Goal: Transaction & Acquisition: Purchase product/service

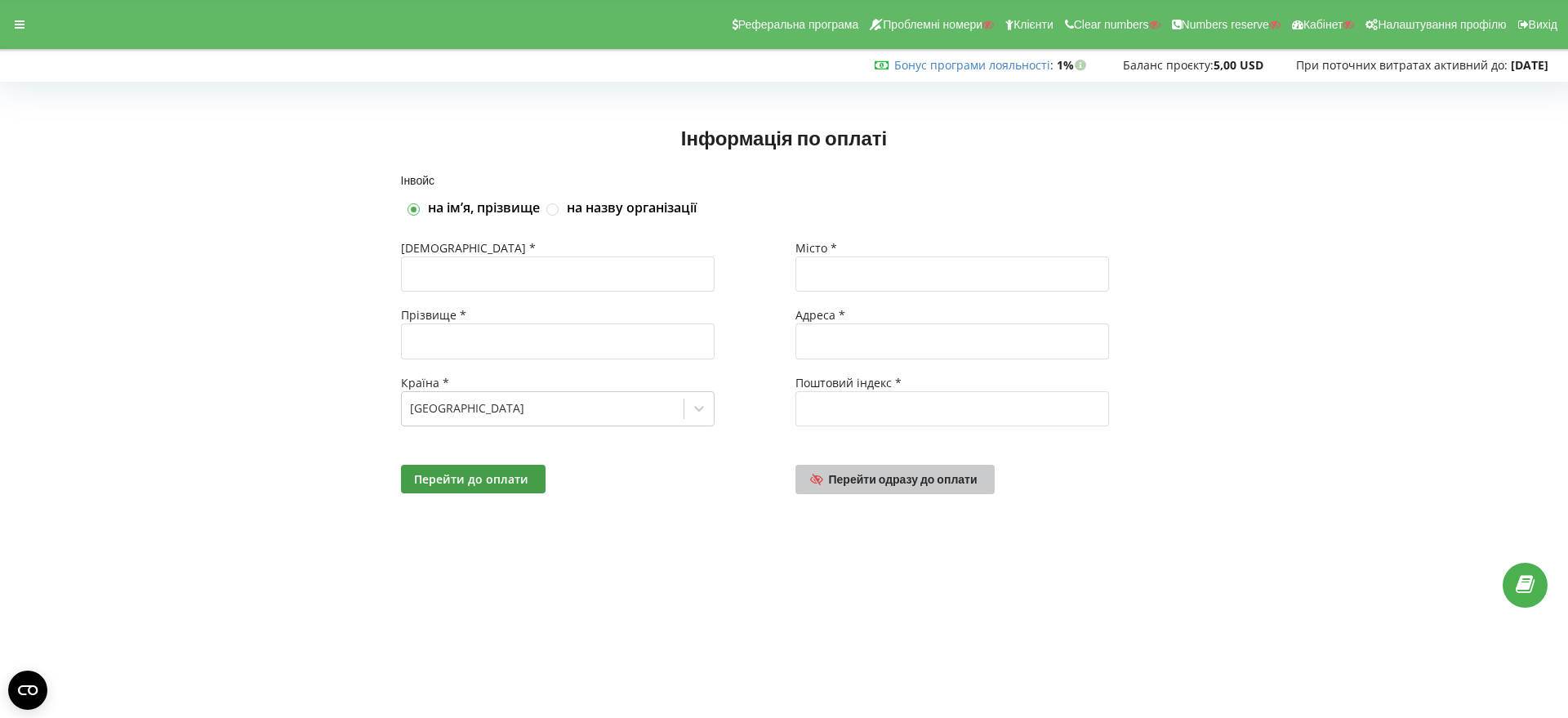
click at [877, 476] on span "Перейти одразу до оплати" at bounding box center [903, 479] width 149 height 14
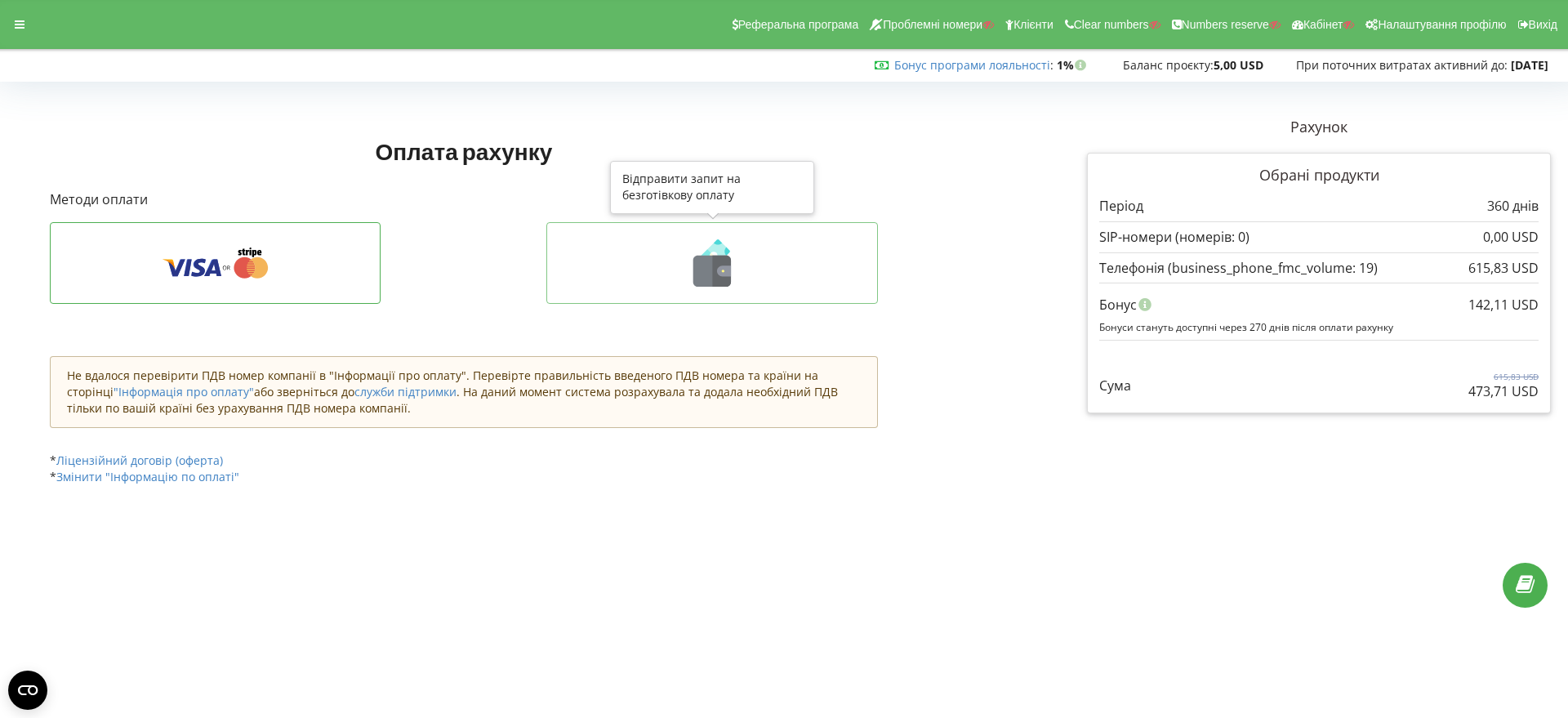
click at [719, 283] on icon at bounding box center [722, 271] width 19 height 31
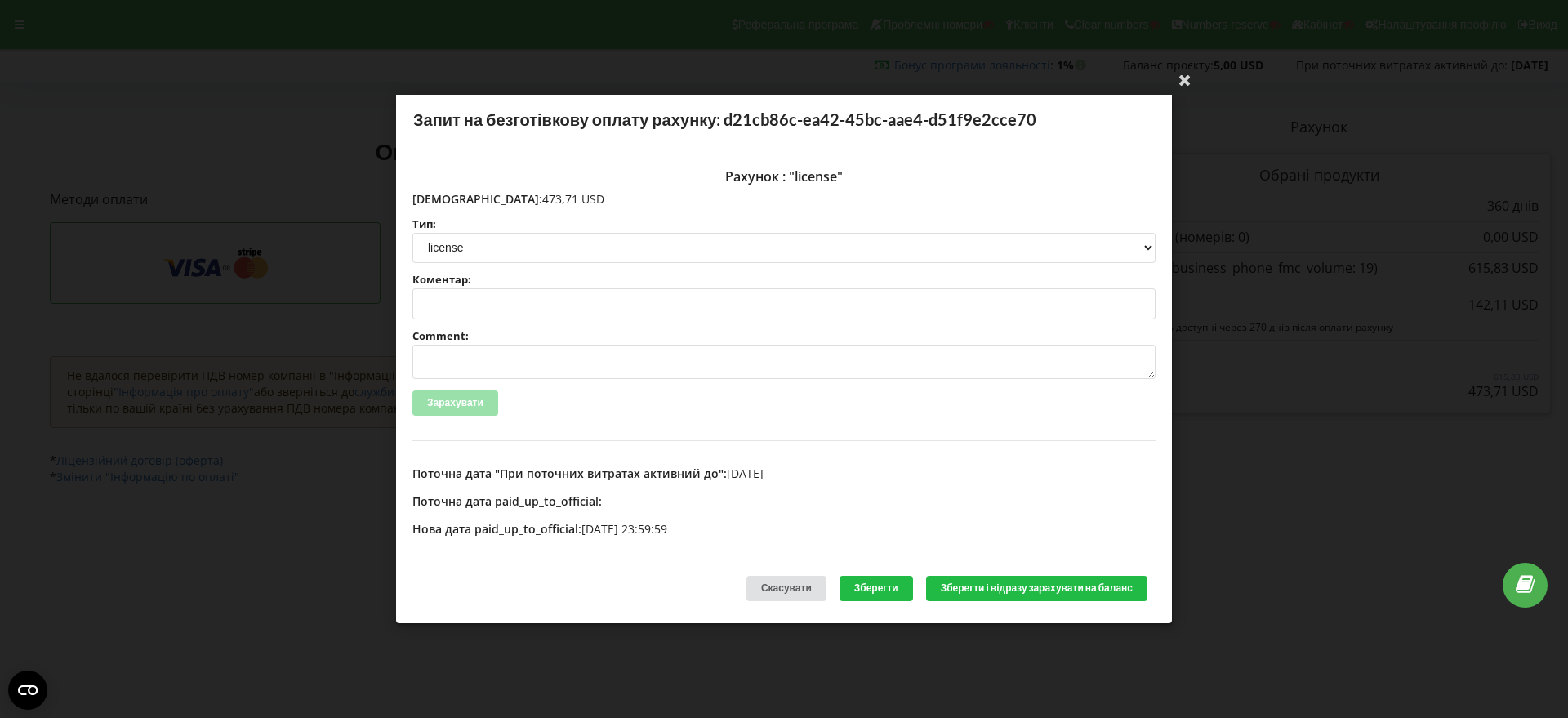
drag, startPoint x: 523, startPoint y: 197, endPoint x: 446, endPoint y: 201, distance: 77.1
click at [446, 201] on p "Сума: 473,71 USD" at bounding box center [784, 199] width 743 height 16
copy p "473,71 USD"
click at [1183, 78] on icon at bounding box center [1185, 79] width 26 height 26
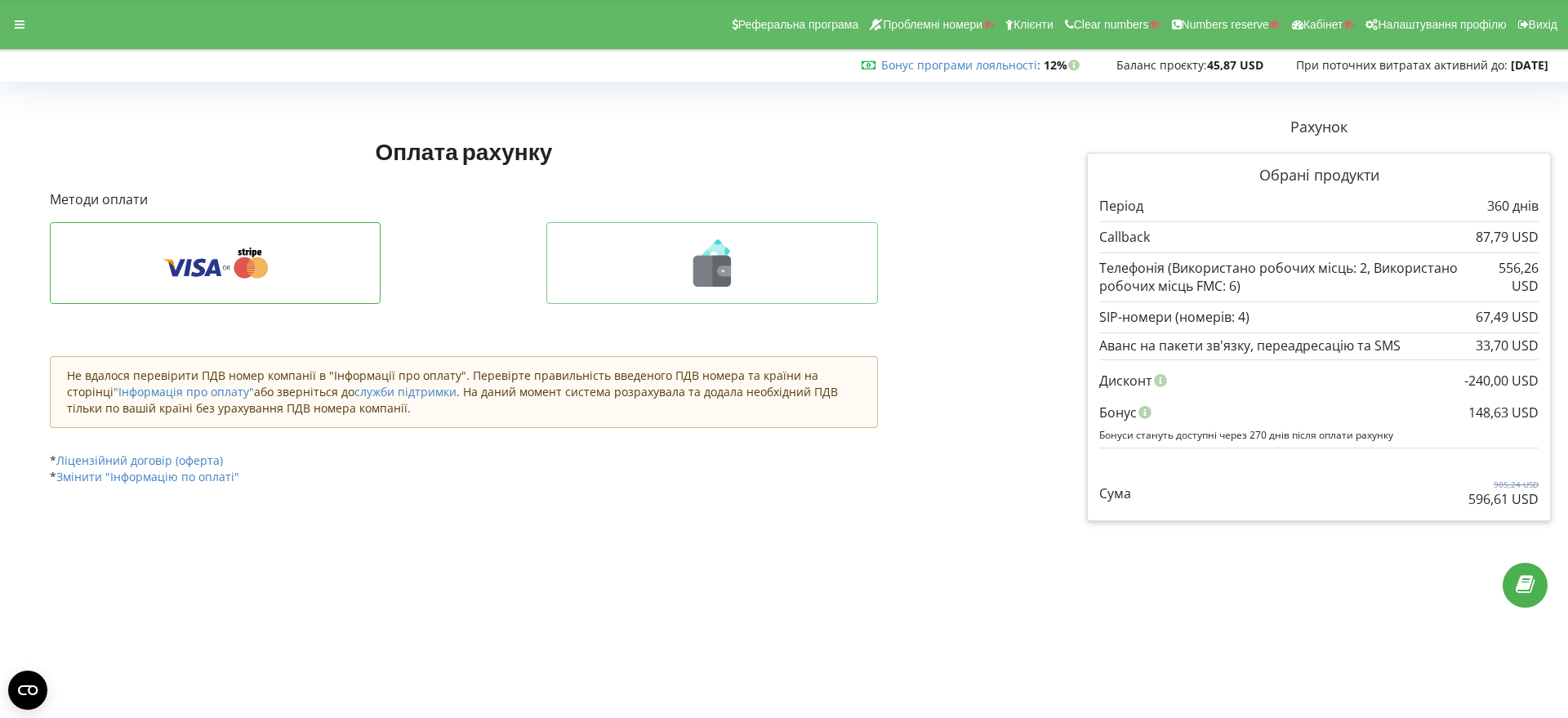
click at [724, 263] on icon at bounding box center [722, 271] width 19 height 31
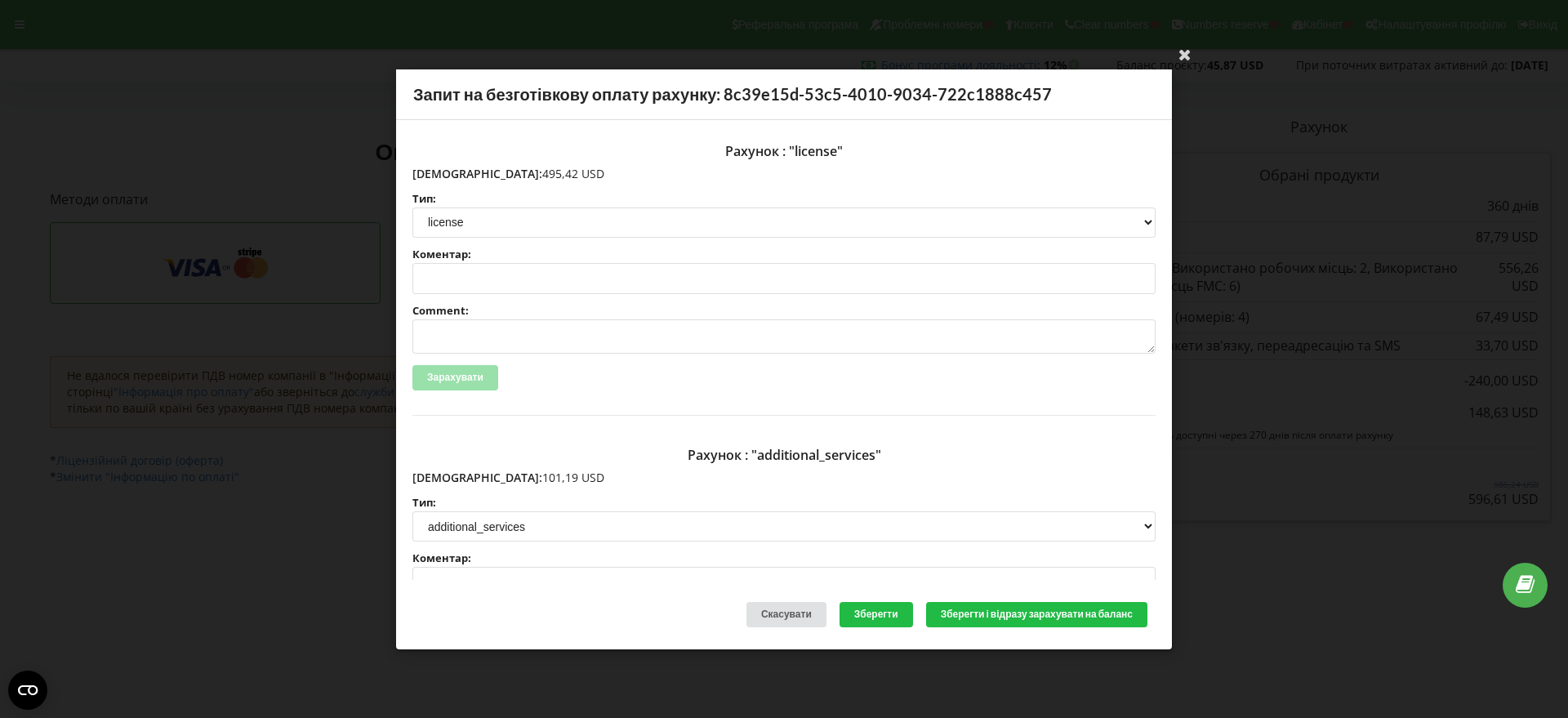
drag, startPoint x: 525, startPoint y: 174, endPoint x: 466, endPoint y: 174, distance: 59.0
click at [446, 174] on p "Сума: 495,42 USD" at bounding box center [784, 173] width 743 height 16
copy p "495,42 USD"
drag, startPoint x: 537, startPoint y: 482, endPoint x: 447, endPoint y: 480, distance: 90.0
click at [447, 480] on p "Сума: 101,19 USD" at bounding box center [784, 477] width 743 height 16
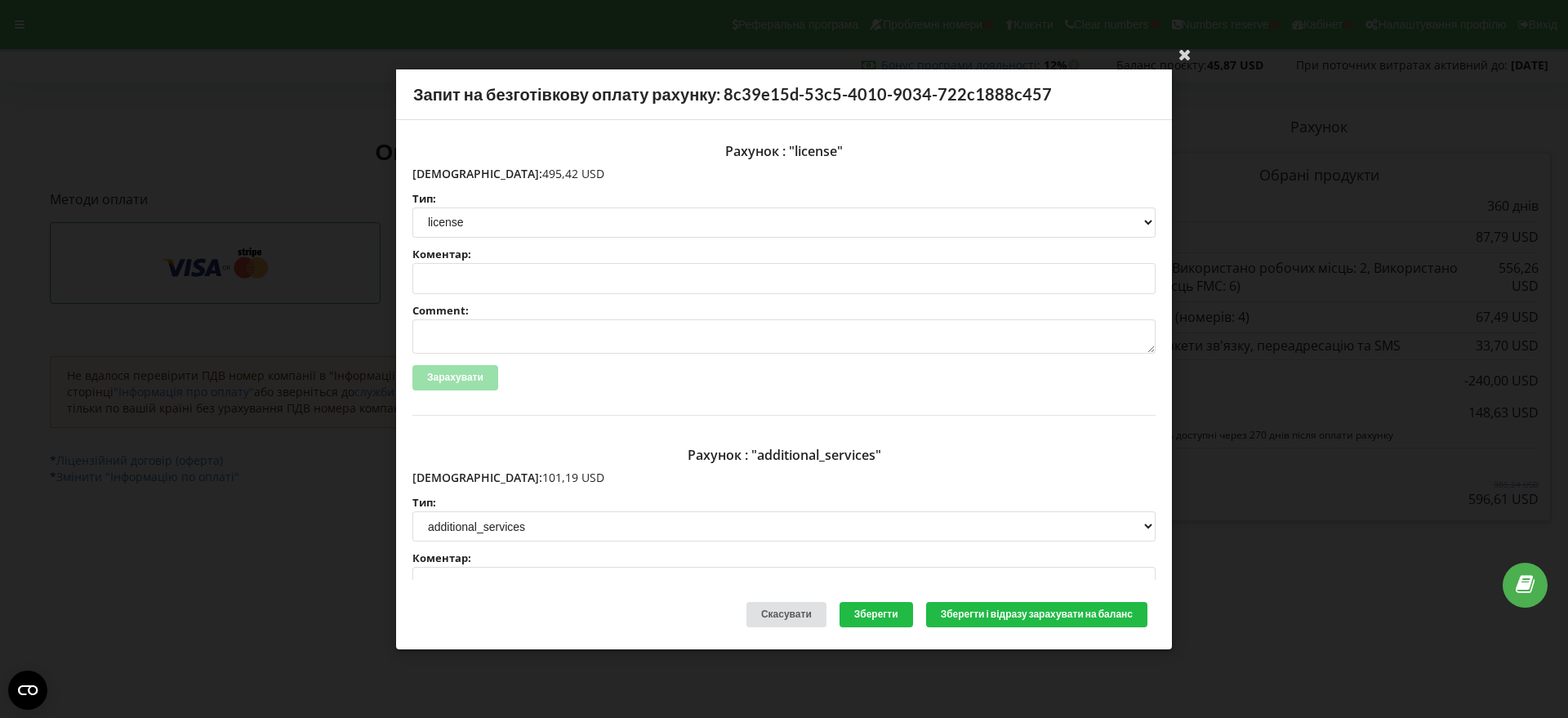
copy p "101,19 USD"
click at [1181, 56] on icon at bounding box center [1185, 54] width 26 height 26
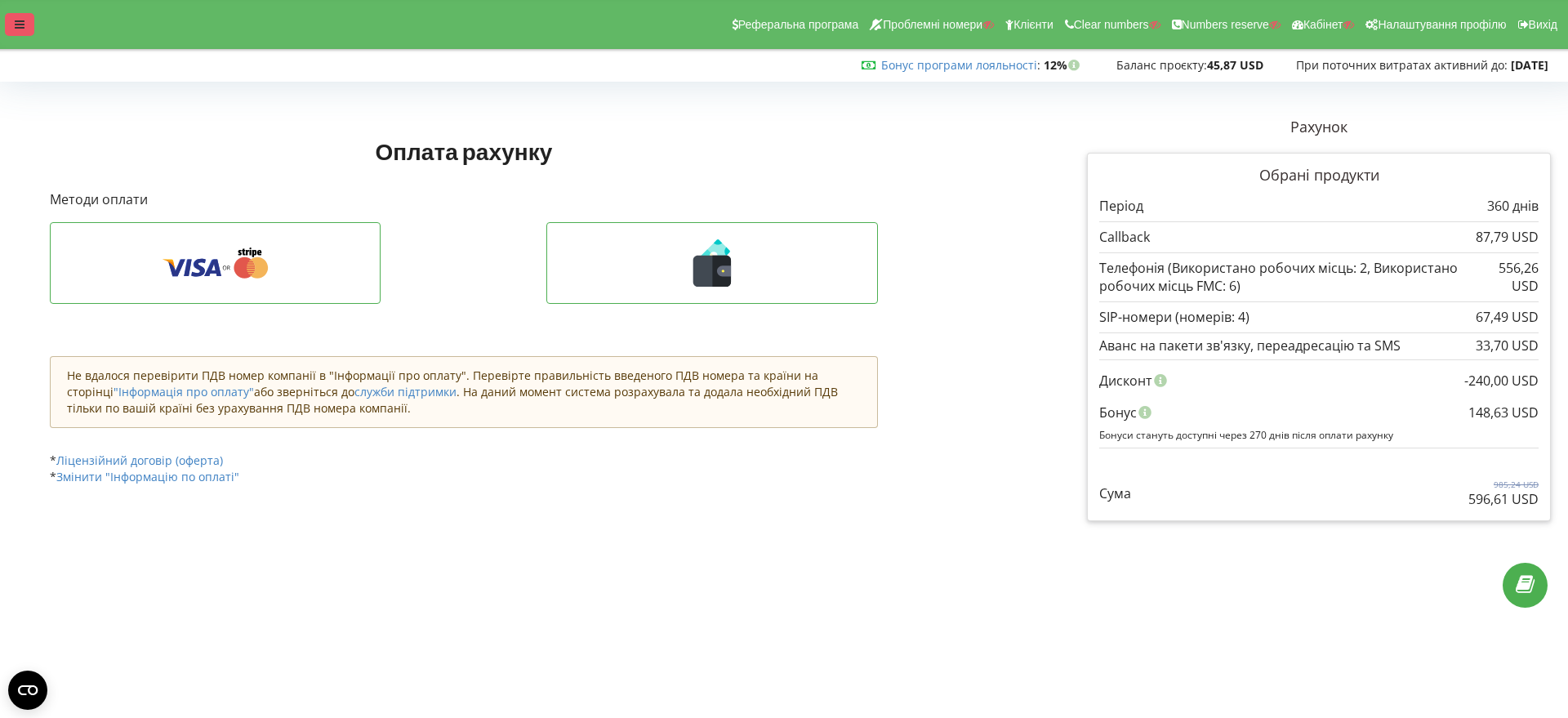
click at [20, 20] on icon at bounding box center [20, 24] width 10 height 11
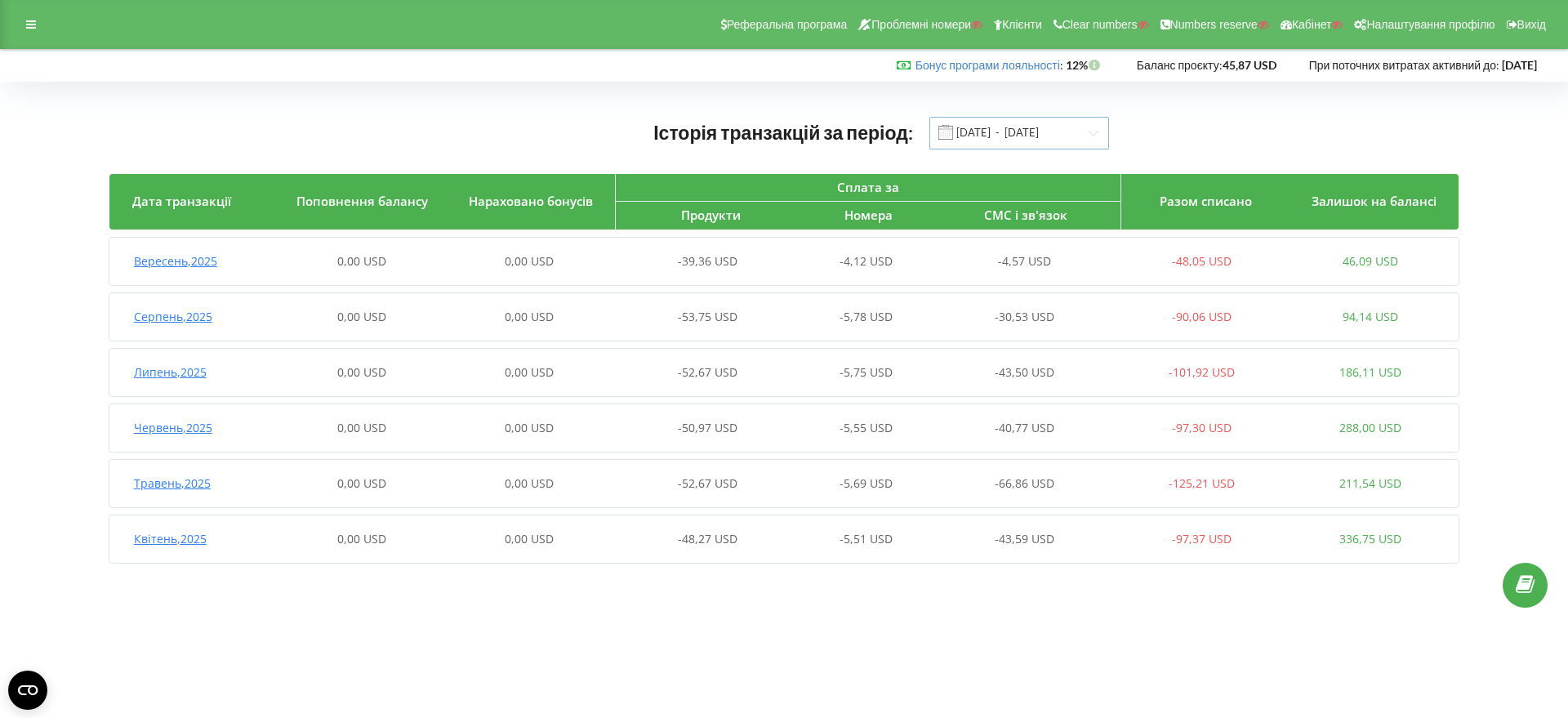
click at [1014, 128] on input "[DATE] - [DATE]" at bounding box center [1019, 133] width 179 height 32
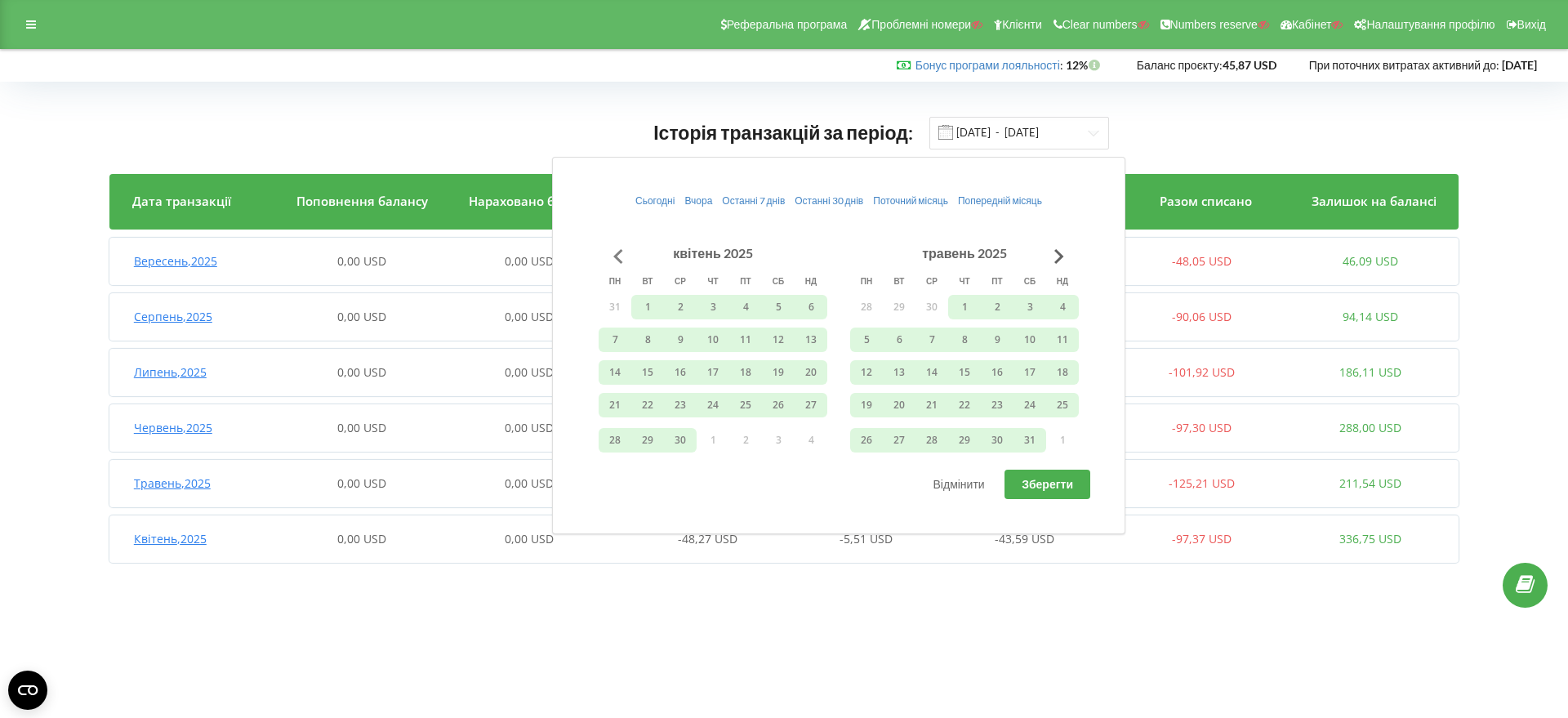
click at [622, 252] on button "Go to previous month" at bounding box center [618, 256] width 32 height 32
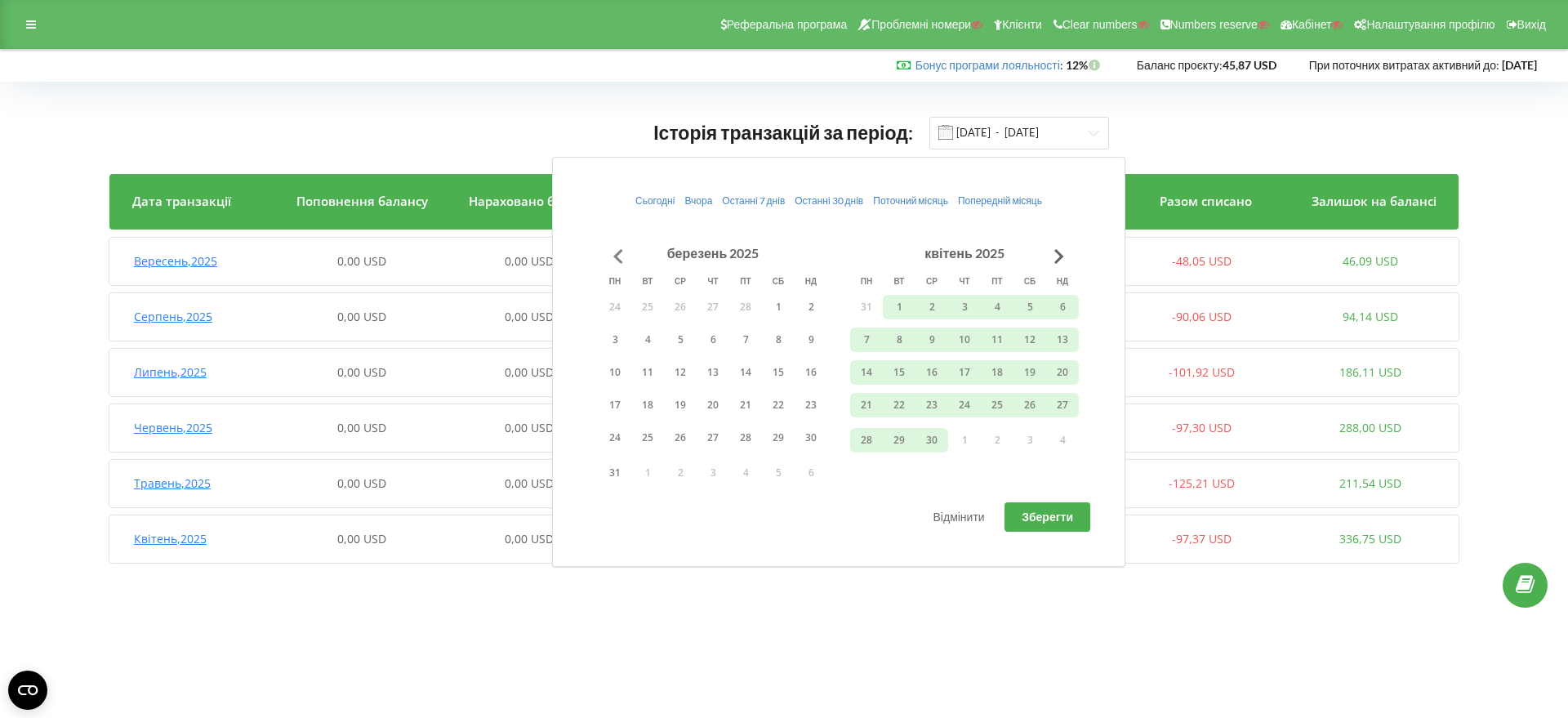
click at [622, 252] on button "Go to previous month" at bounding box center [618, 256] width 32 height 32
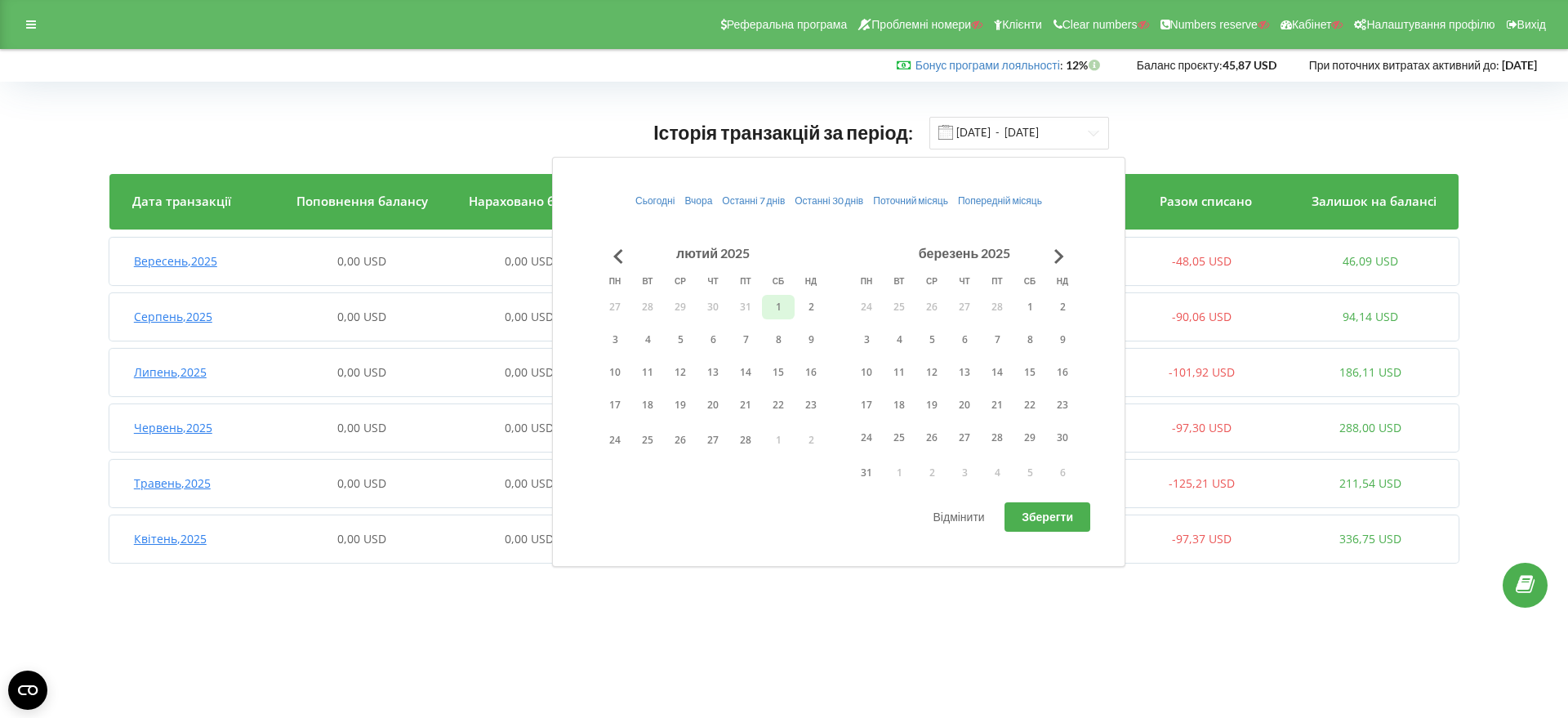
click at [791, 302] on button "1" at bounding box center [778, 307] width 32 height 25
click at [855, 464] on button "31" at bounding box center [866, 473] width 32 height 25
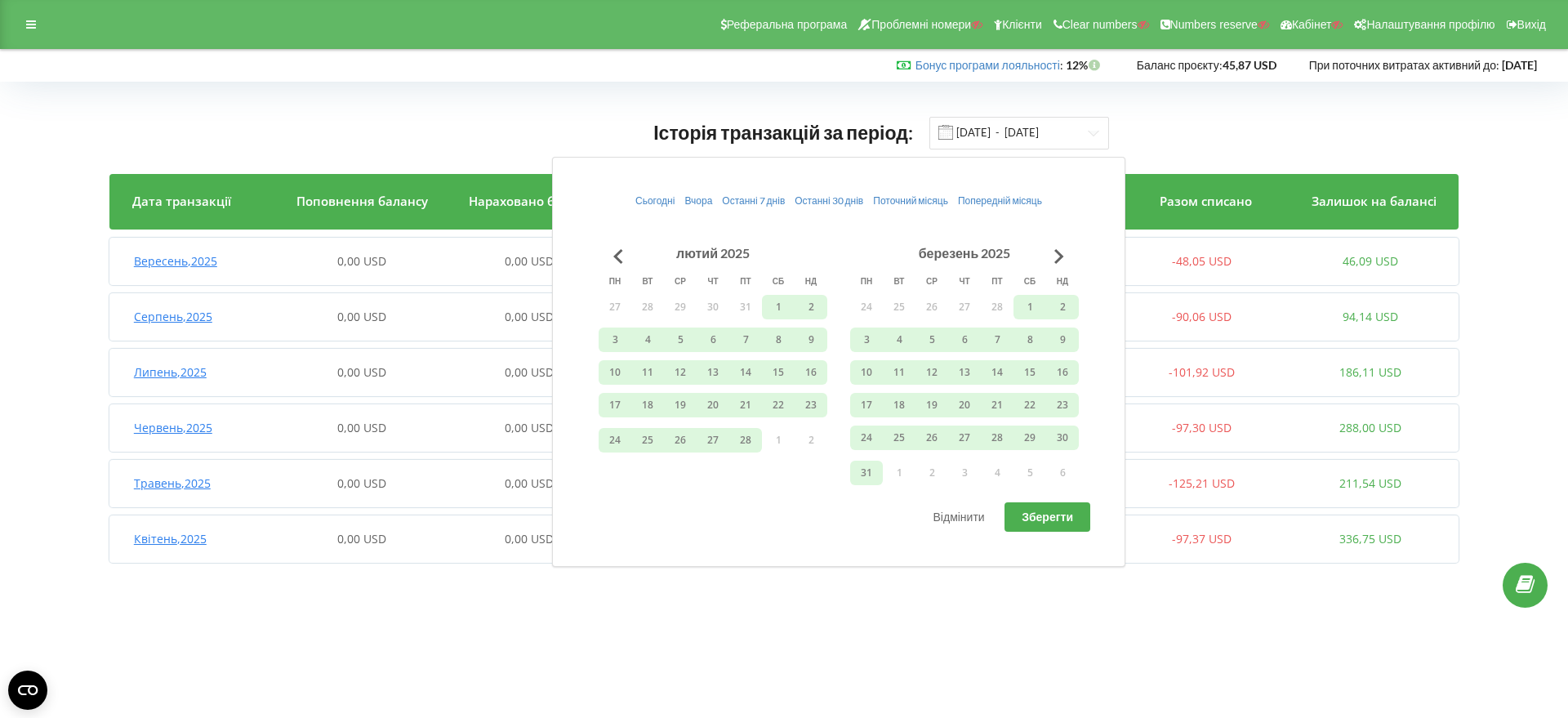
click at [1037, 512] on span "Зберегти" at bounding box center [1047, 516] width 51 height 14
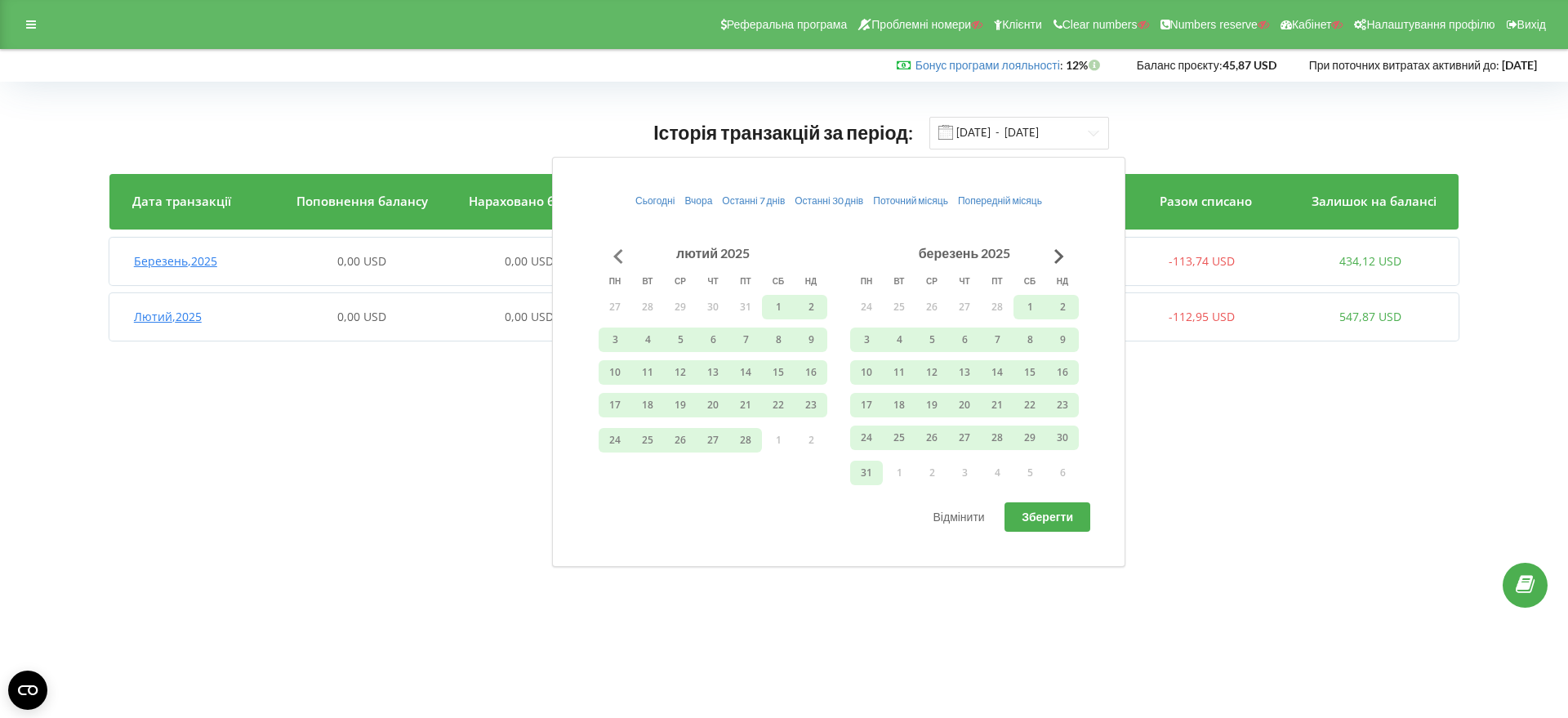
click at [619, 252] on button "Go to previous month" at bounding box center [618, 256] width 32 height 32
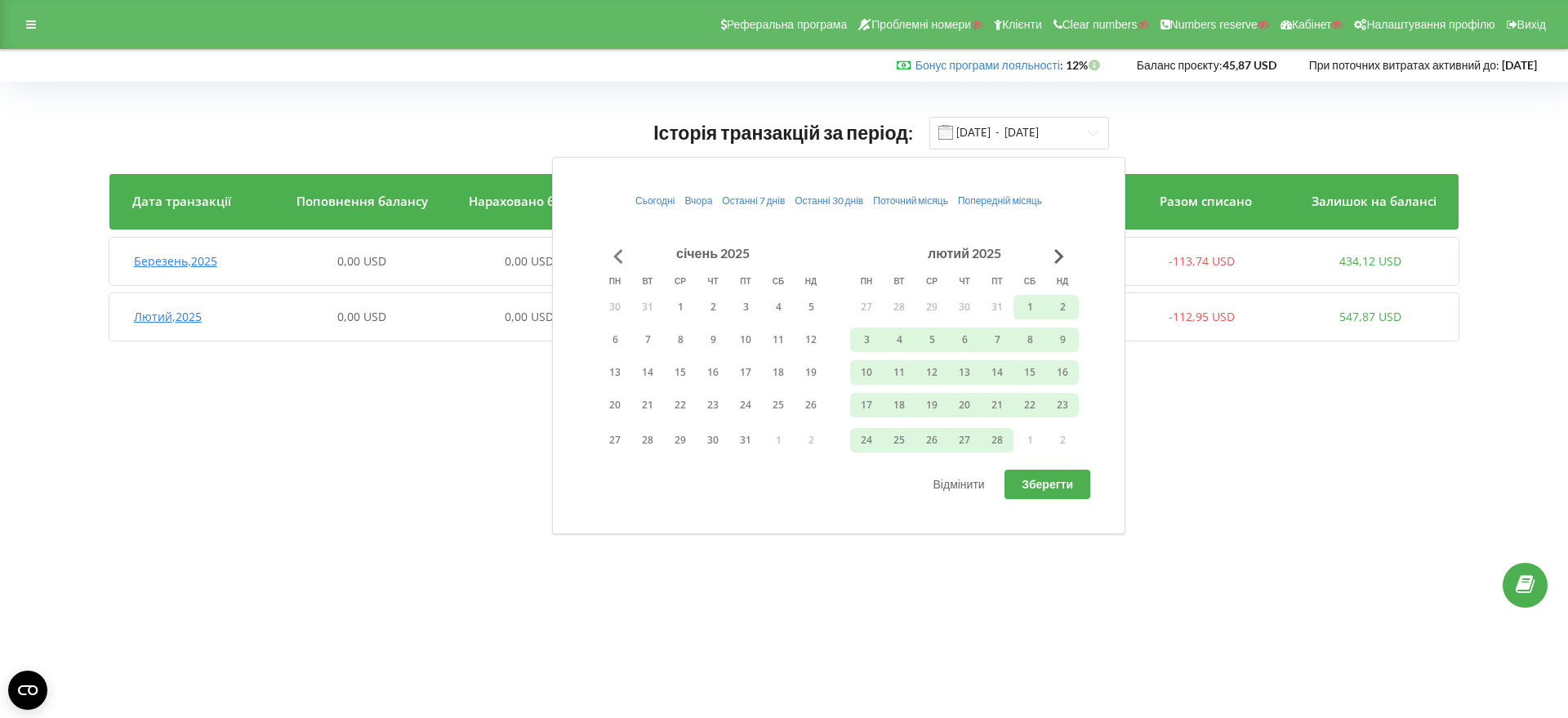
click at [619, 252] on button "Go to previous month" at bounding box center [618, 256] width 32 height 32
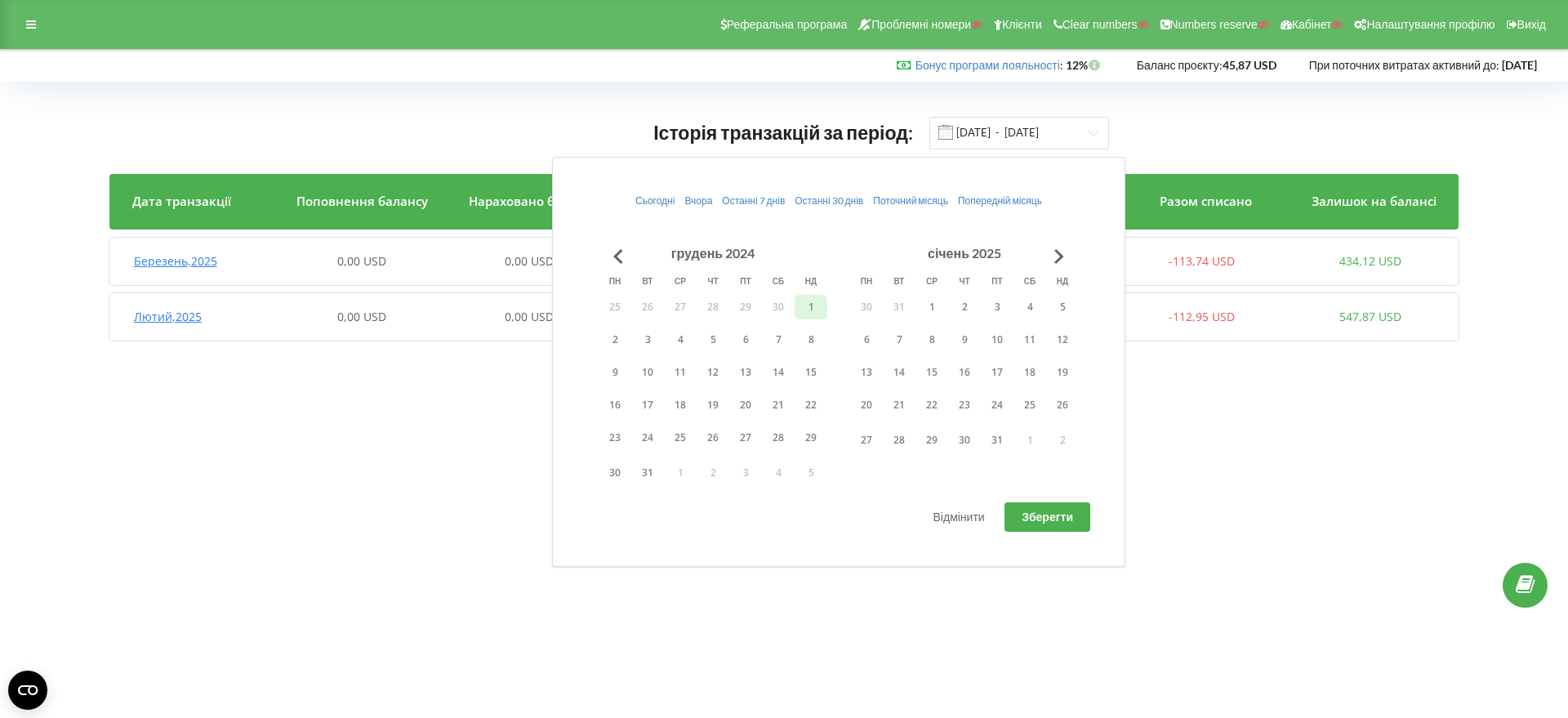
click at [804, 307] on button "1" at bounding box center [810, 307] width 32 height 25
click at [993, 439] on button "31" at bounding box center [997, 440] width 32 height 25
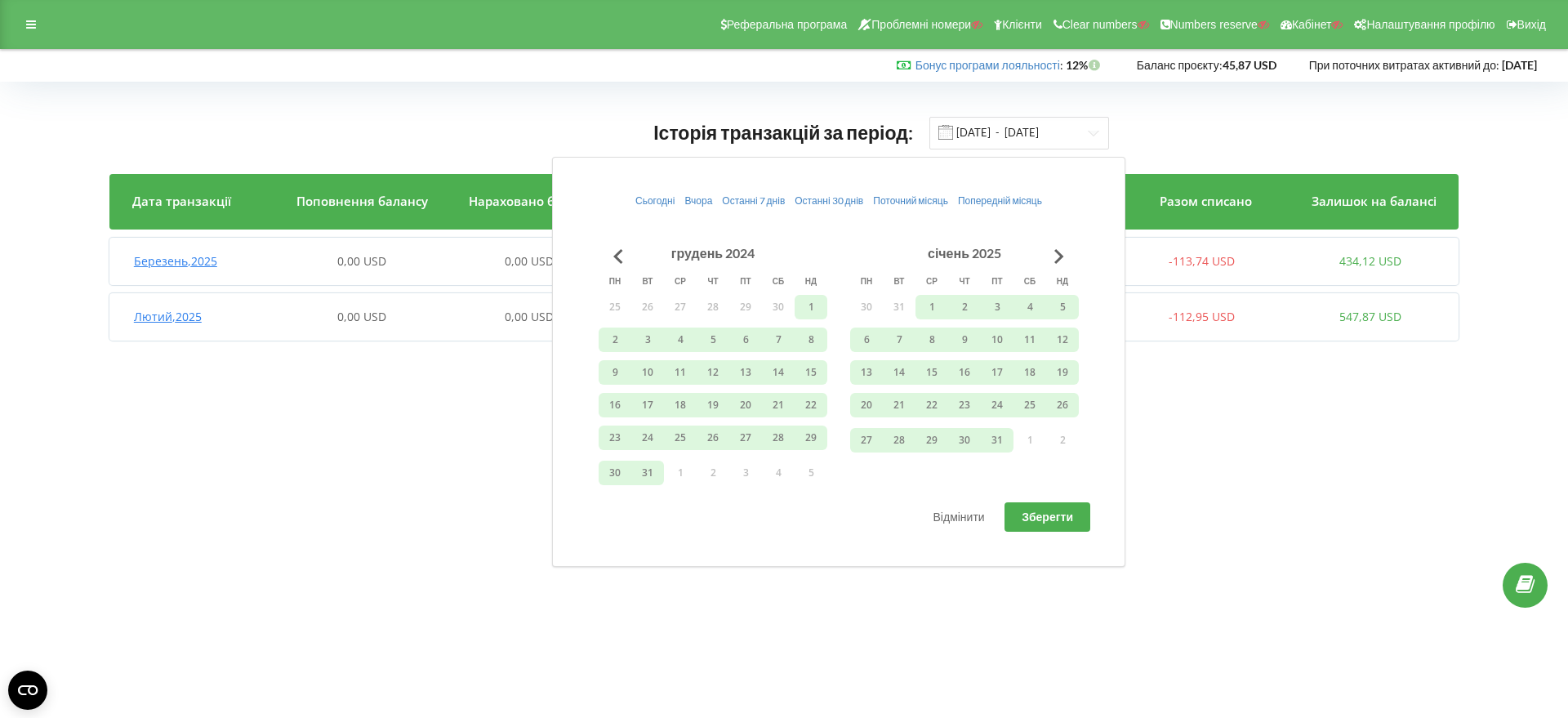
click at [1046, 519] on span "Зберегти" at bounding box center [1047, 516] width 51 height 14
click at [627, 257] on button "Go to previous month" at bounding box center [618, 256] width 32 height 32
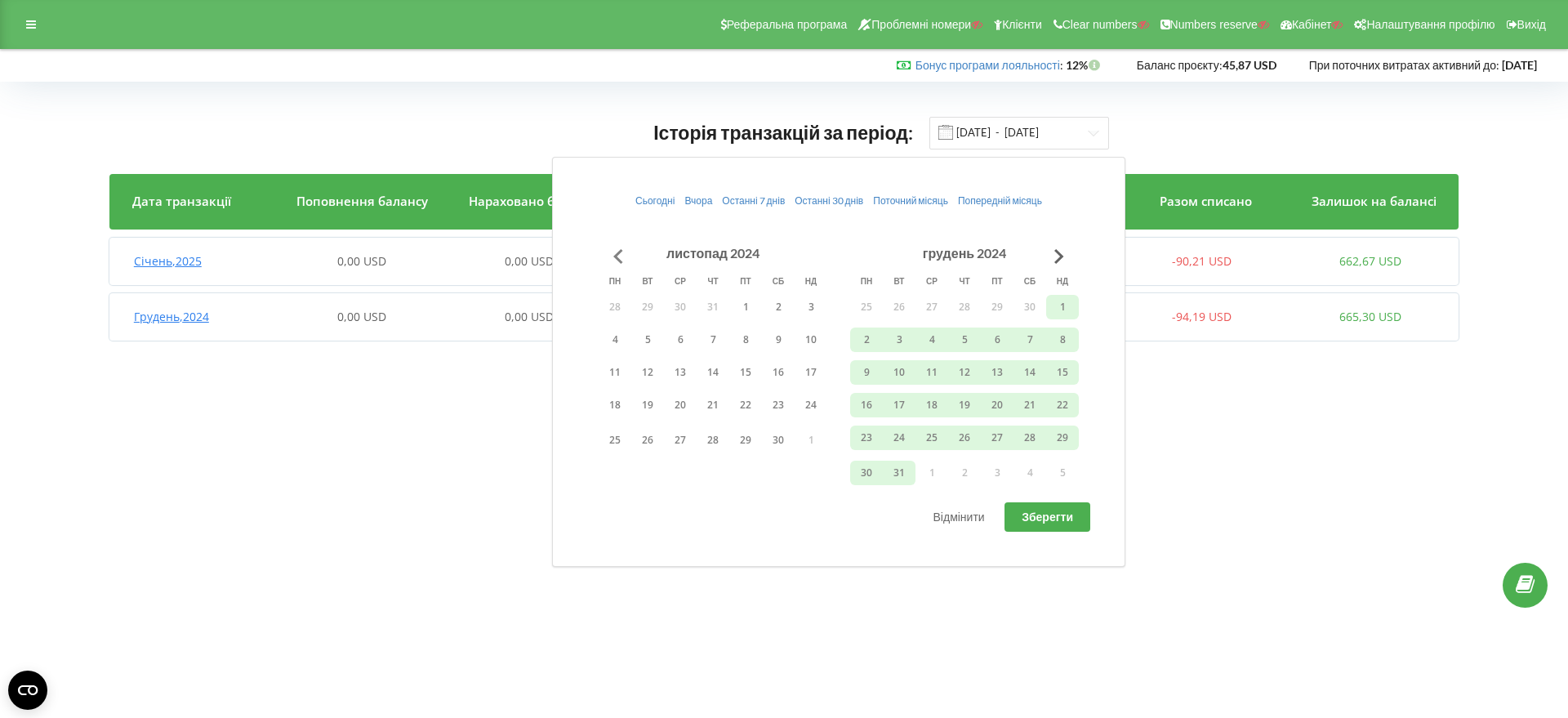
click at [627, 257] on button "Go to previous month" at bounding box center [618, 256] width 32 height 32
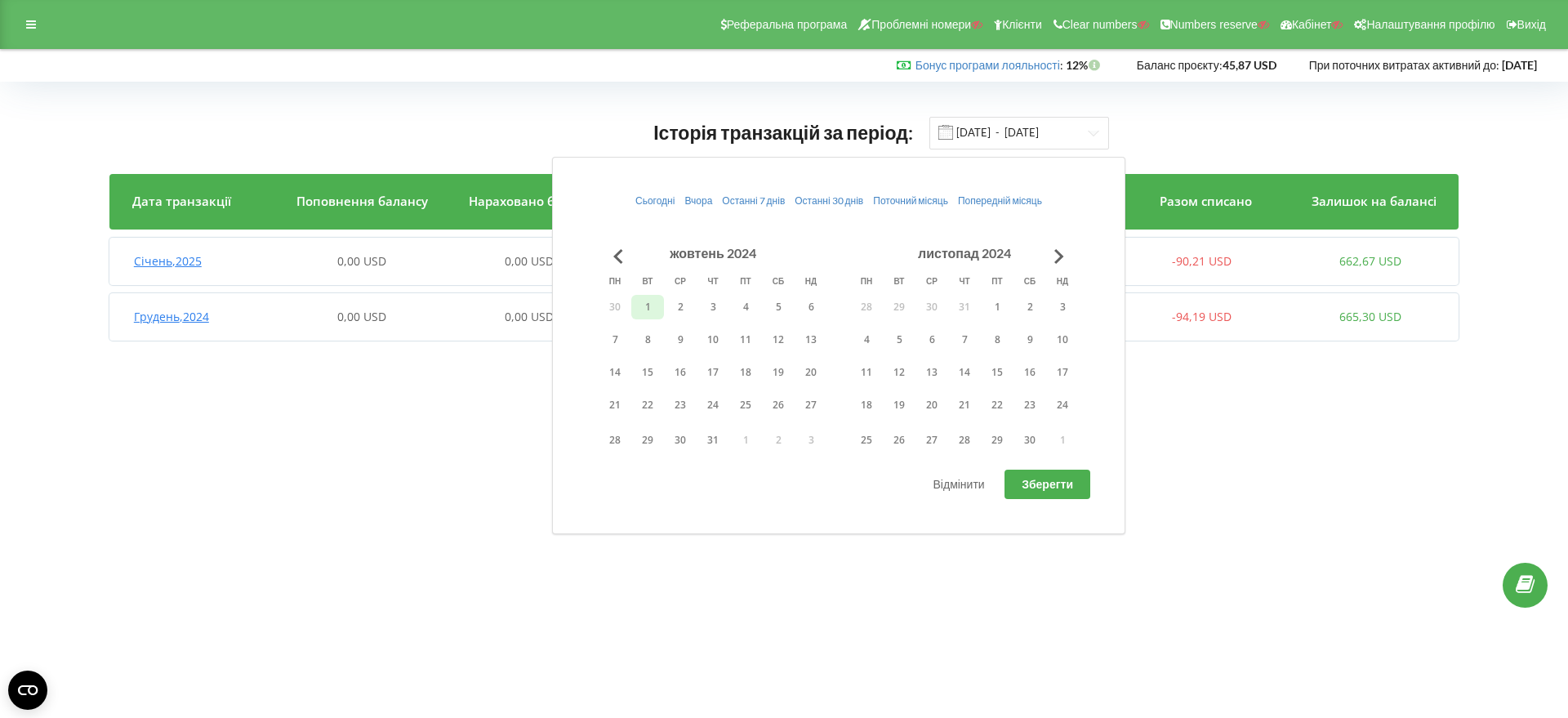
click at [647, 306] on button "1" at bounding box center [647, 307] width 32 height 25
click at [1031, 437] on button "30" at bounding box center [1030, 440] width 32 height 25
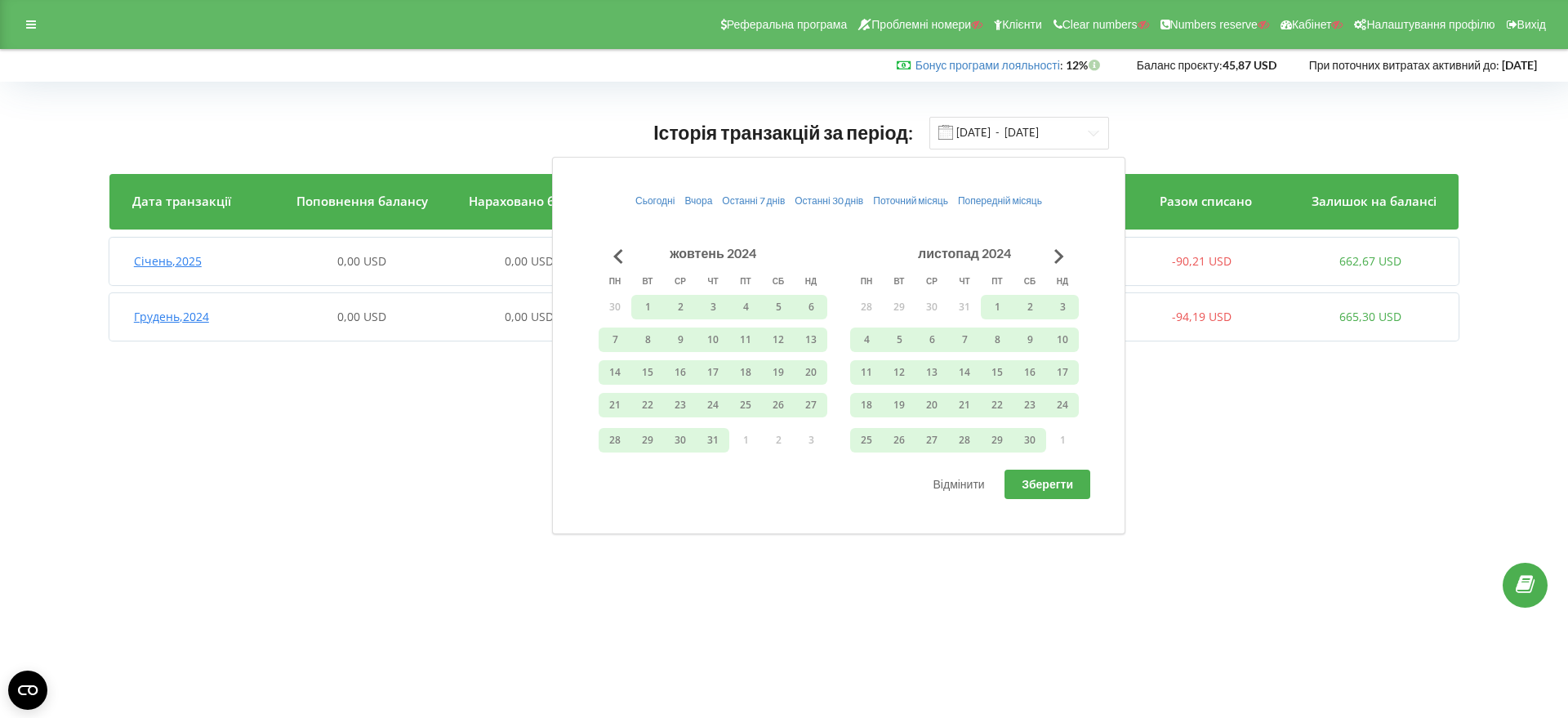
click at [1028, 482] on span "Зберегти" at bounding box center [1047, 484] width 51 height 14
click at [627, 257] on button "Go to previous month" at bounding box center [618, 256] width 32 height 32
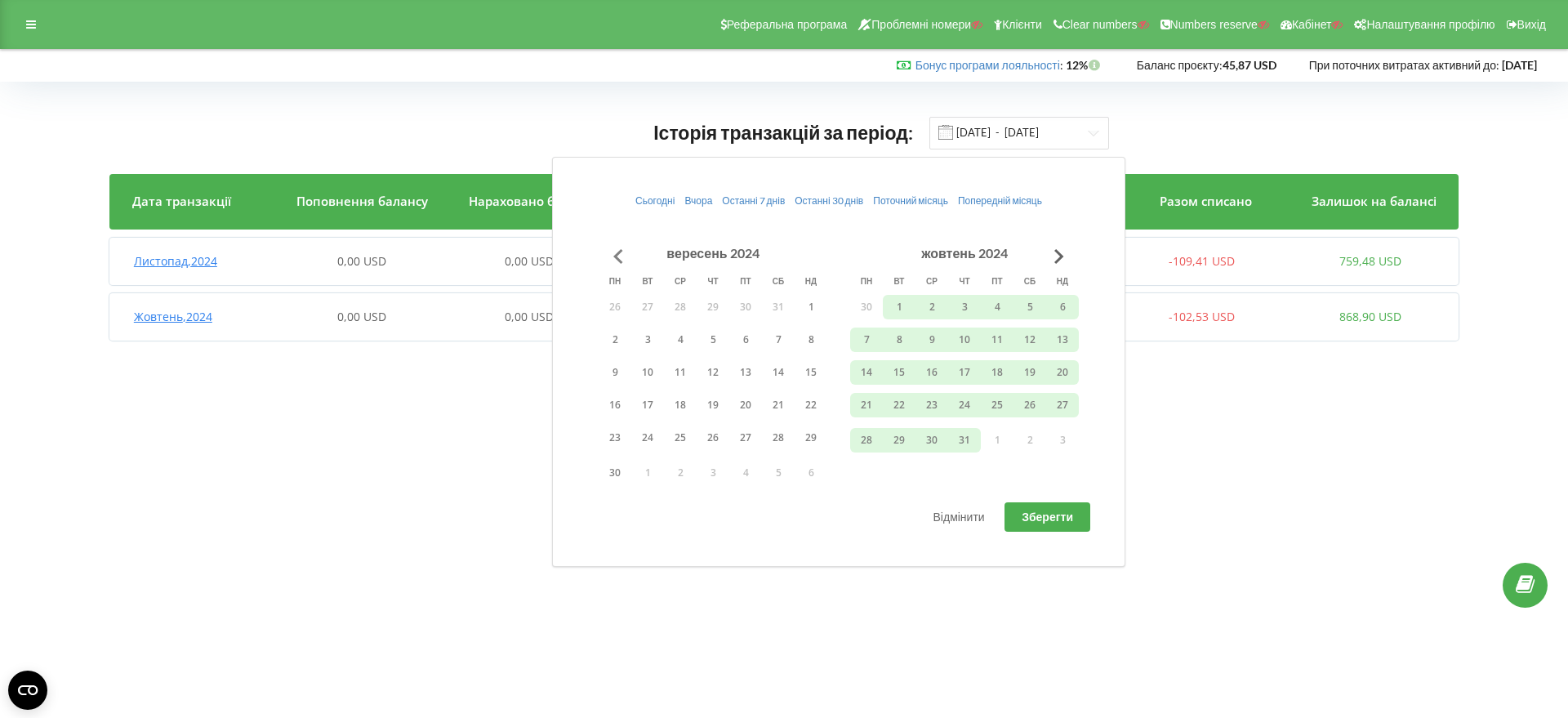
click at [627, 257] on button "Go to previous month" at bounding box center [618, 256] width 32 height 32
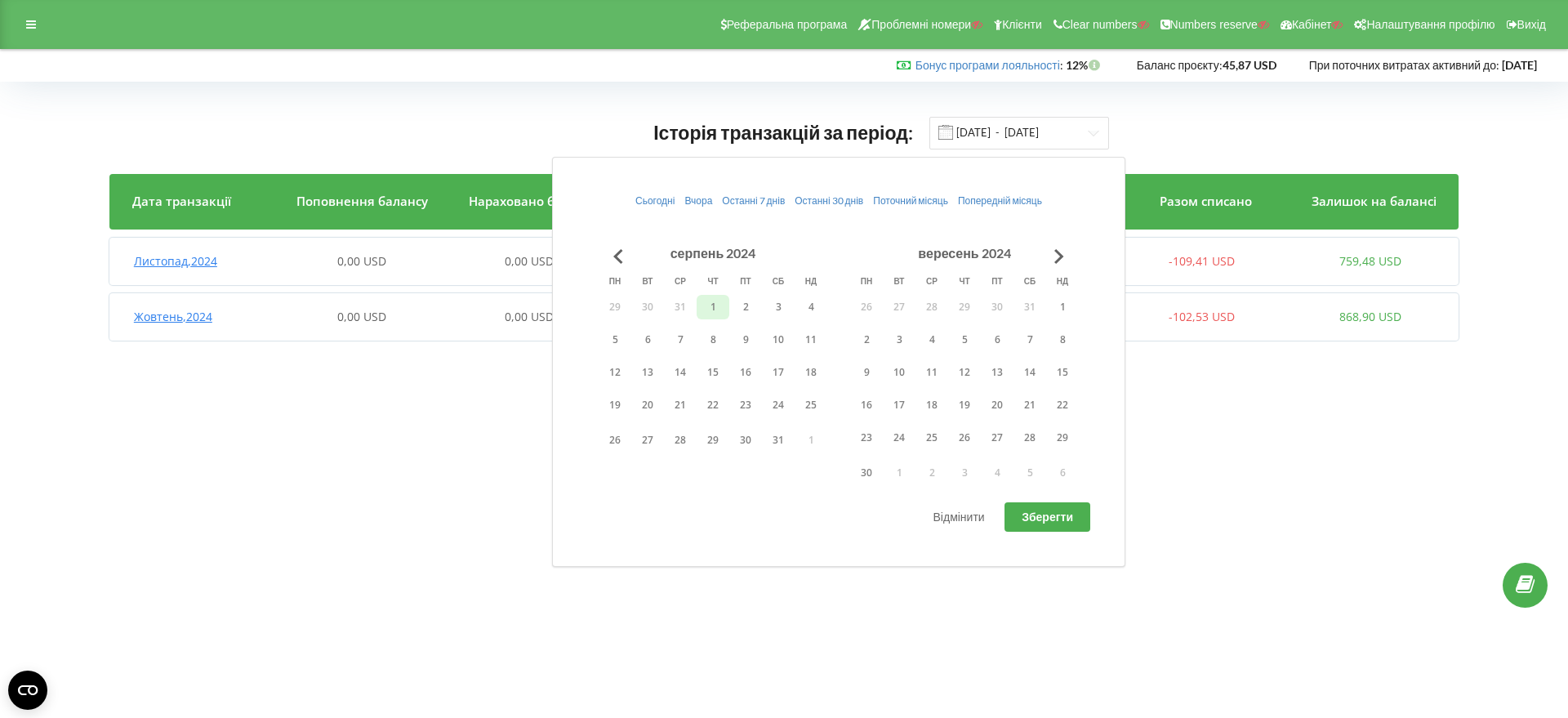
click at [724, 311] on button "1" at bounding box center [713, 307] width 32 height 25
click at [864, 469] on button "30" at bounding box center [866, 473] width 32 height 25
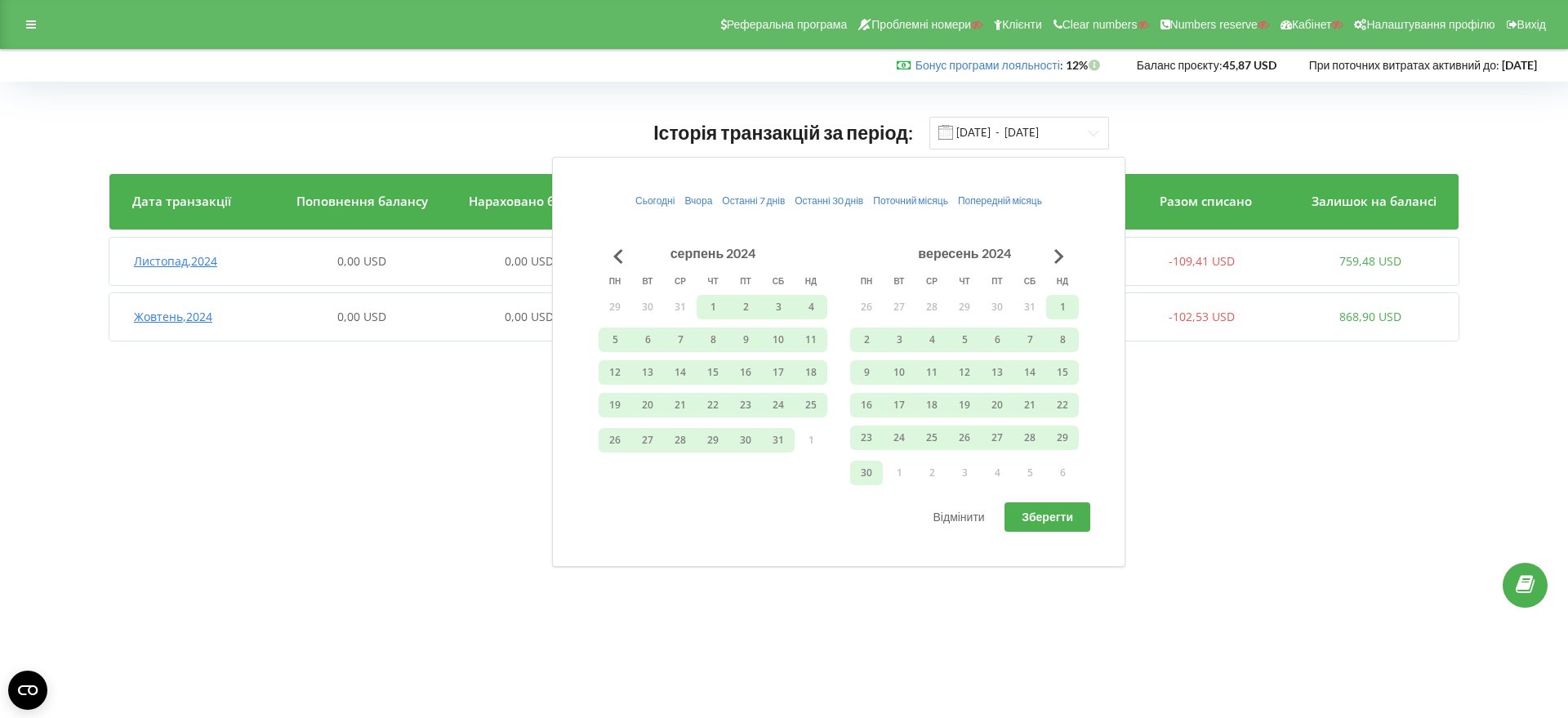
click at [1050, 510] on span "Зберегти" at bounding box center [1047, 516] width 51 height 14
type input "01.08.2024 - 30.09.2024"
click at [186, 262] on span "Вересень , 2024" at bounding box center [175, 261] width 83 height 15
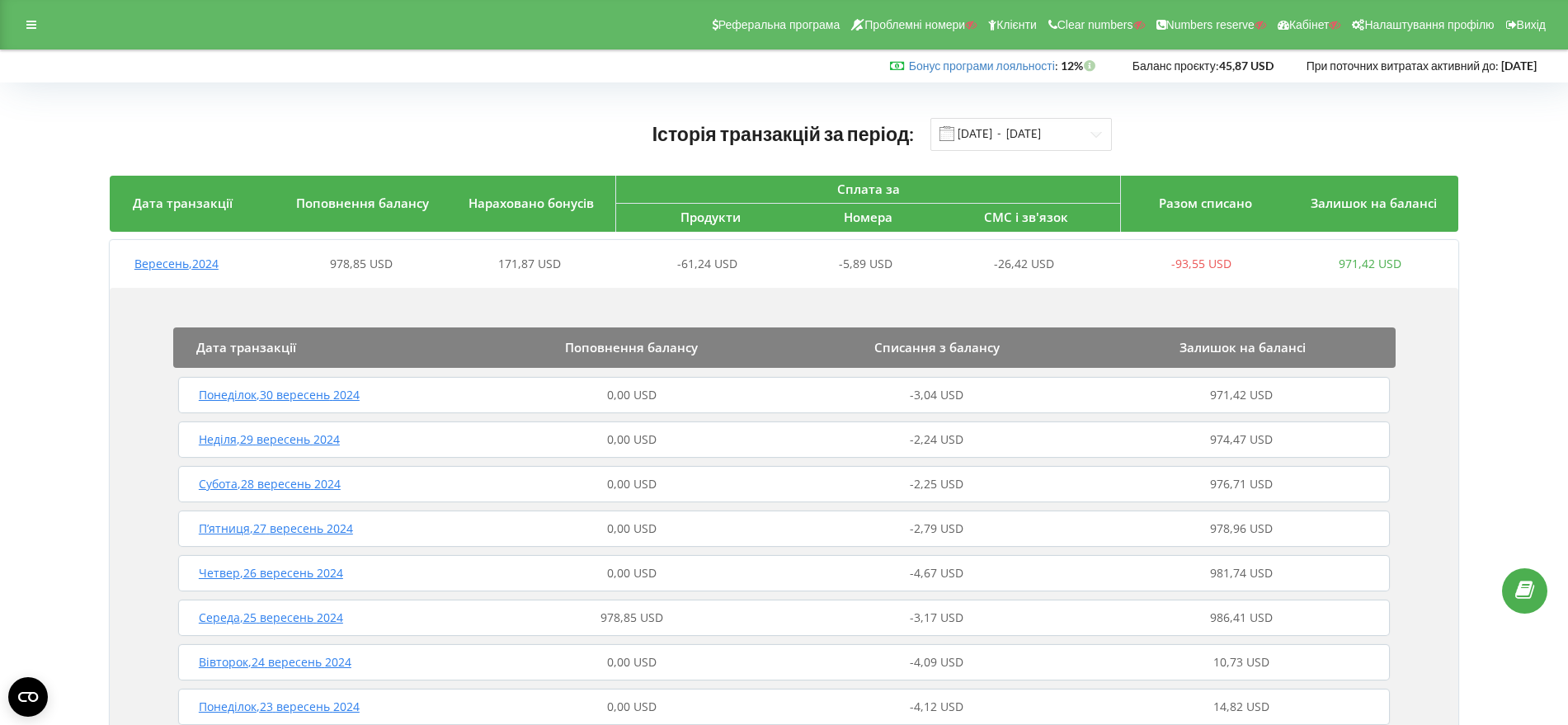
scroll to position [206, 0]
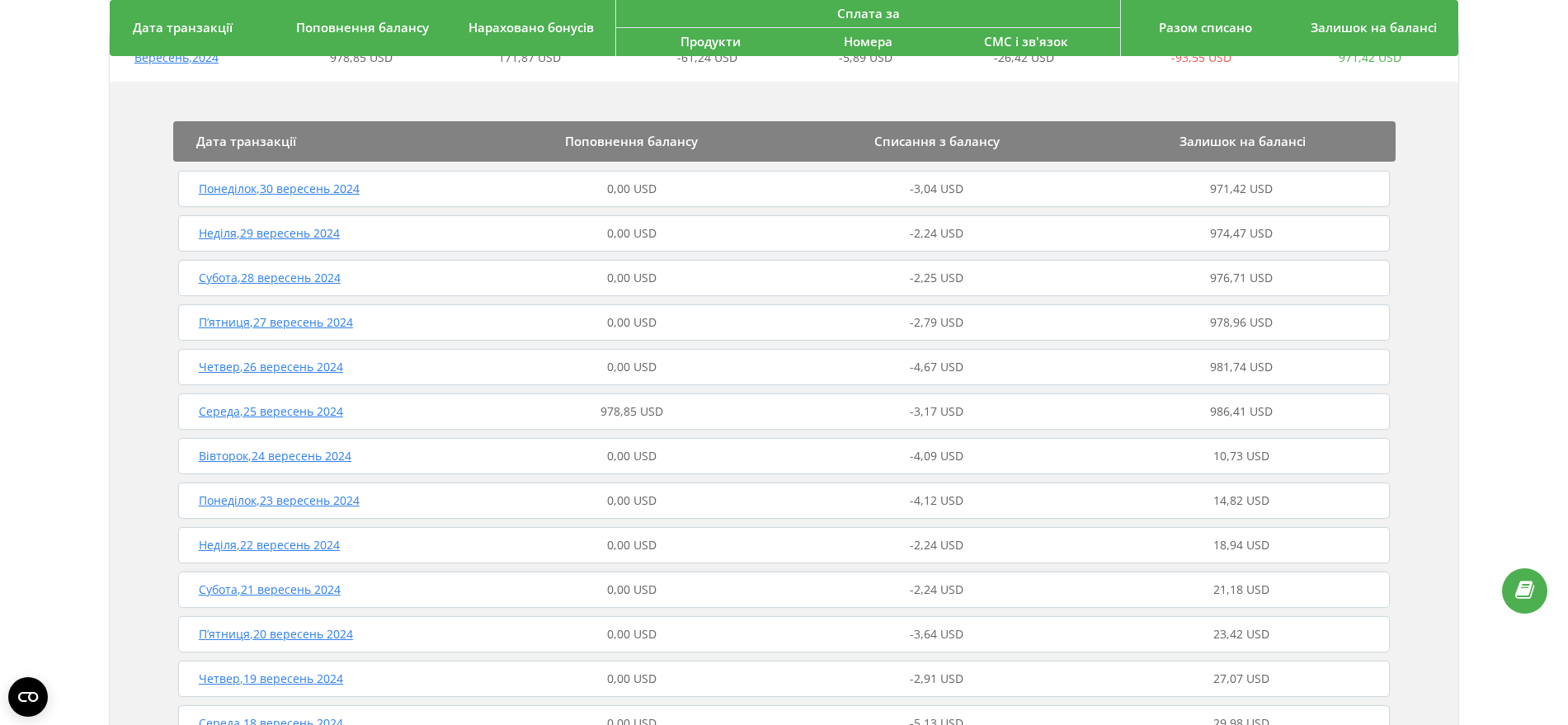
click at [329, 414] on span "Середа , 25 вересень 2024" at bounding box center [271, 411] width 144 height 15
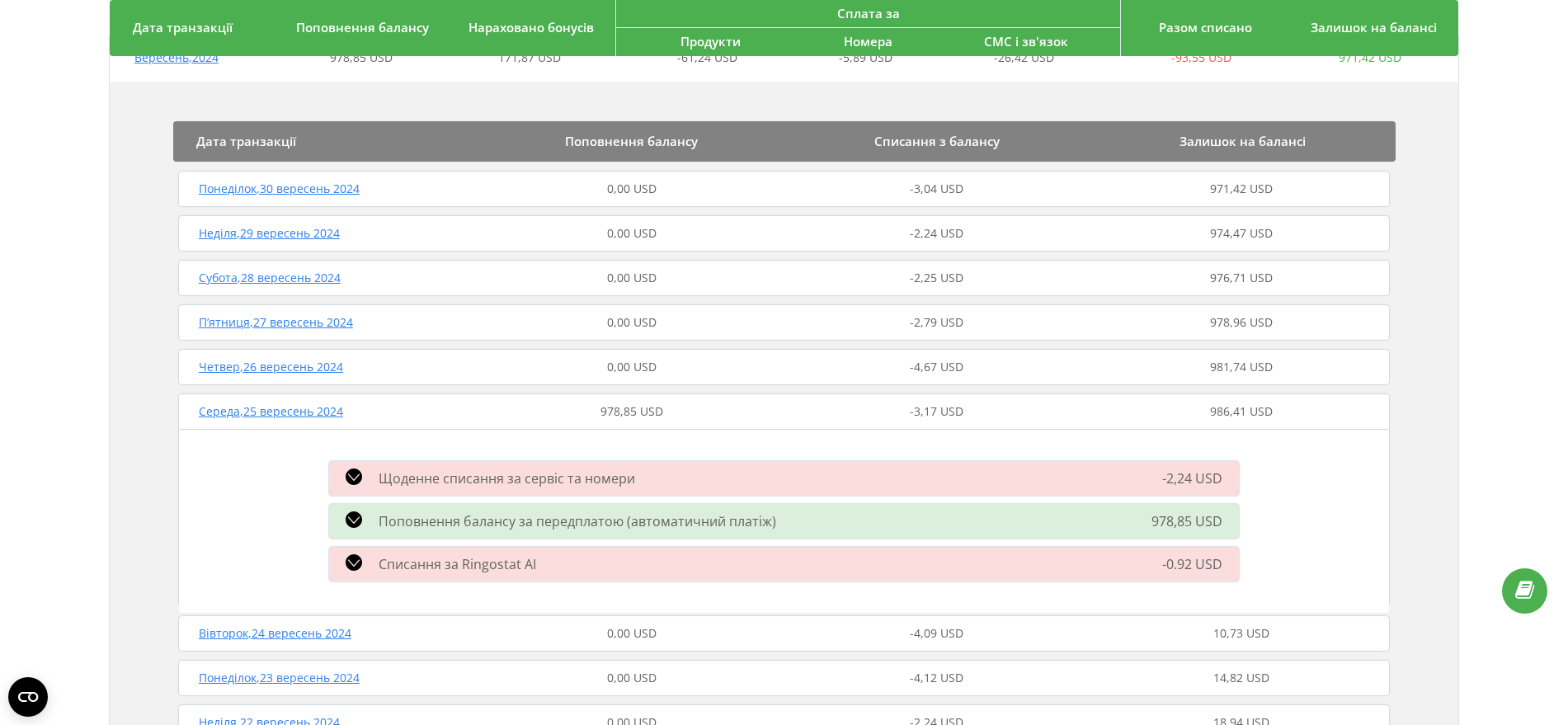
scroll to position [0, 0]
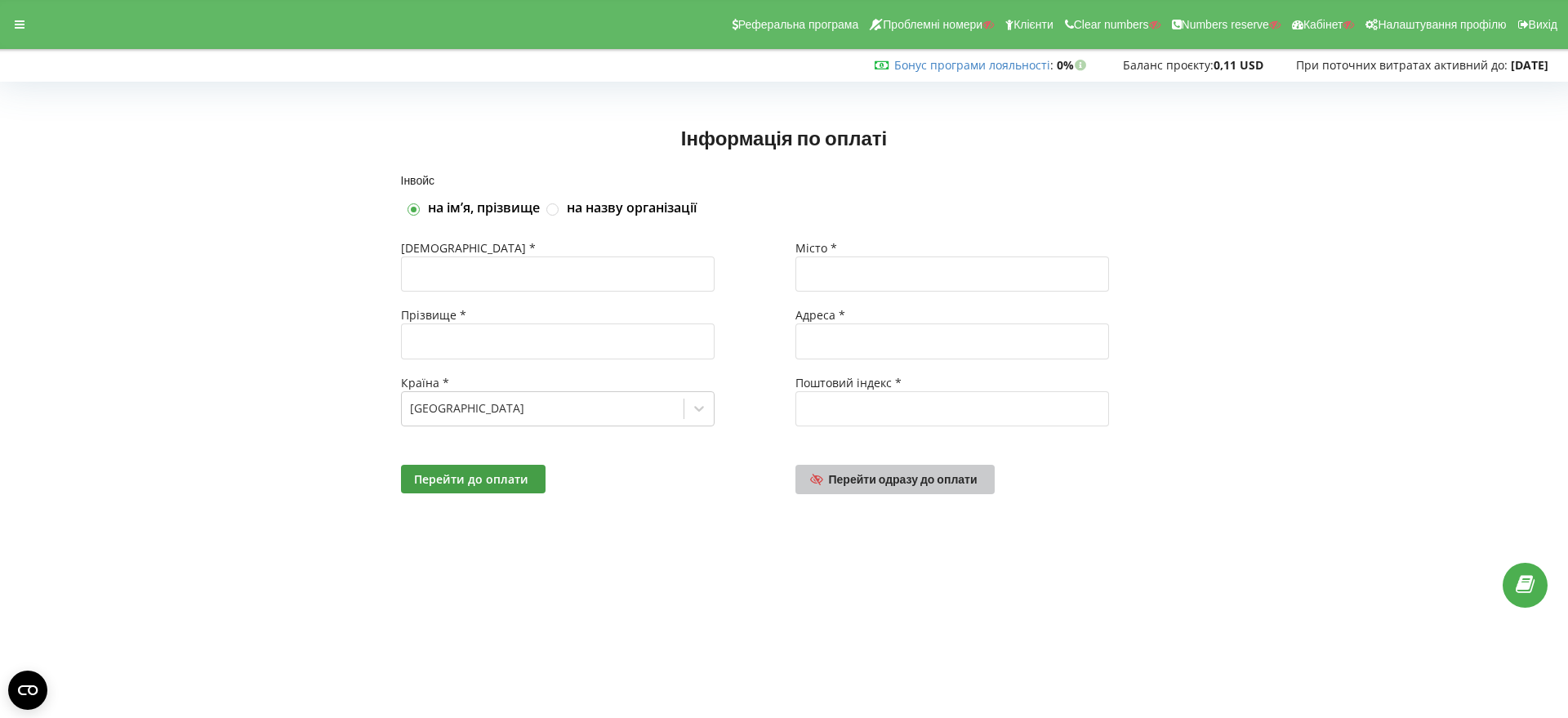
click at [889, 482] on span "Перейти одразу до оплати" at bounding box center [903, 479] width 149 height 14
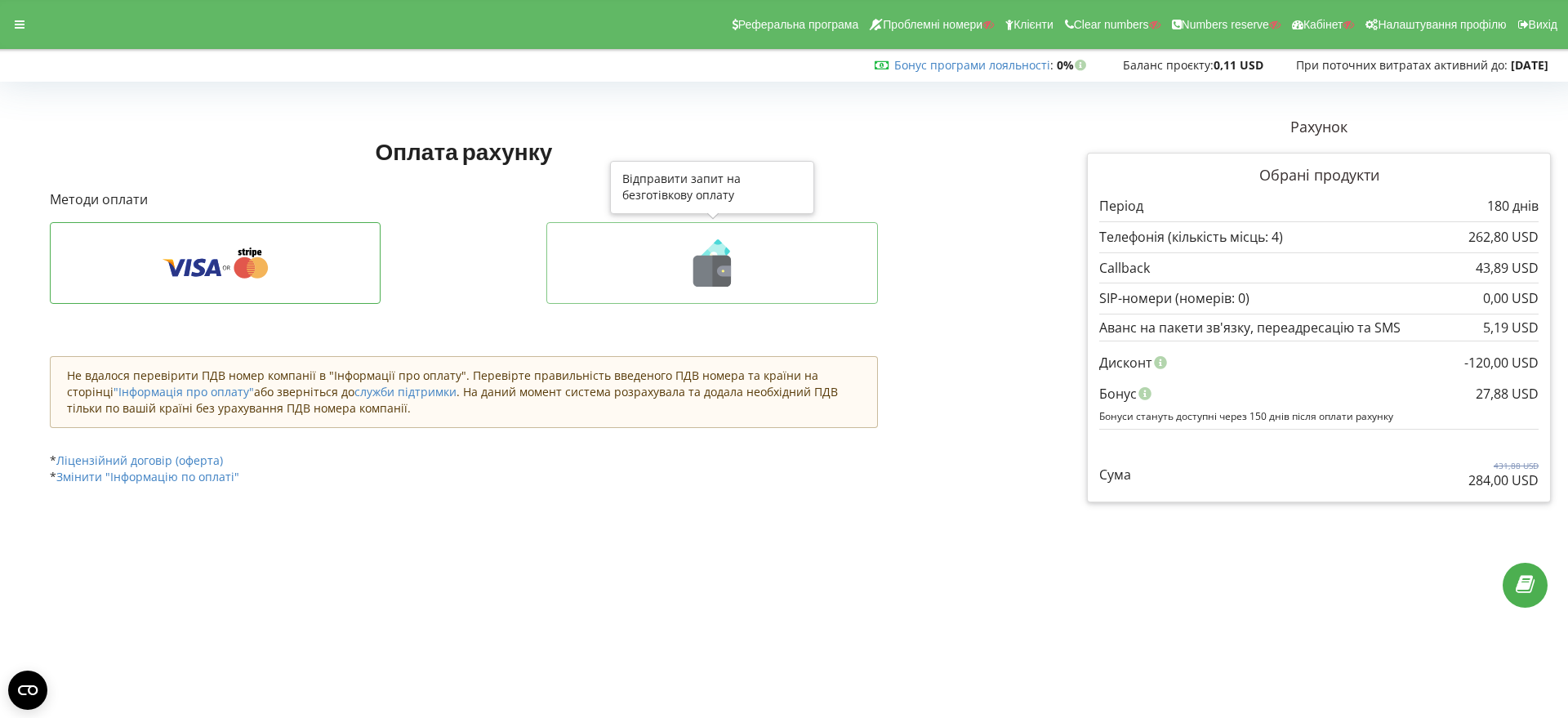
click at [710, 276] on icon at bounding box center [712, 271] width 37 height 31
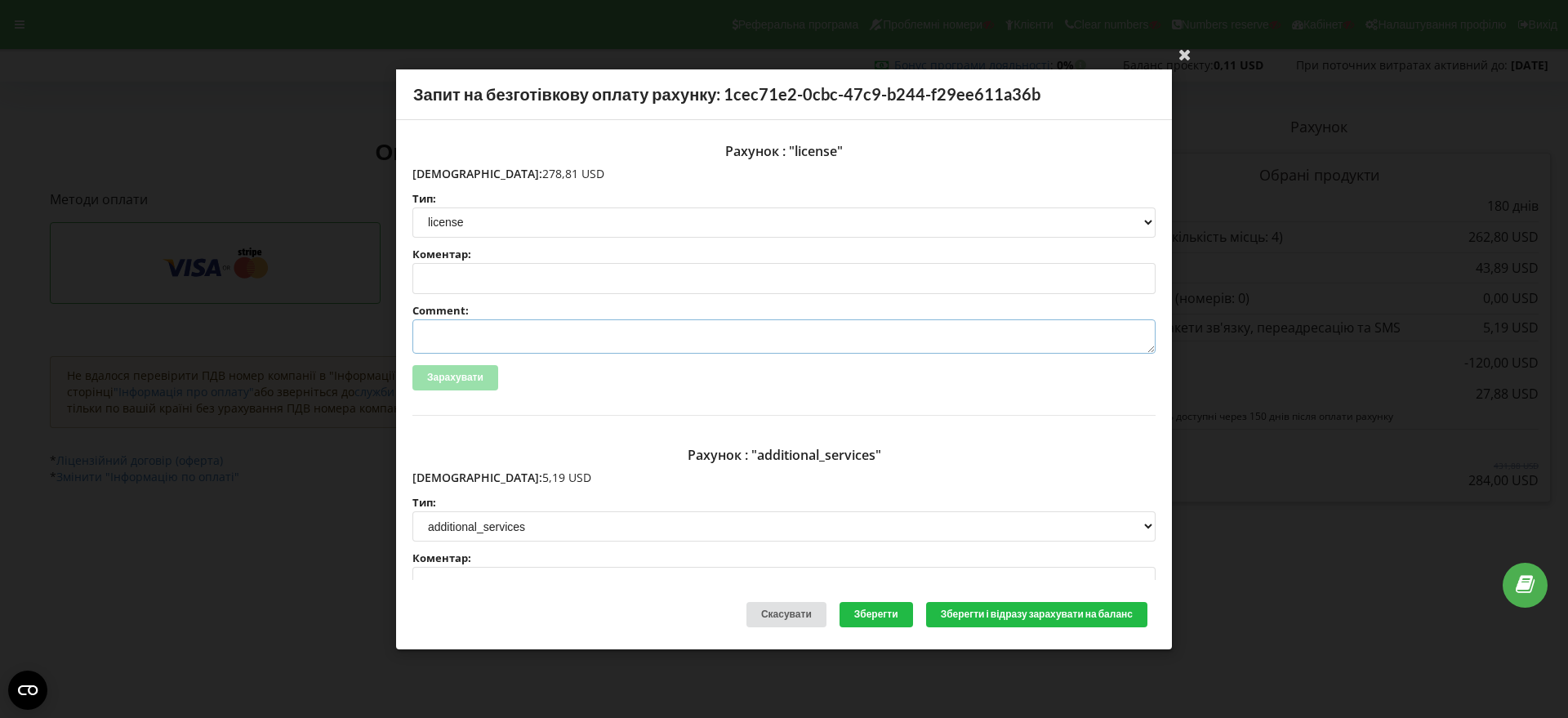
click at [471, 338] on textarea "Comment:" at bounding box center [784, 336] width 743 height 34
paste textarea "№R-07378 від 23.09.2025"
type textarea "Счет №R-07378 від 23.09.2025 на ТОВ АСС"
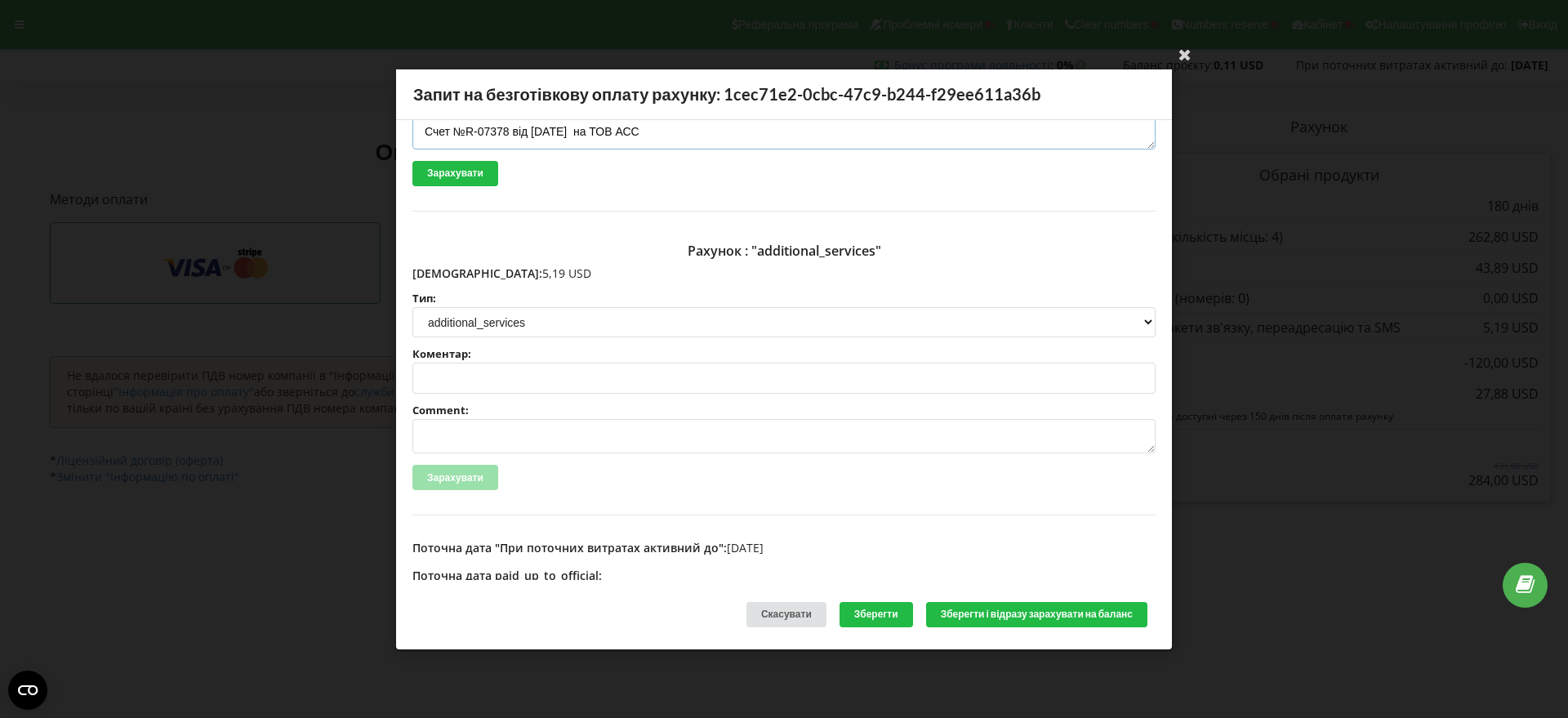
scroll to position [253, 0]
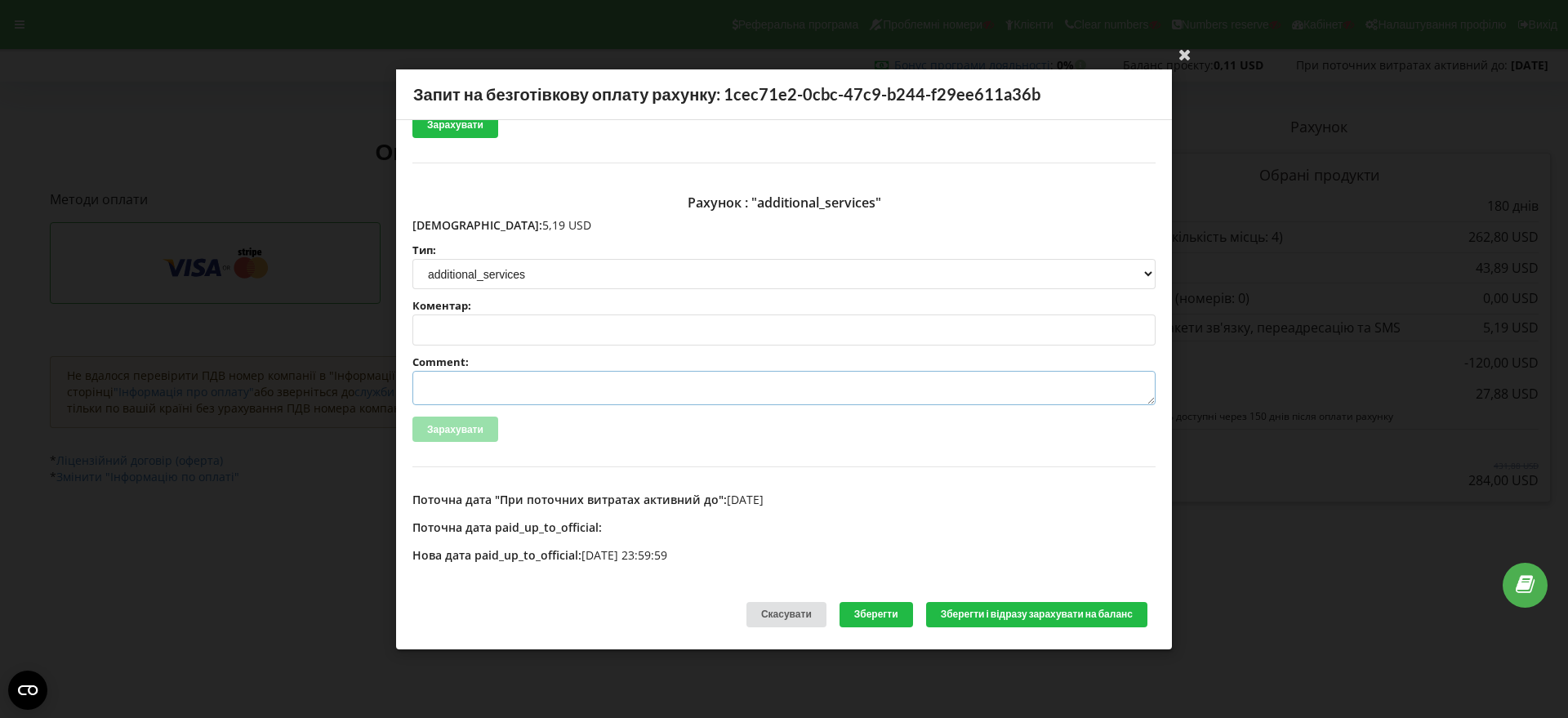
click at [486, 383] on textarea "Comment:" at bounding box center [784, 388] width 743 height 34
paste textarea "№R-07380 від 23.09.2025"
type textarea "Счет №R-07380 від 23.09.2025 на ТОВ АСС"
click at [1033, 617] on button "Зберегти і відразу зарахувати на баланс" at bounding box center [1037, 615] width 221 height 26
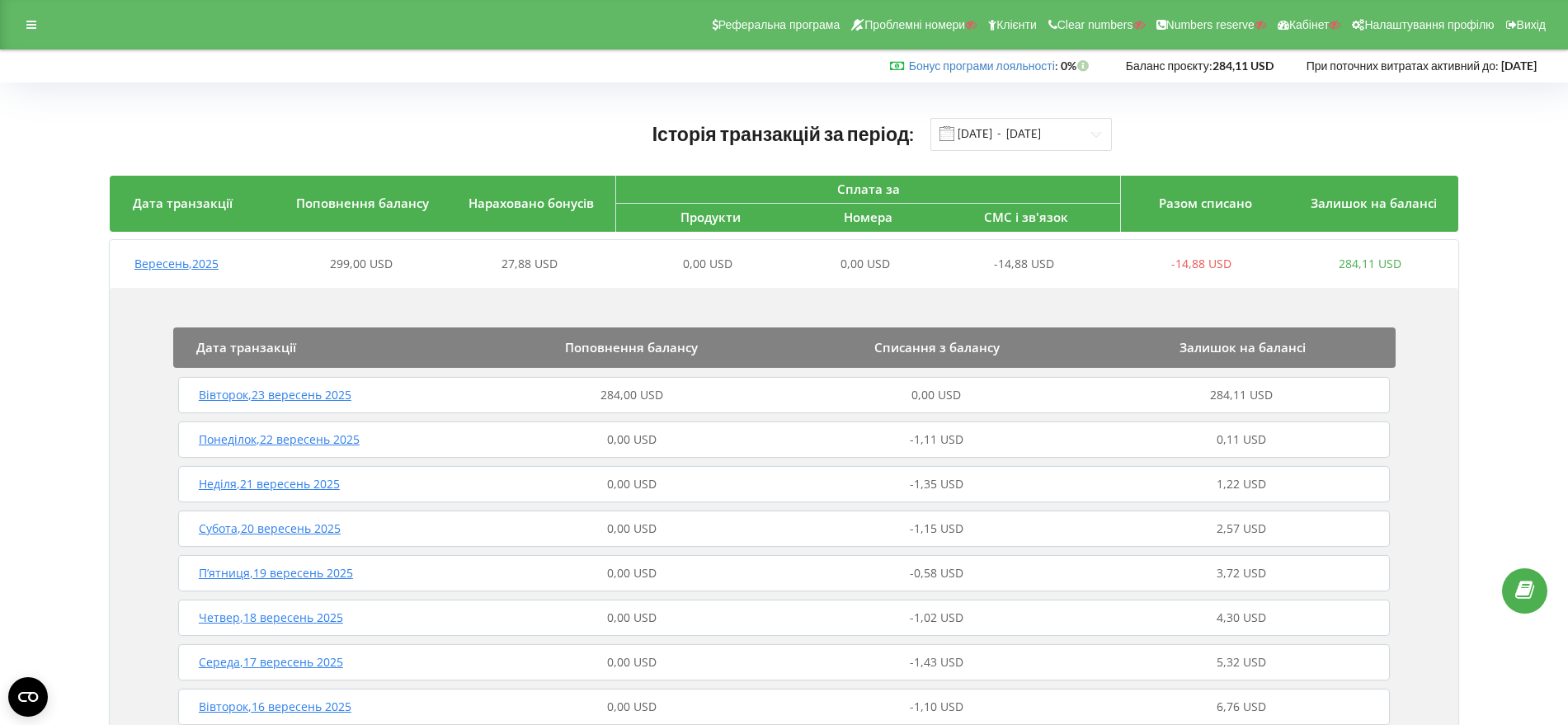
click at [200, 267] on span "Вересень , 2025" at bounding box center [177, 264] width 84 height 15
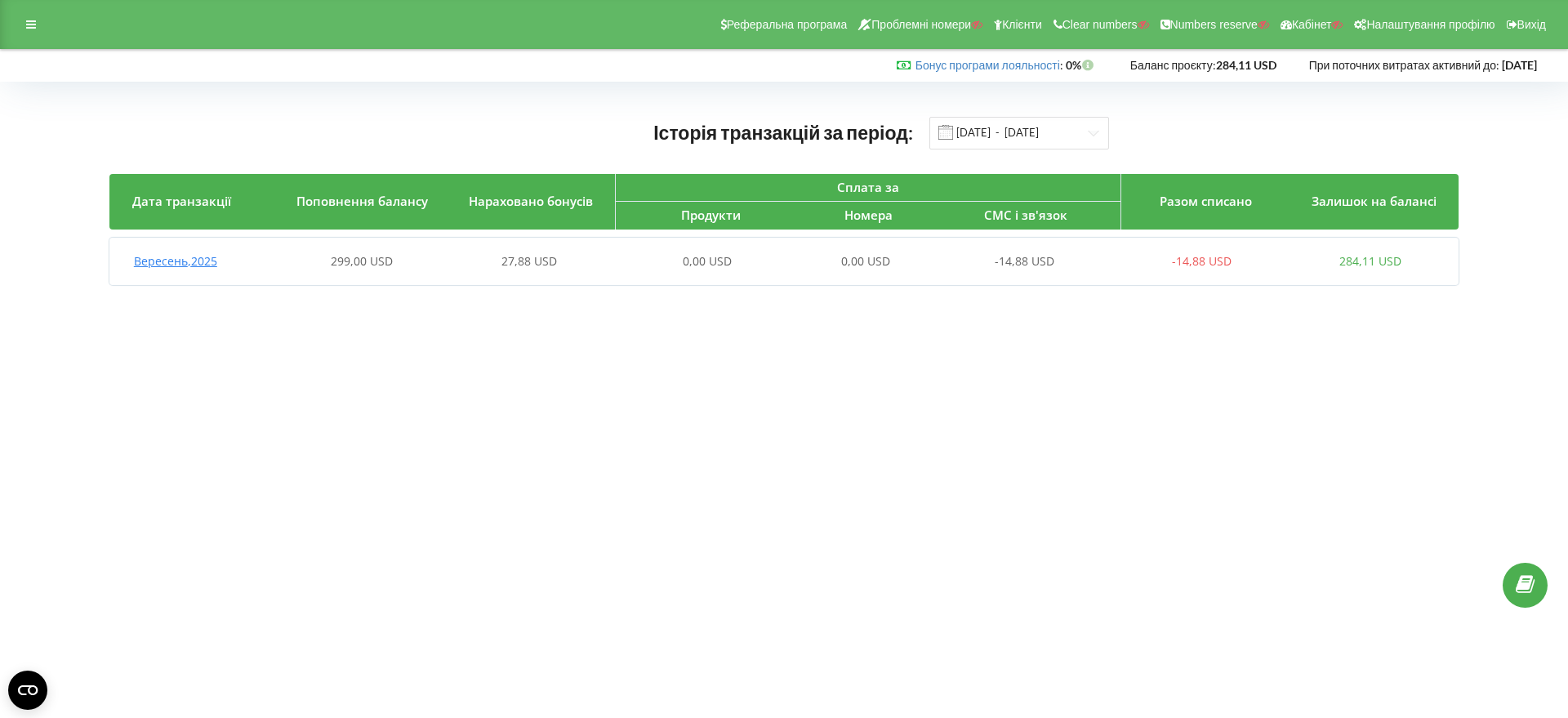
click at [209, 263] on span "Вересень , 2025" at bounding box center [175, 261] width 83 height 15
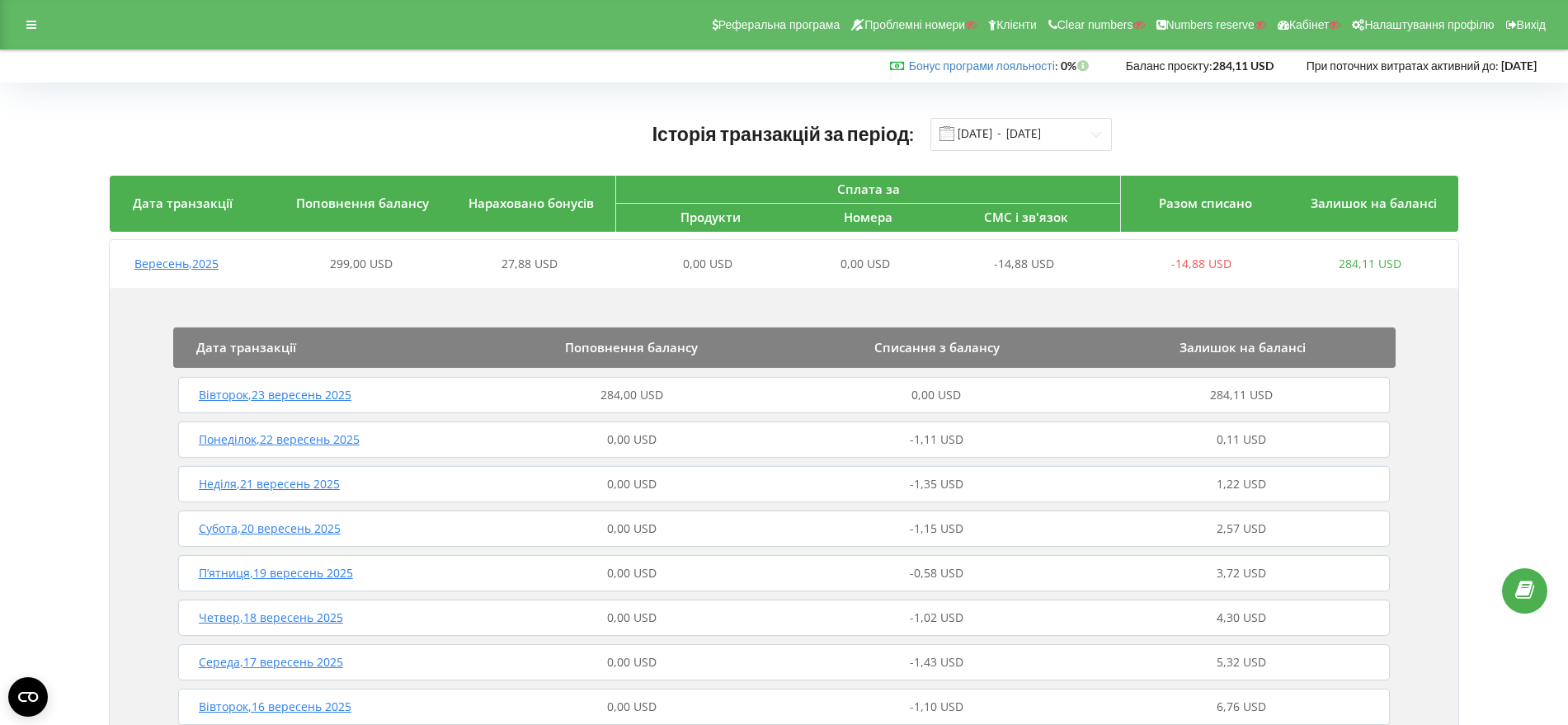
click at [320, 398] on span "Вівторок , 23 вересень 2025" at bounding box center [275, 394] width 153 height 15
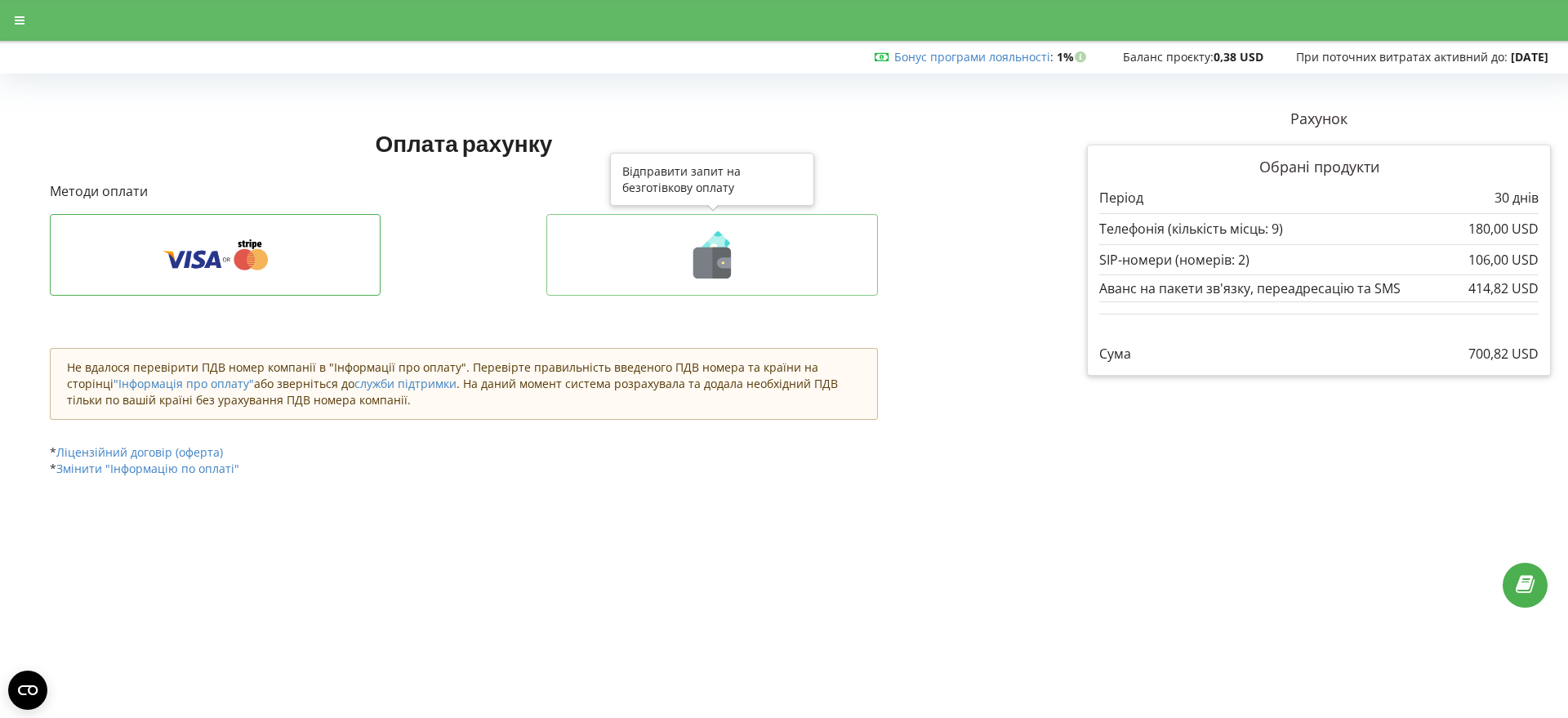
click at [727, 261] on icon at bounding box center [724, 262] width 14 height 10
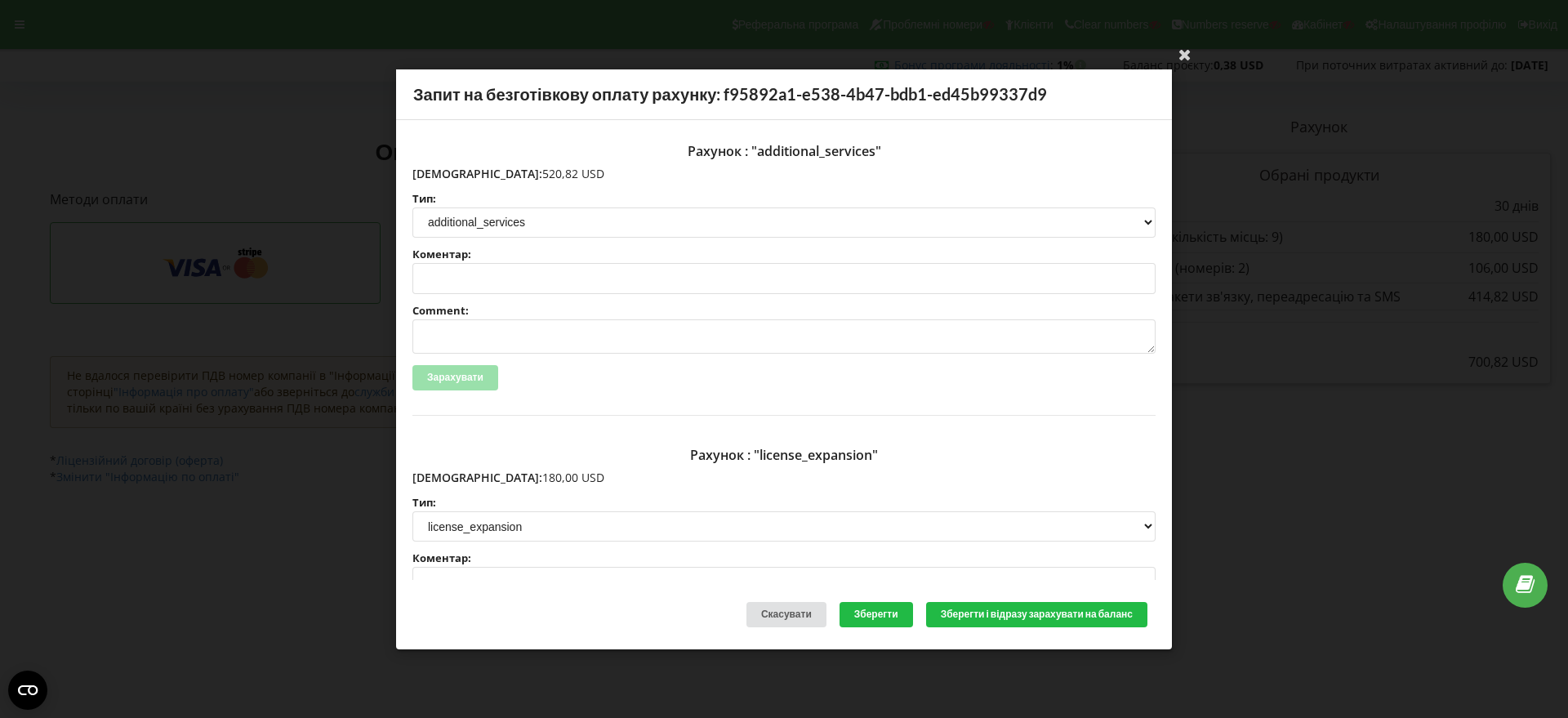
scroll to position [204, 0]
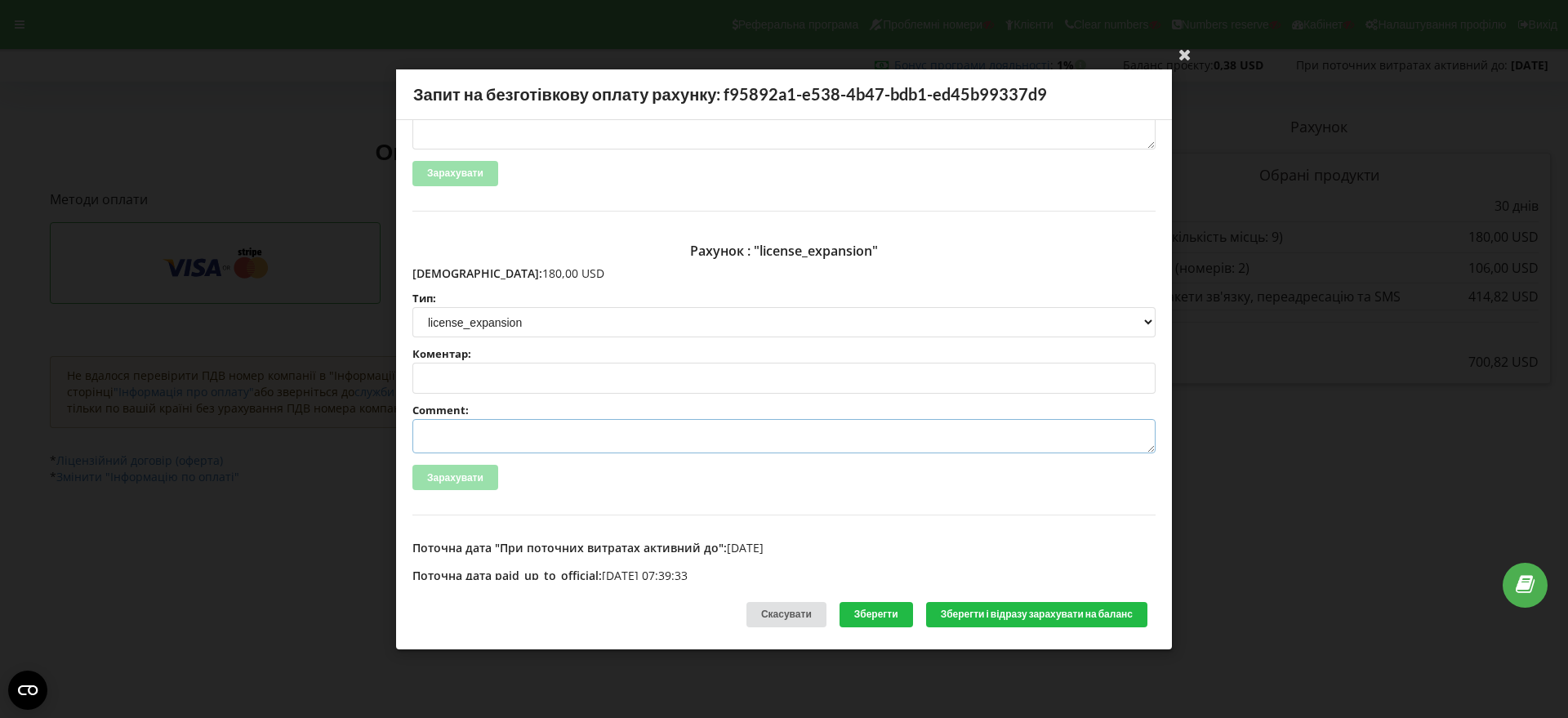
click at [438, 440] on textarea "Comment:" at bounding box center [784, 436] width 743 height 34
paste textarea "№R-06944 від 12.09.2025"
type textarea "Счет №R-06944 від 12.09.2025 на ТОВ АСС"
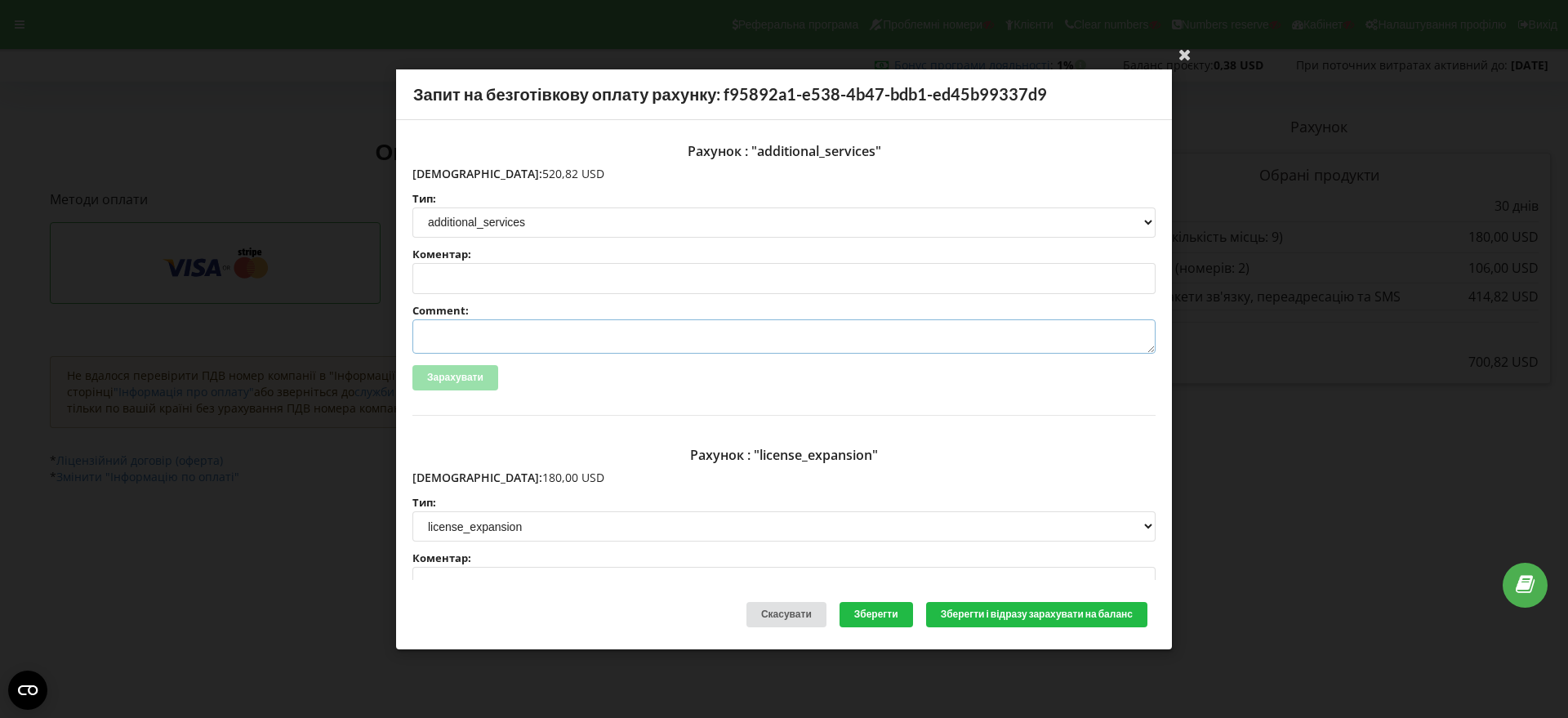
click at [457, 330] on textarea "Comment:" at bounding box center [784, 336] width 743 height 34
paste textarea "№R-06945 від 12.09.2025"
type textarea "Счет №R-06945 від 12.09.2025 на ТОВ АСС"
click at [980, 613] on button "Зберегти і відразу зарахувати на баланс" at bounding box center [1037, 615] width 221 height 26
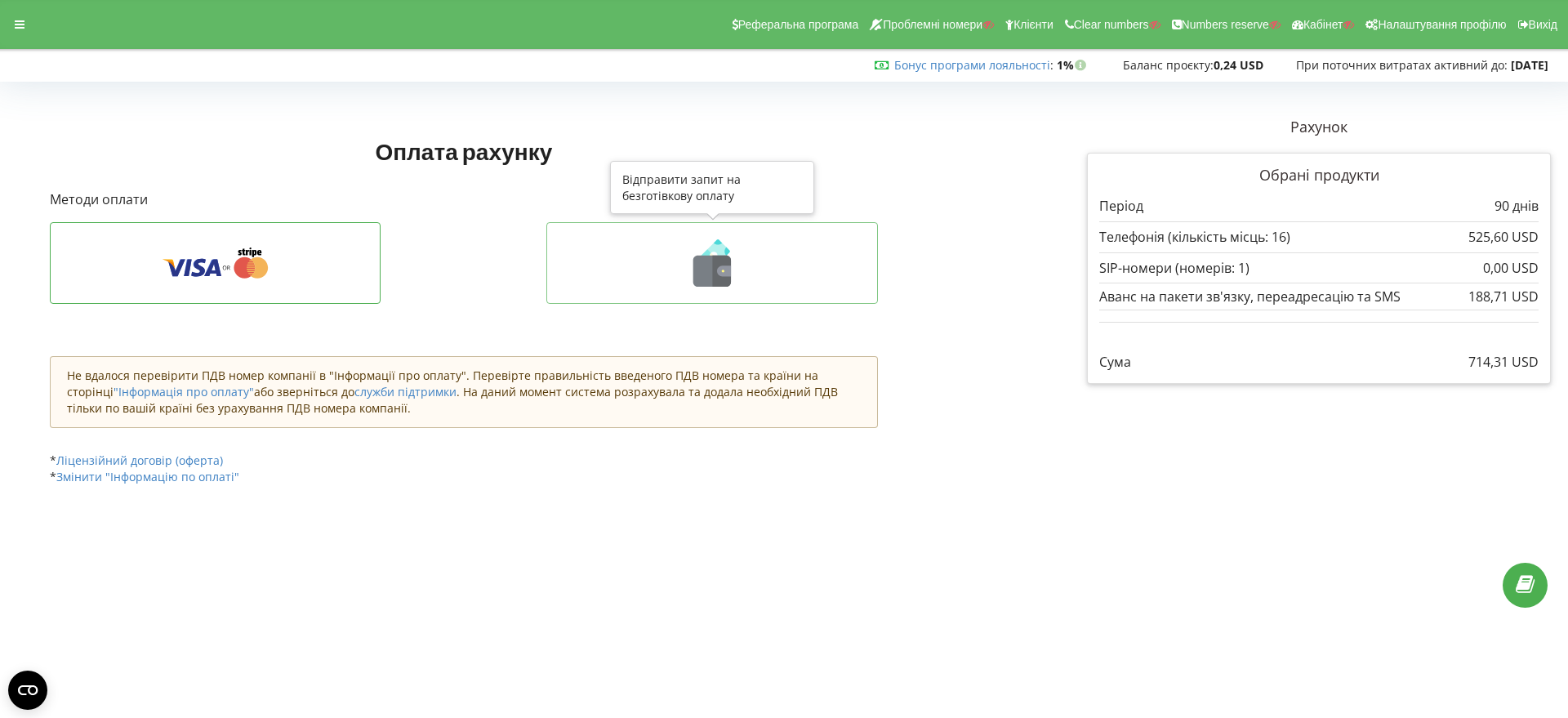
click at [724, 264] on icon at bounding box center [722, 271] width 19 height 31
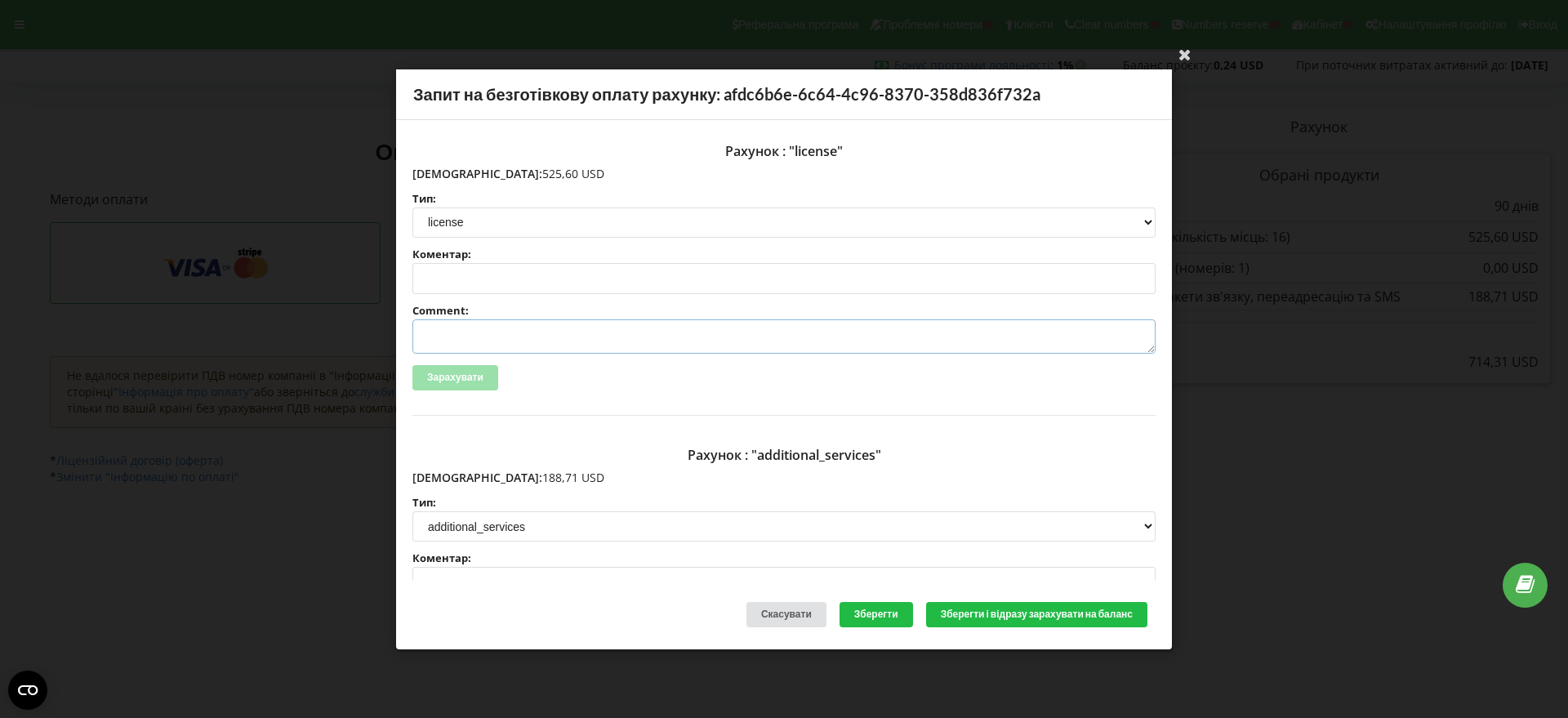
click at [457, 343] on textarea "Comment:" at bounding box center [784, 336] width 743 height 34
paste textarea "№R-07435 від [DATE]"
type textarea "Счет №R-07435 від [DATE] на ТОВ АСС"
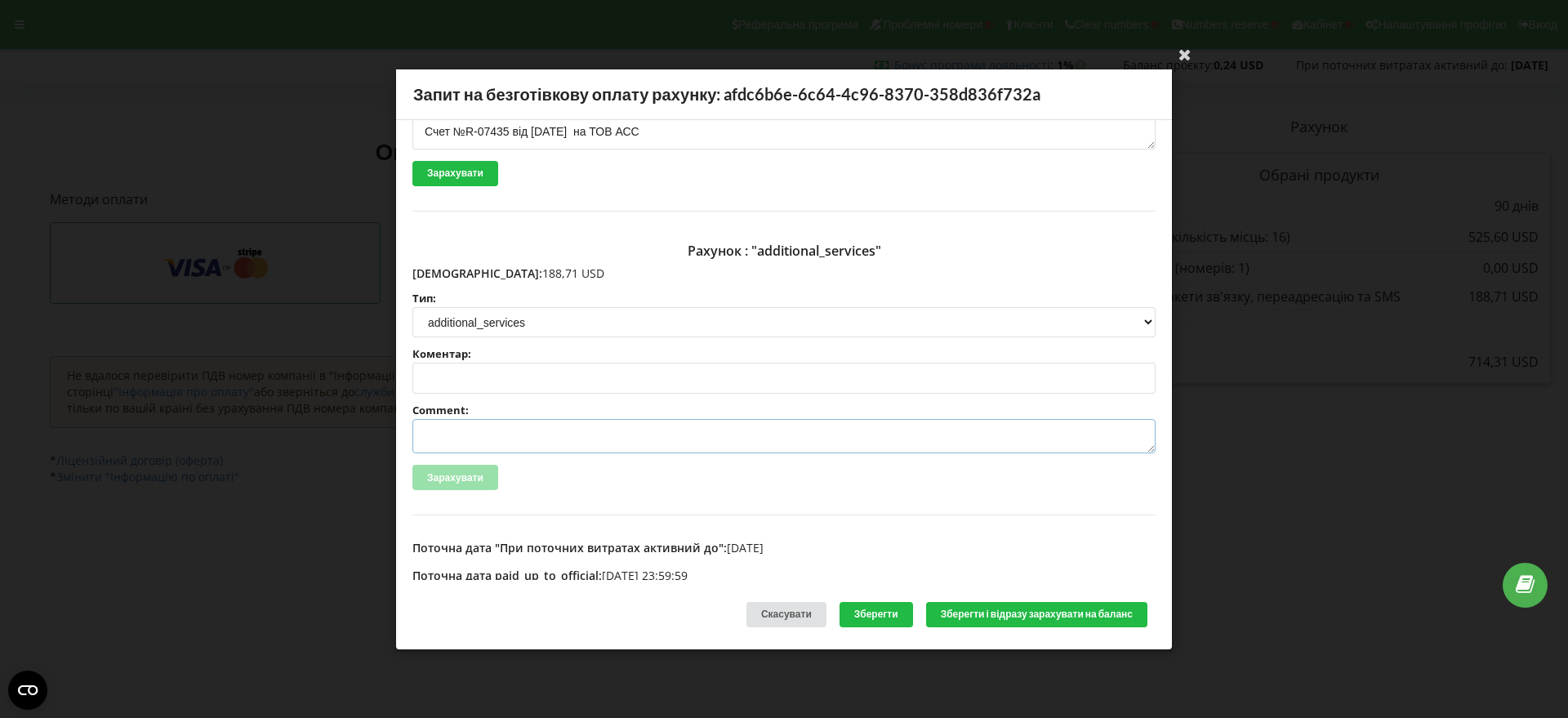
click at [468, 437] on textarea "Comment:" at bounding box center [784, 436] width 743 height 34
paste textarea "№R-07436 від 23.09.2025"
type textarea "Счет №R-07436 від 23.09.2025 на ТОВ АСС"
click at [1003, 613] on button "Зберегти і відразу зарахувати на баланс" at bounding box center [1037, 615] width 221 height 26
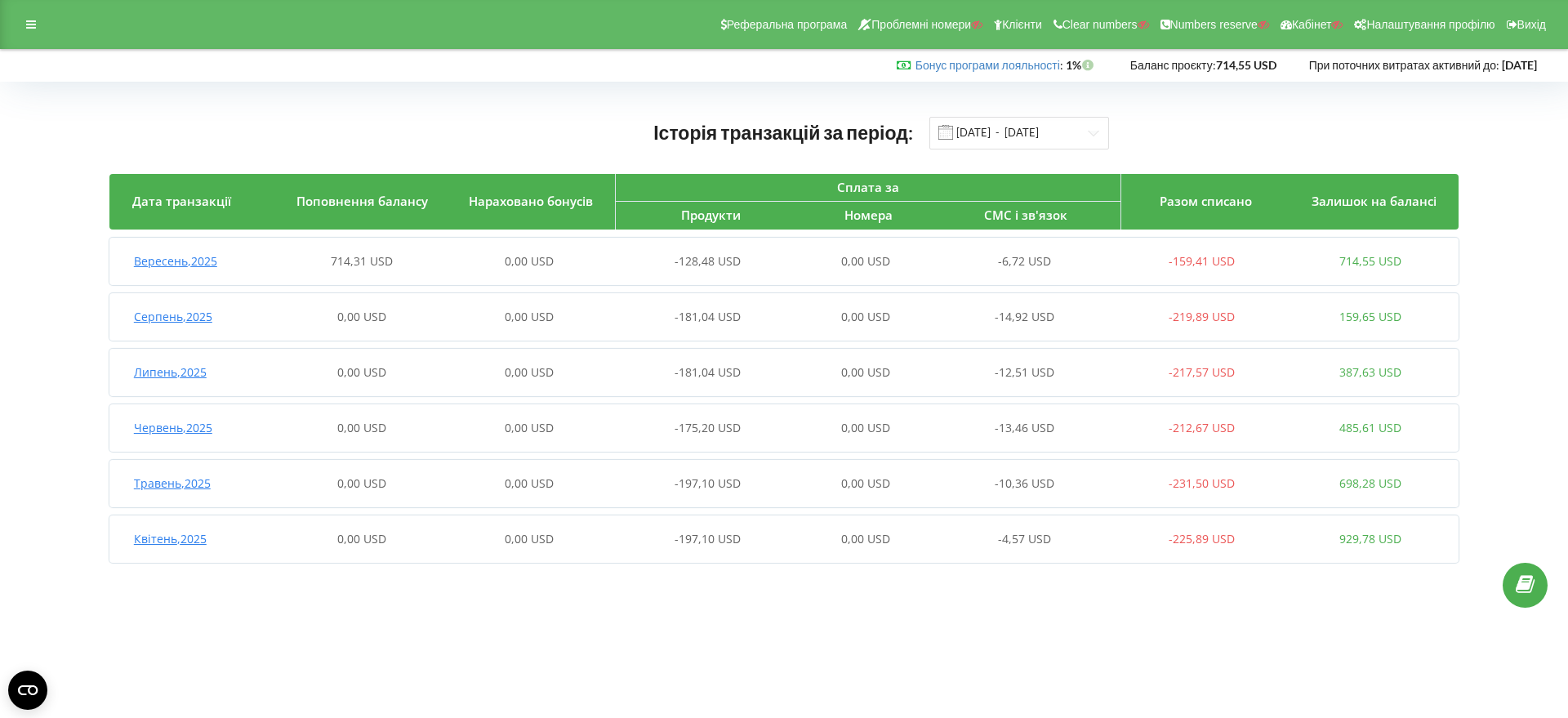
click at [169, 259] on span "Вересень , 2025" at bounding box center [175, 261] width 83 height 15
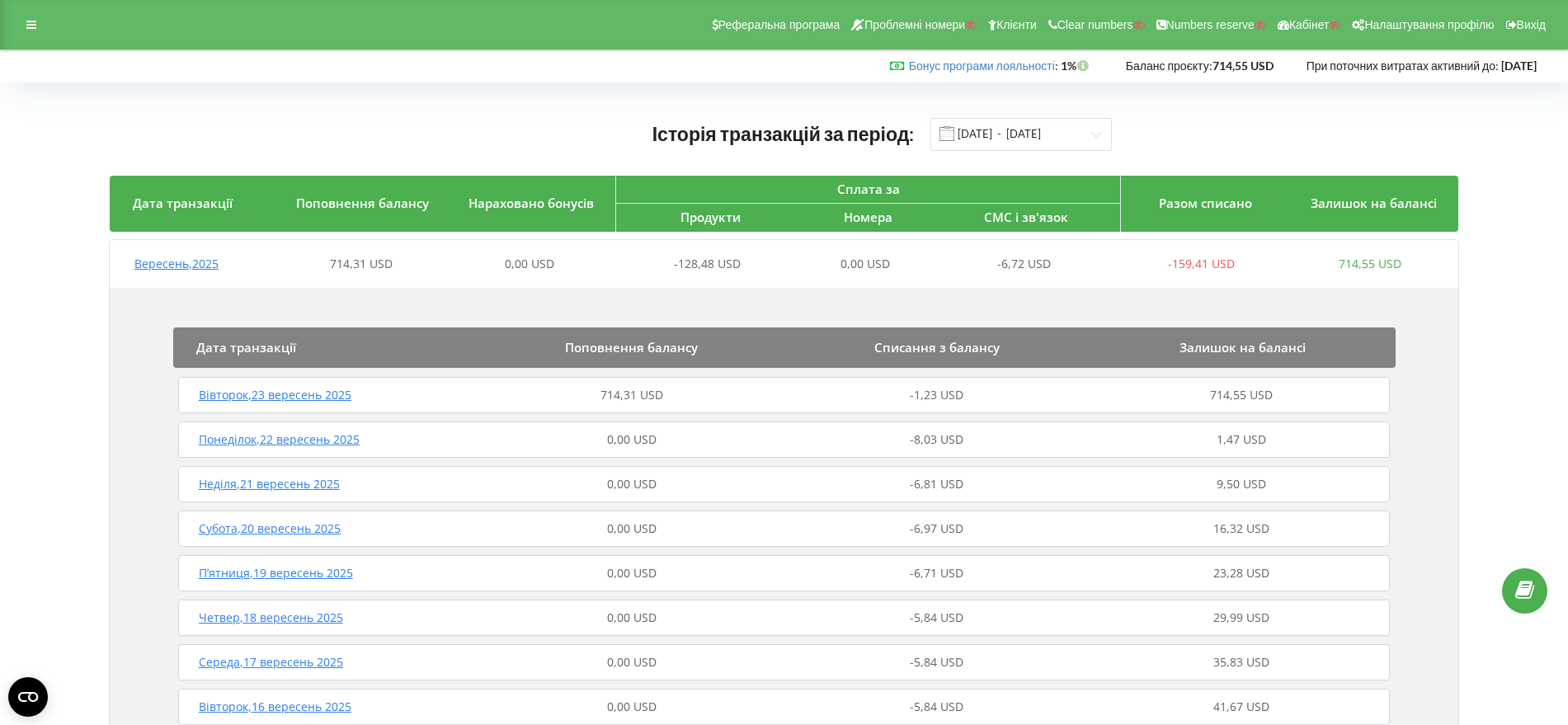
click at [325, 395] on span "Вівторок , 23 вересень 2025" at bounding box center [275, 394] width 153 height 15
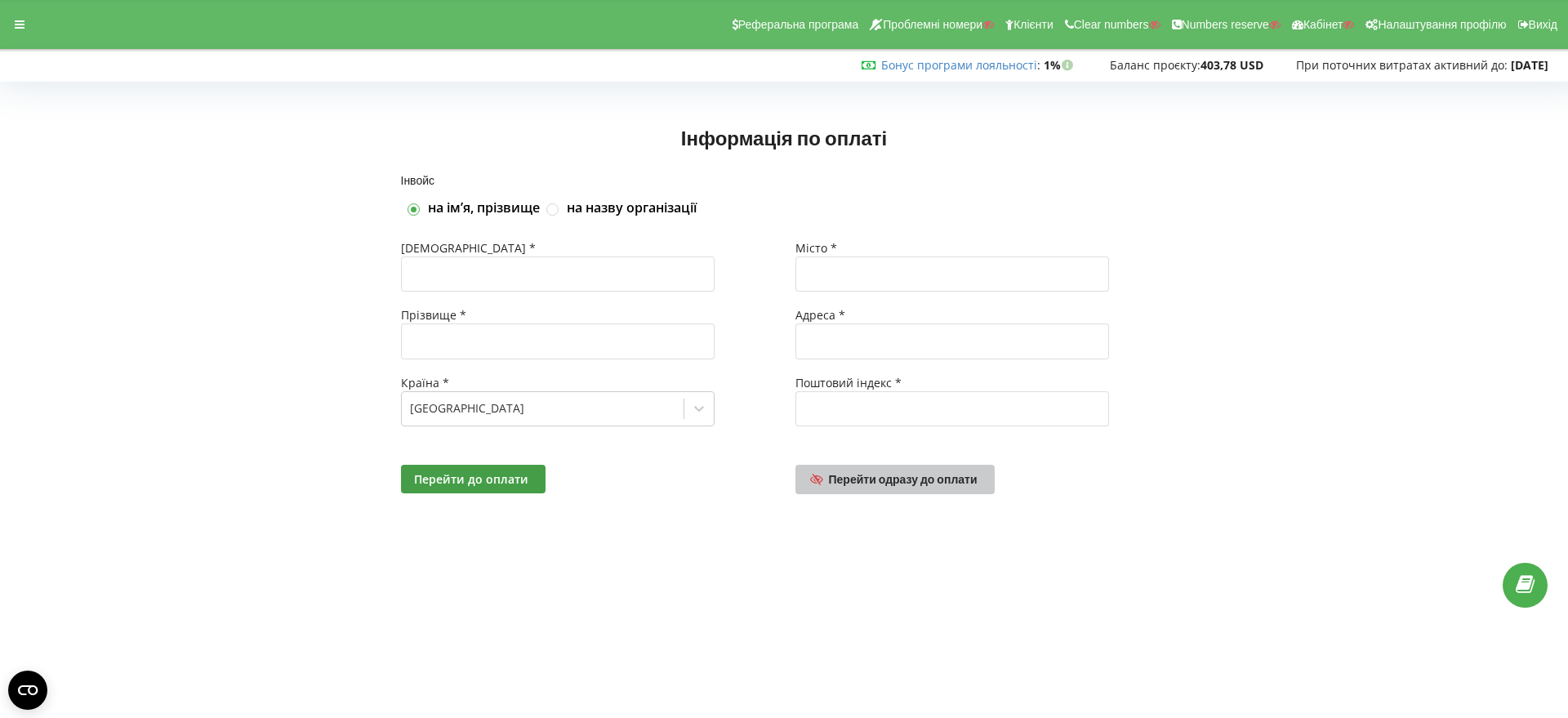
click at [879, 473] on span "Перейти одразу до оплати" at bounding box center [903, 479] width 149 height 14
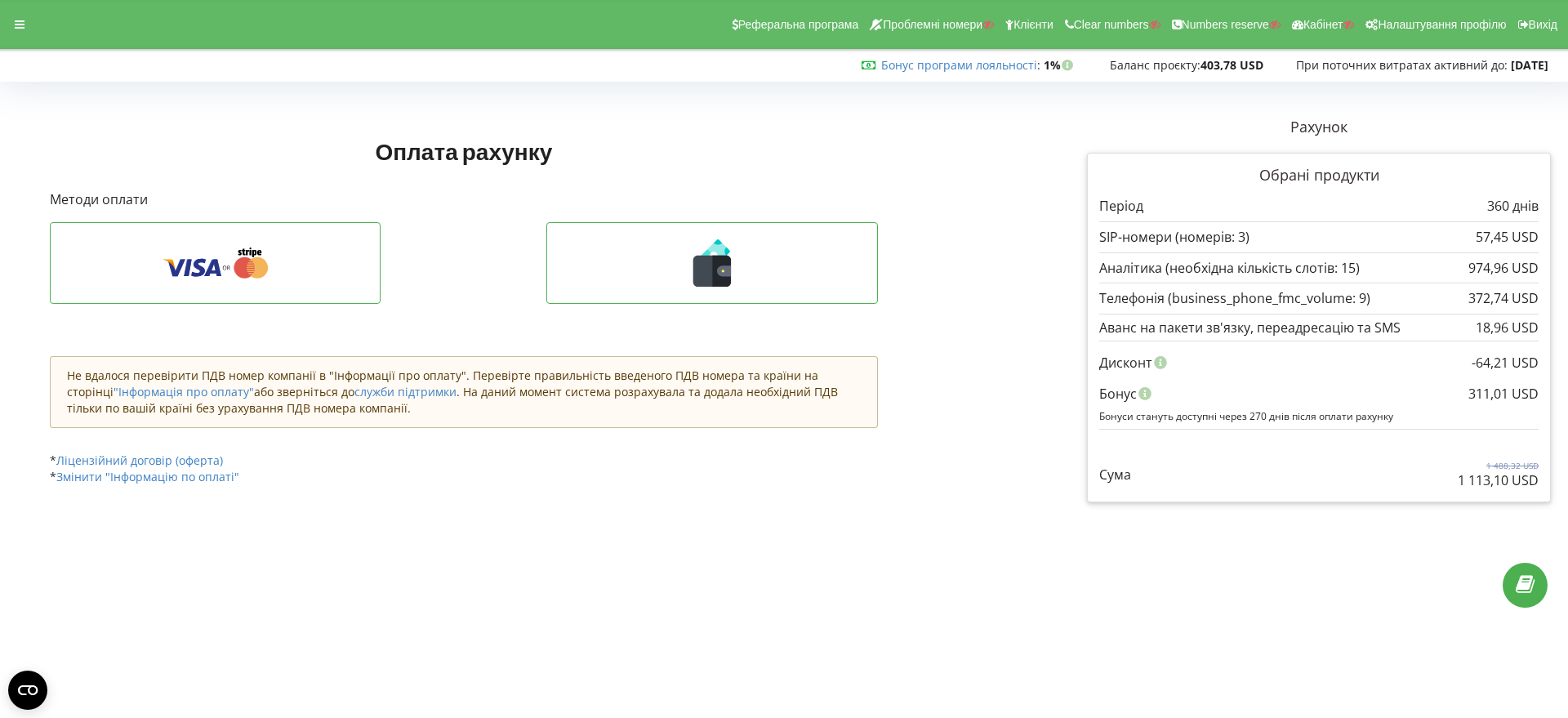
click at [717, 280] on icon at bounding box center [722, 271] width 19 height 31
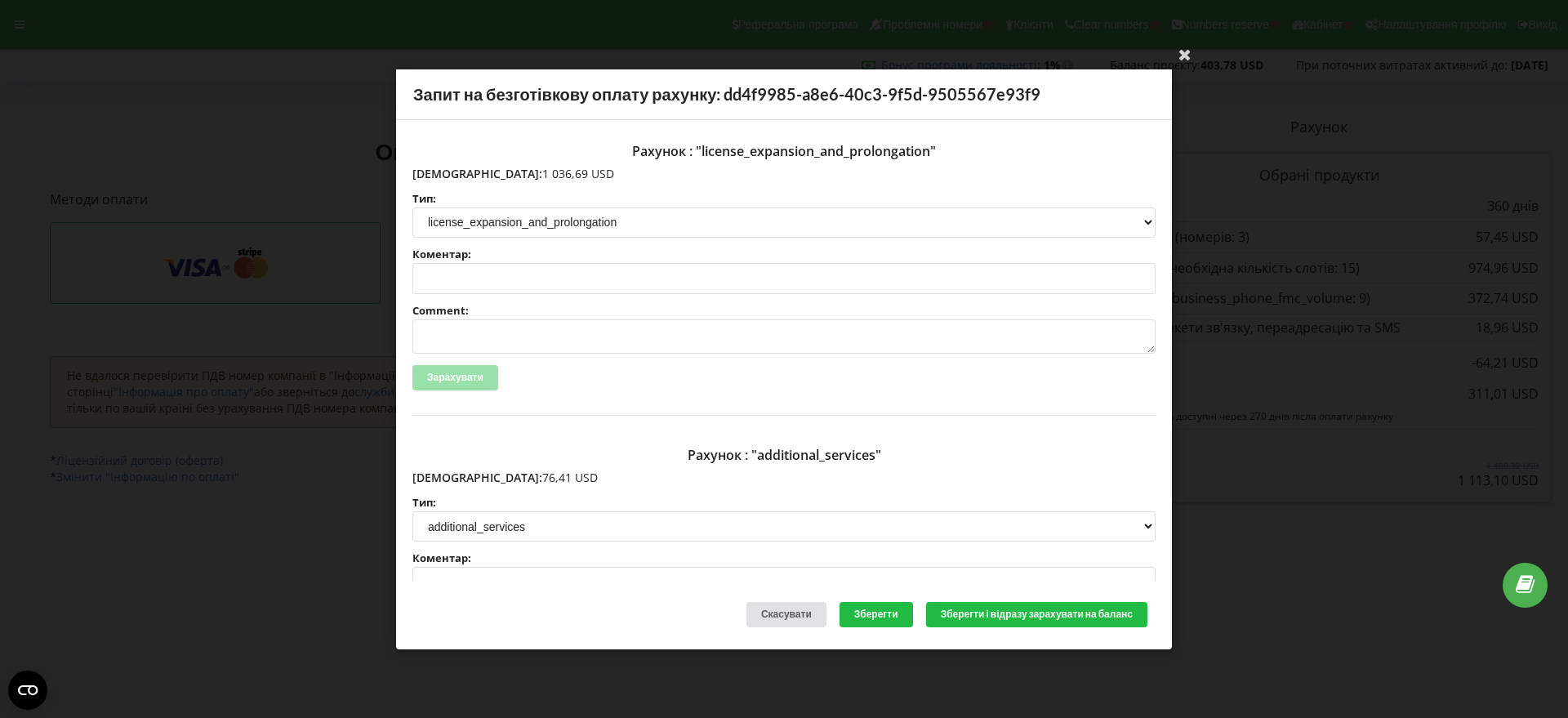
drag, startPoint x: 533, startPoint y: 170, endPoint x: 449, endPoint y: 173, distance: 84.1
click at [449, 173] on p "Сума: 1 036,69 USD" at bounding box center [784, 173] width 743 height 16
copy p "1 036,69 USD"
drag, startPoint x: 518, startPoint y: 472, endPoint x: 456, endPoint y: 480, distance: 62.5
click at [452, 479] on p "Сума: 76,41 USD" at bounding box center [784, 477] width 743 height 16
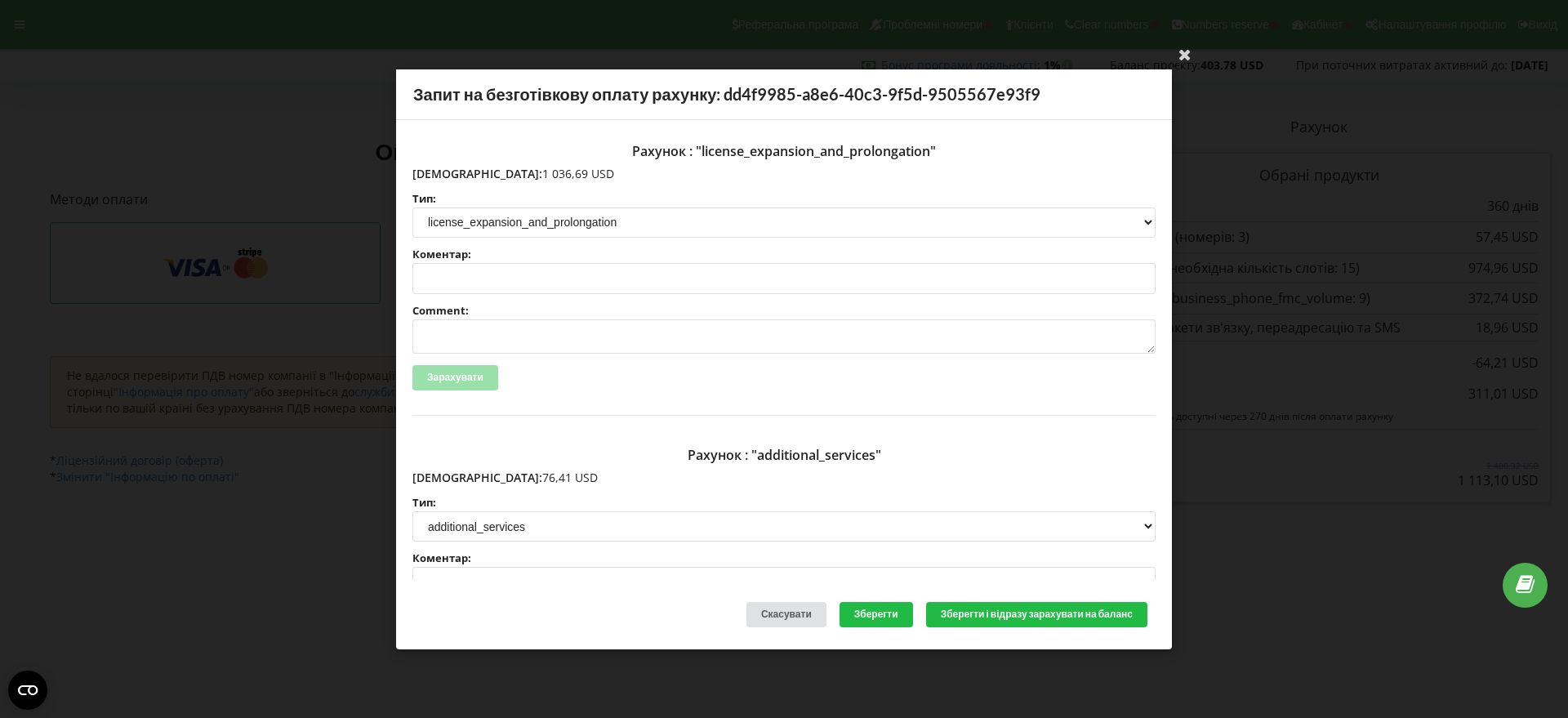
click at [535, 477] on p "Сума: 76,41 USD" at bounding box center [784, 477] width 743 height 16
drag, startPoint x: 526, startPoint y: 476, endPoint x: 446, endPoint y: 478, distance: 80.0
click at [446, 478] on p "Сума: 76,41 USD" at bounding box center [784, 477] width 743 height 16
copy p "76,41 USD"
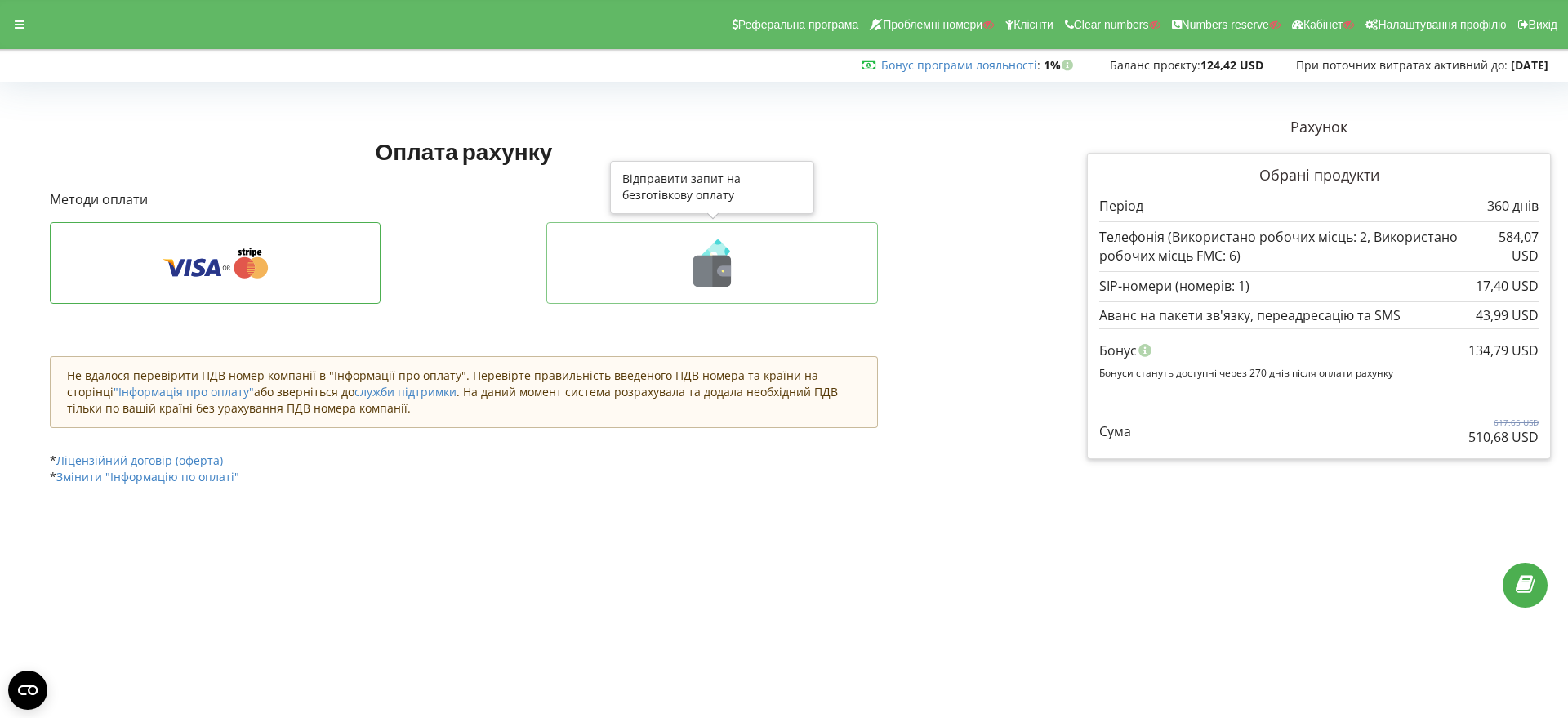
click at [723, 277] on icon at bounding box center [722, 271] width 19 height 31
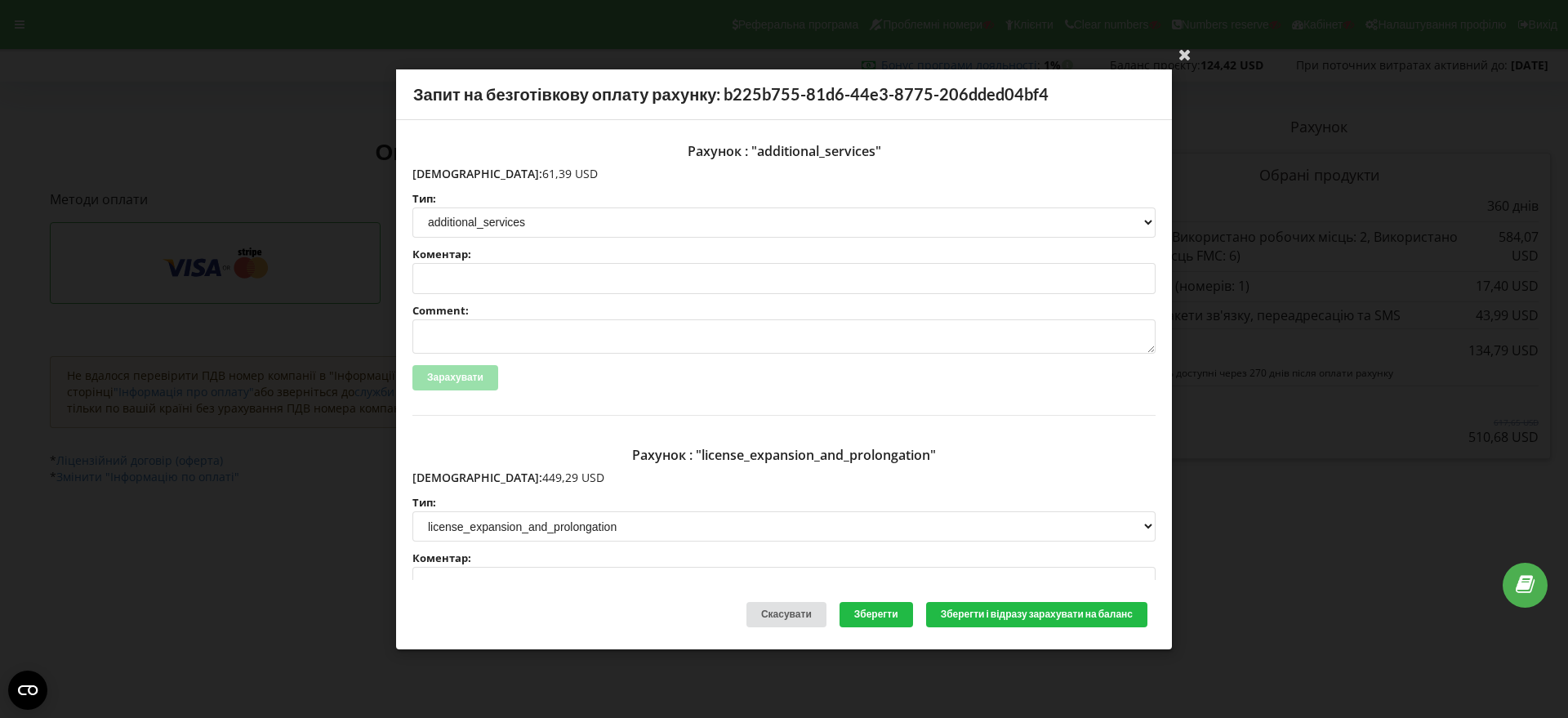
scroll to position [102, 0]
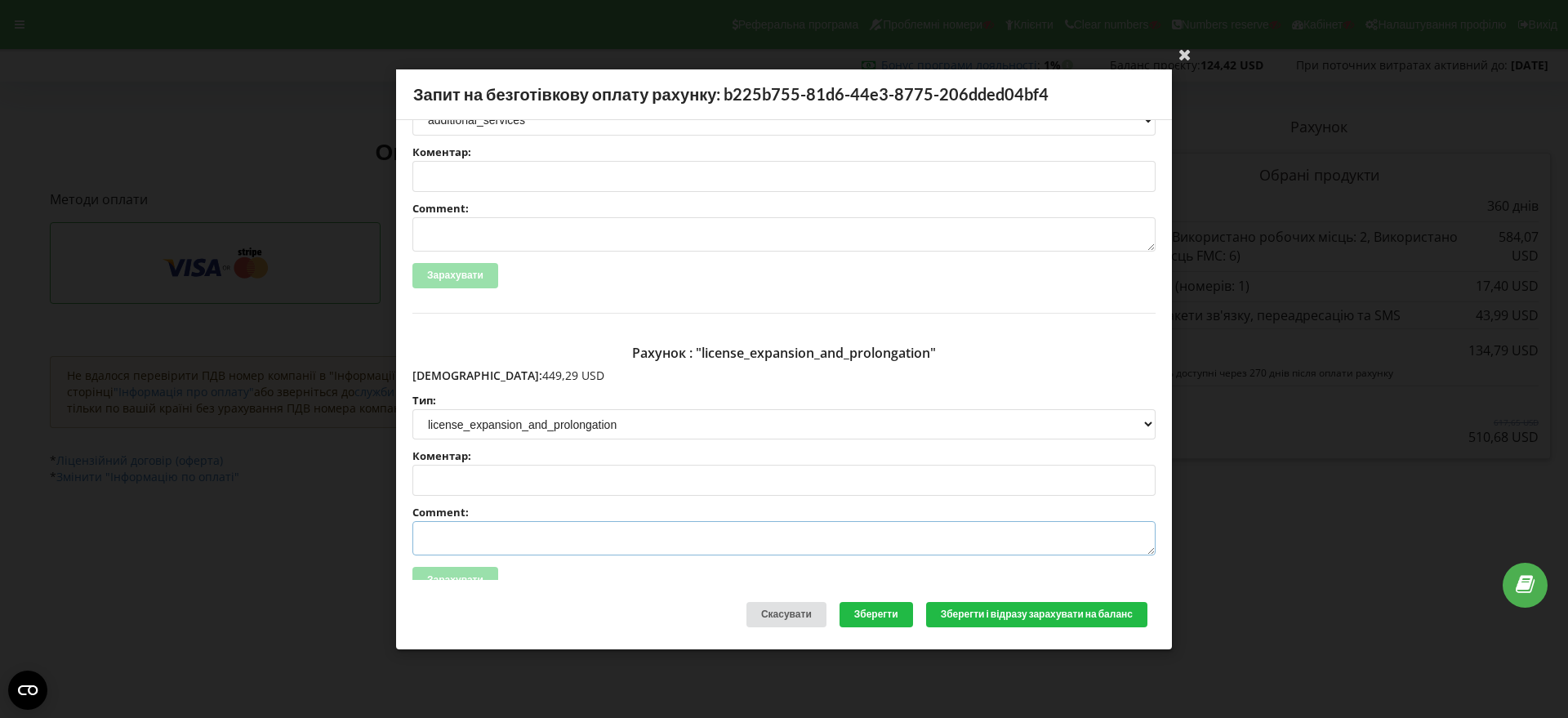
click at [458, 538] on textarea "Comment:" at bounding box center [784, 538] width 743 height 34
paste textarea "№R06368 від 02.09.2025"
type textarea "Счет №R06368 від 02.09.2025 на ТОВ АСС"
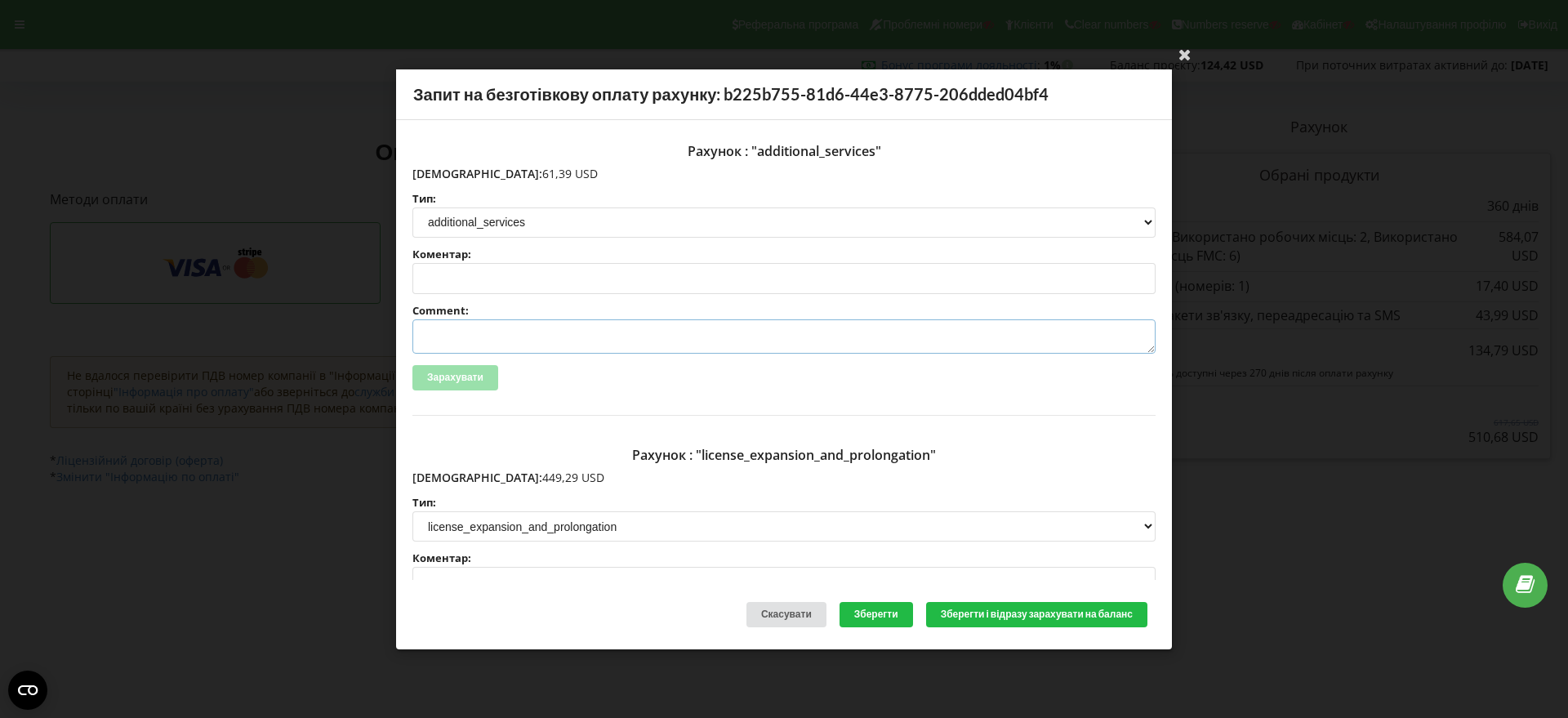
click at [462, 327] on textarea "Comment:" at bounding box center [784, 336] width 743 height 34
paste textarea "№R06370 від 02.09.2025"
type textarea "Счет №R06370 від 02.09.2025 на ТОВ АСС"
click at [974, 618] on button "Зберегти і відразу зарахувати на баланс" at bounding box center [1037, 615] width 221 height 26
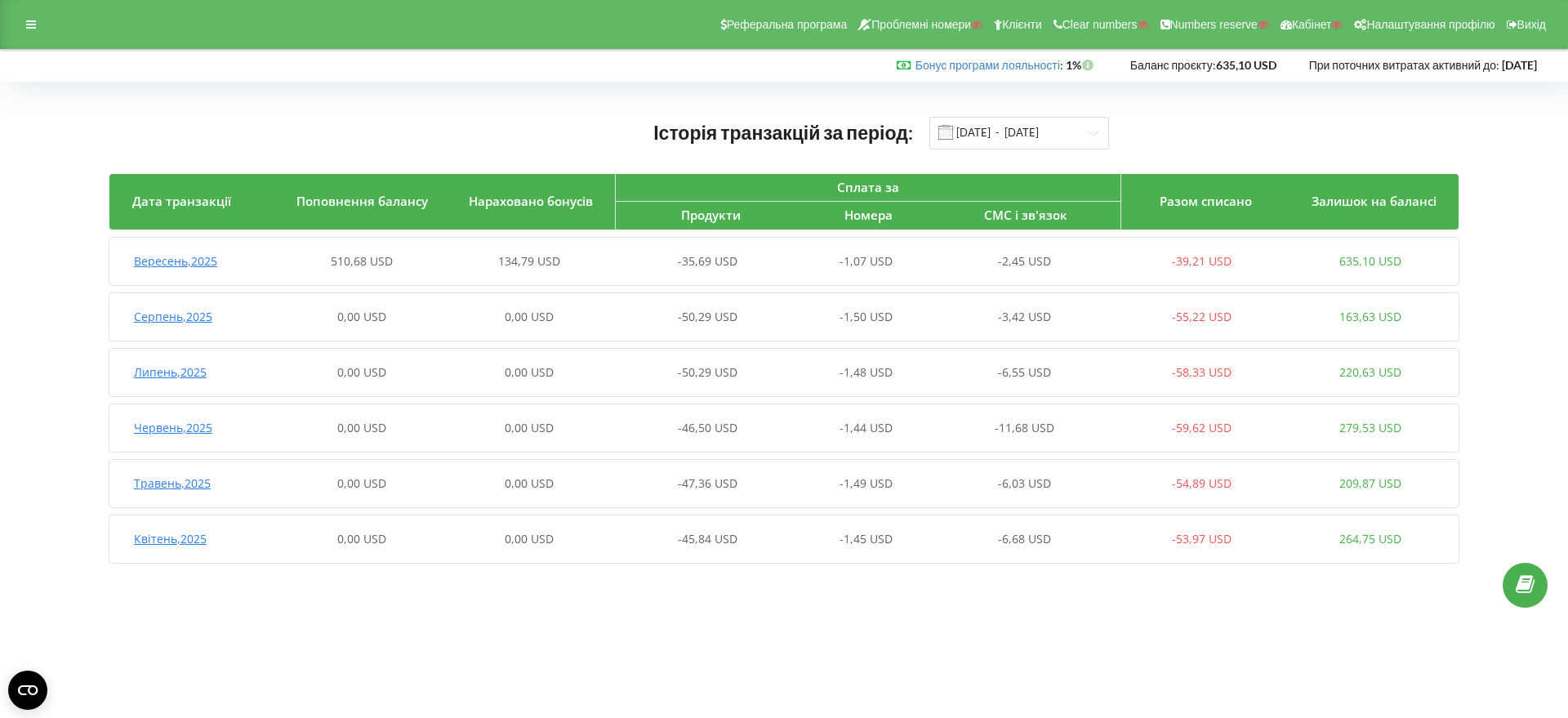
click at [201, 266] on span "Вересень , 2025" at bounding box center [175, 261] width 83 height 15
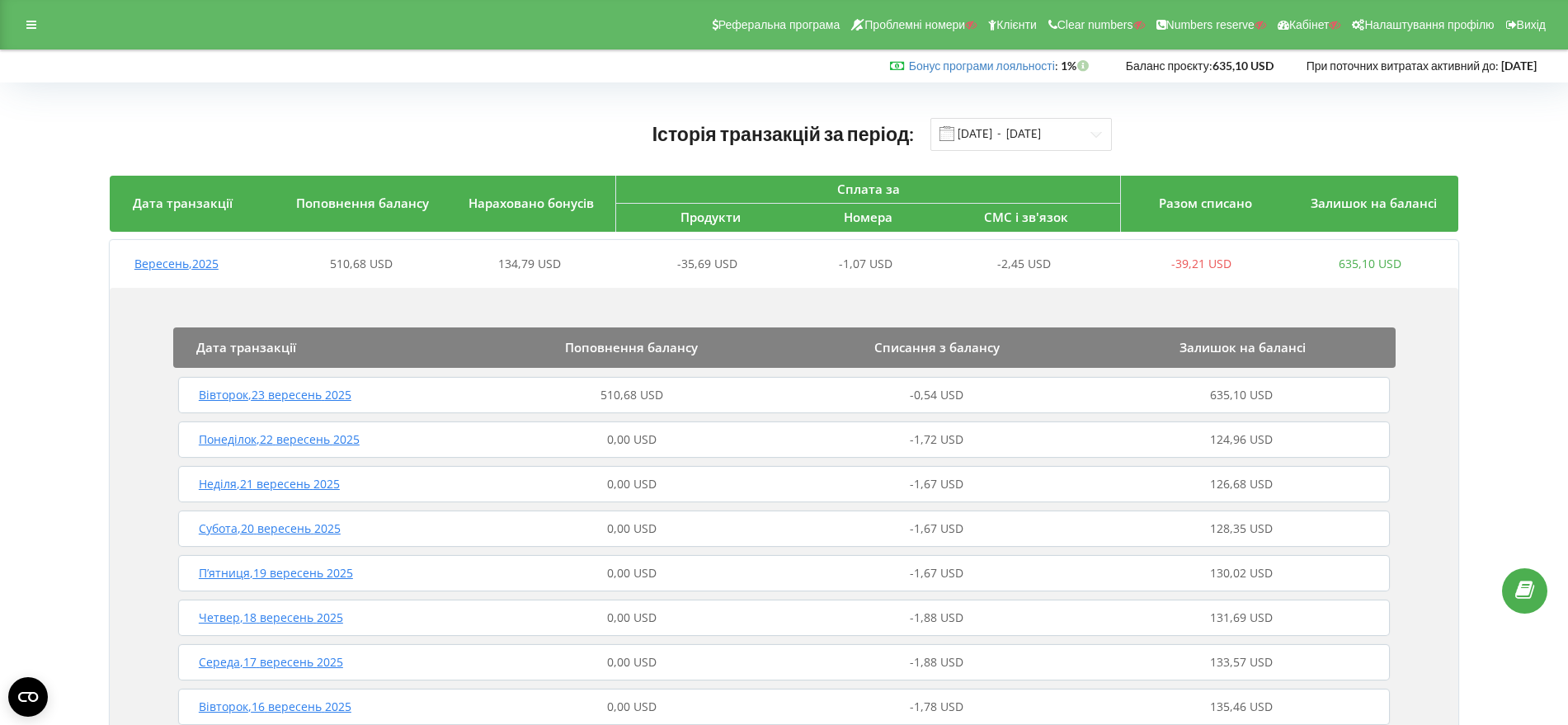
click at [335, 397] on span "Вівторок , 23 вересень 2025" at bounding box center [275, 394] width 153 height 15
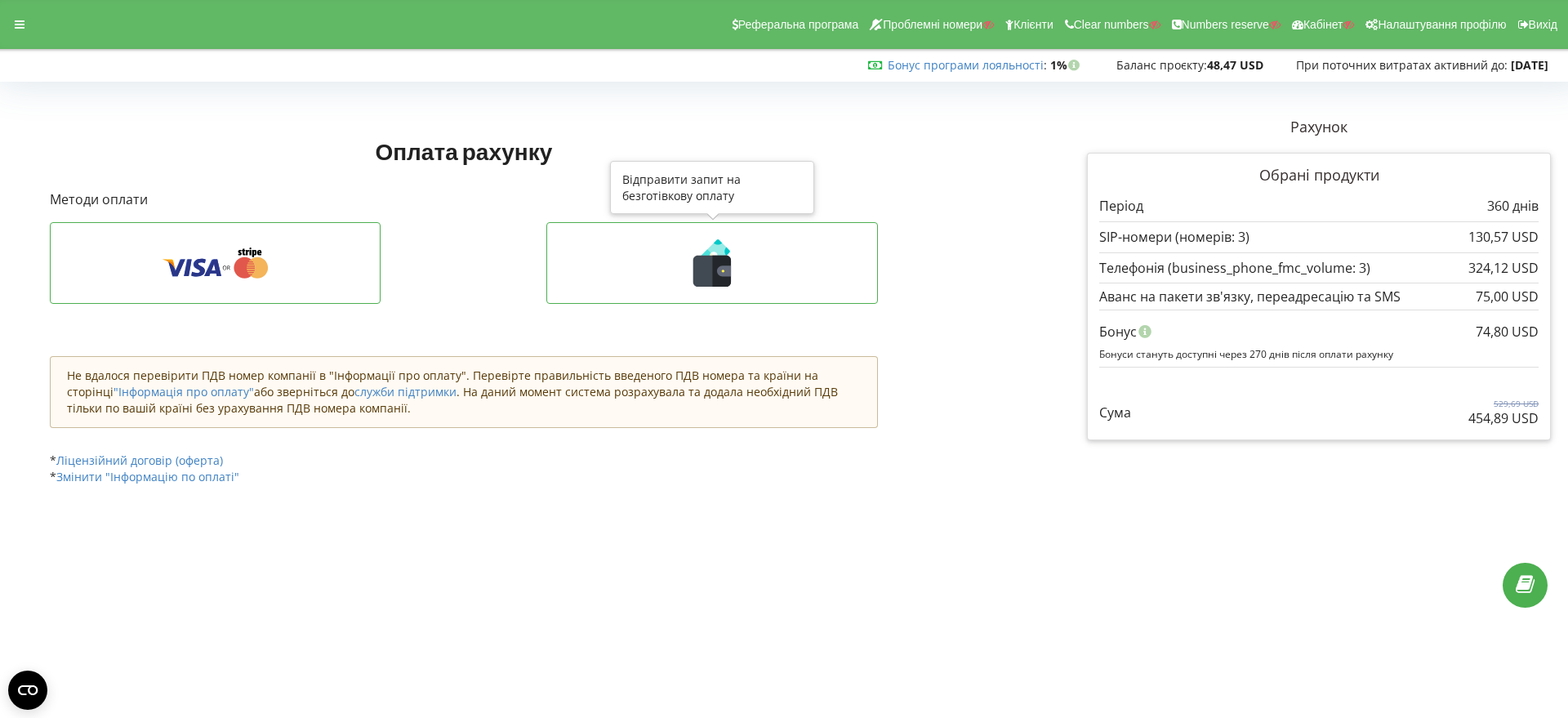
click at [719, 274] on icon at bounding box center [724, 271] width 14 height 10
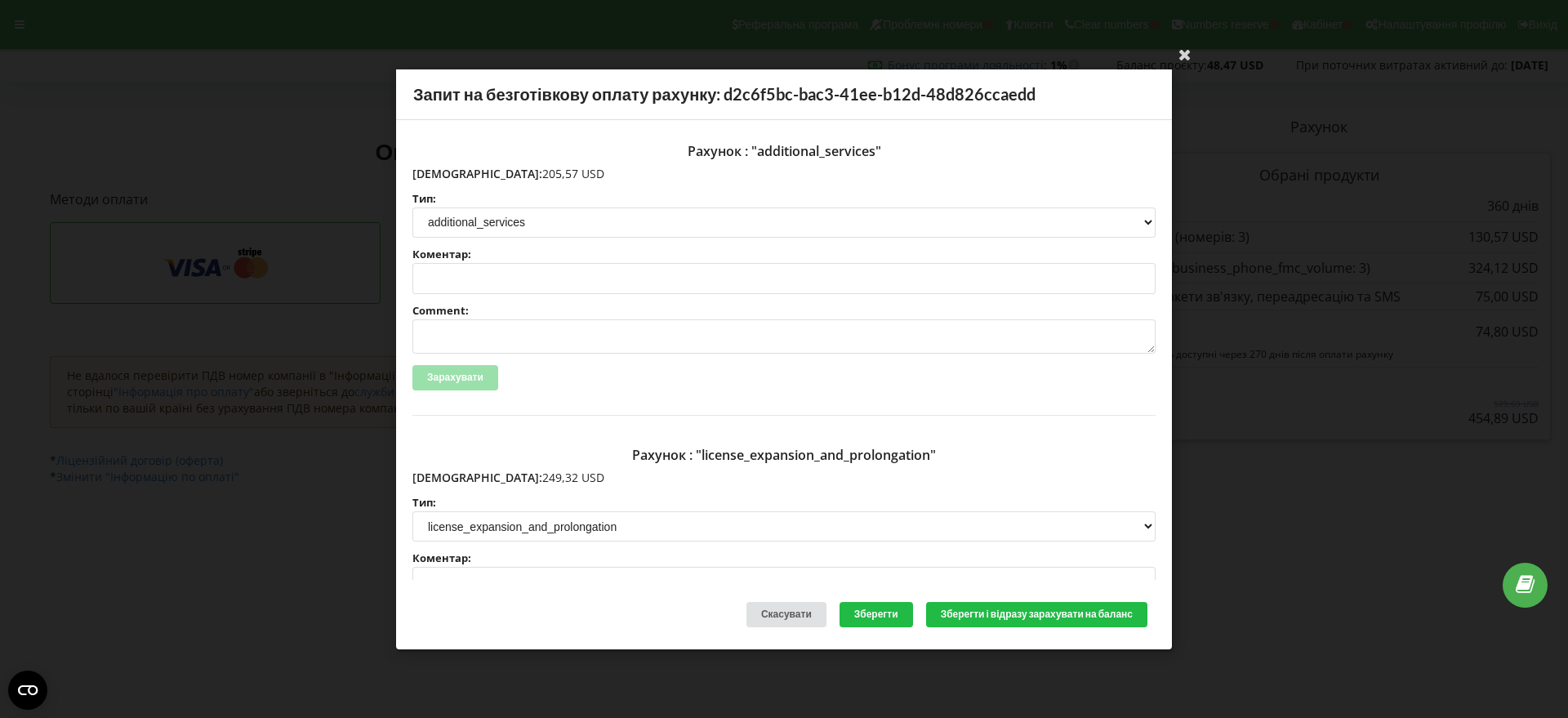
drag, startPoint x: 523, startPoint y: 174, endPoint x: 446, endPoint y: 172, distance: 77.0
click at [446, 172] on p "[DEMOGRAPHIC_DATA]: 205,57 USD" at bounding box center [784, 173] width 743 height 16
copy p "205,57 USD"
drag, startPoint x: 516, startPoint y: 478, endPoint x: 450, endPoint y: 474, distance: 66.1
click at [450, 474] on p "[DEMOGRAPHIC_DATA]: 249,32 USD" at bounding box center [784, 477] width 743 height 16
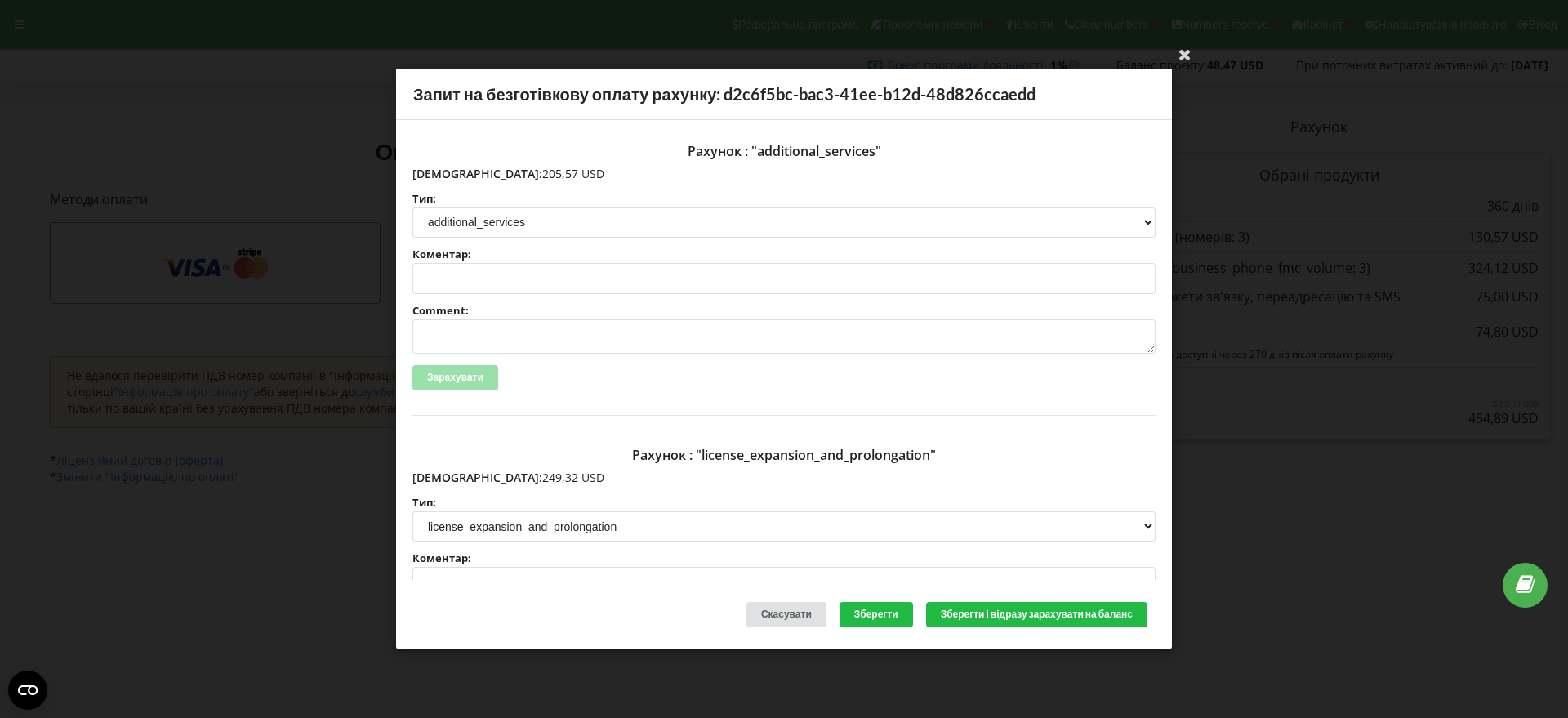
copy p "249,32 USD"
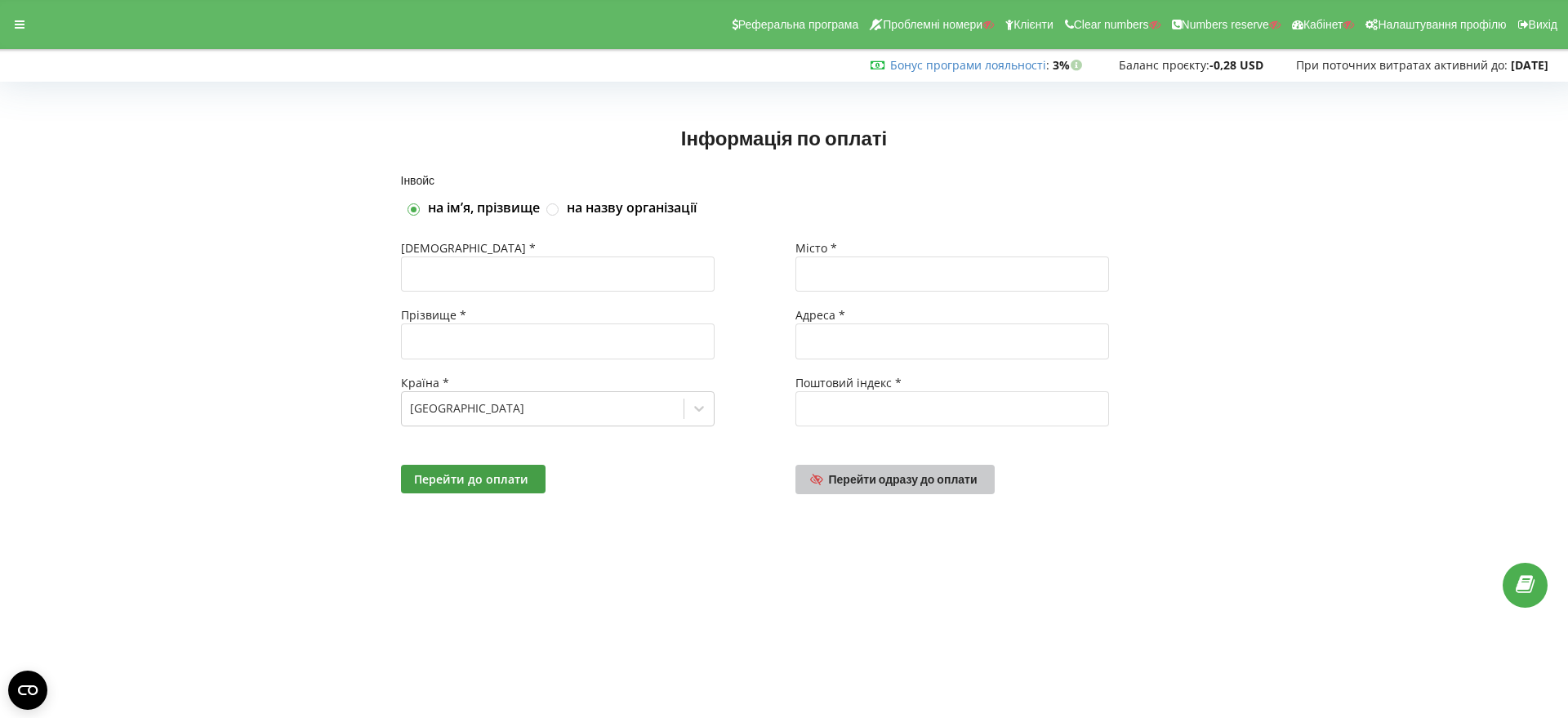
click at [894, 481] on span "Перейти одразу до оплати" at bounding box center [903, 479] width 149 height 14
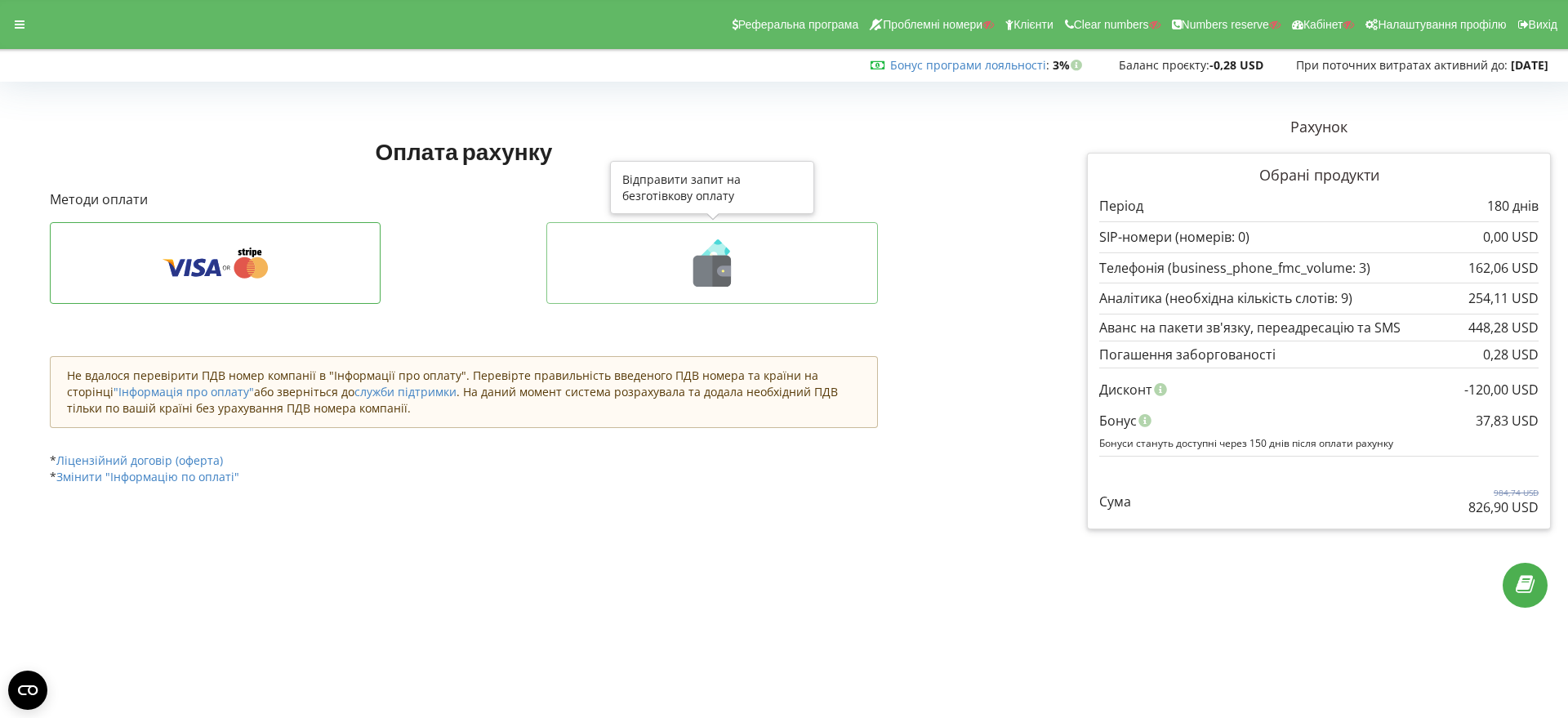
click at [724, 264] on icon at bounding box center [722, 271] width 19 height 31
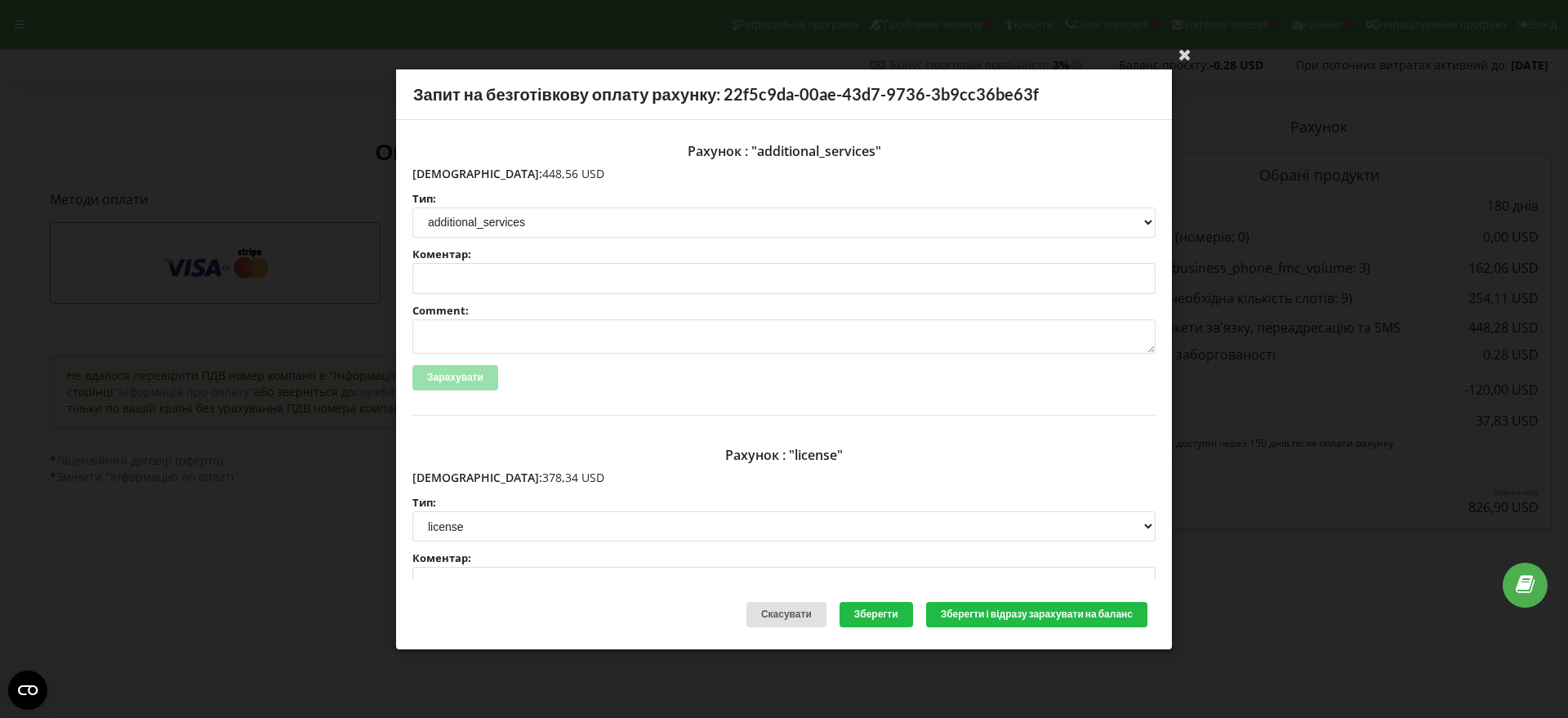
scroll to position [102, 0]
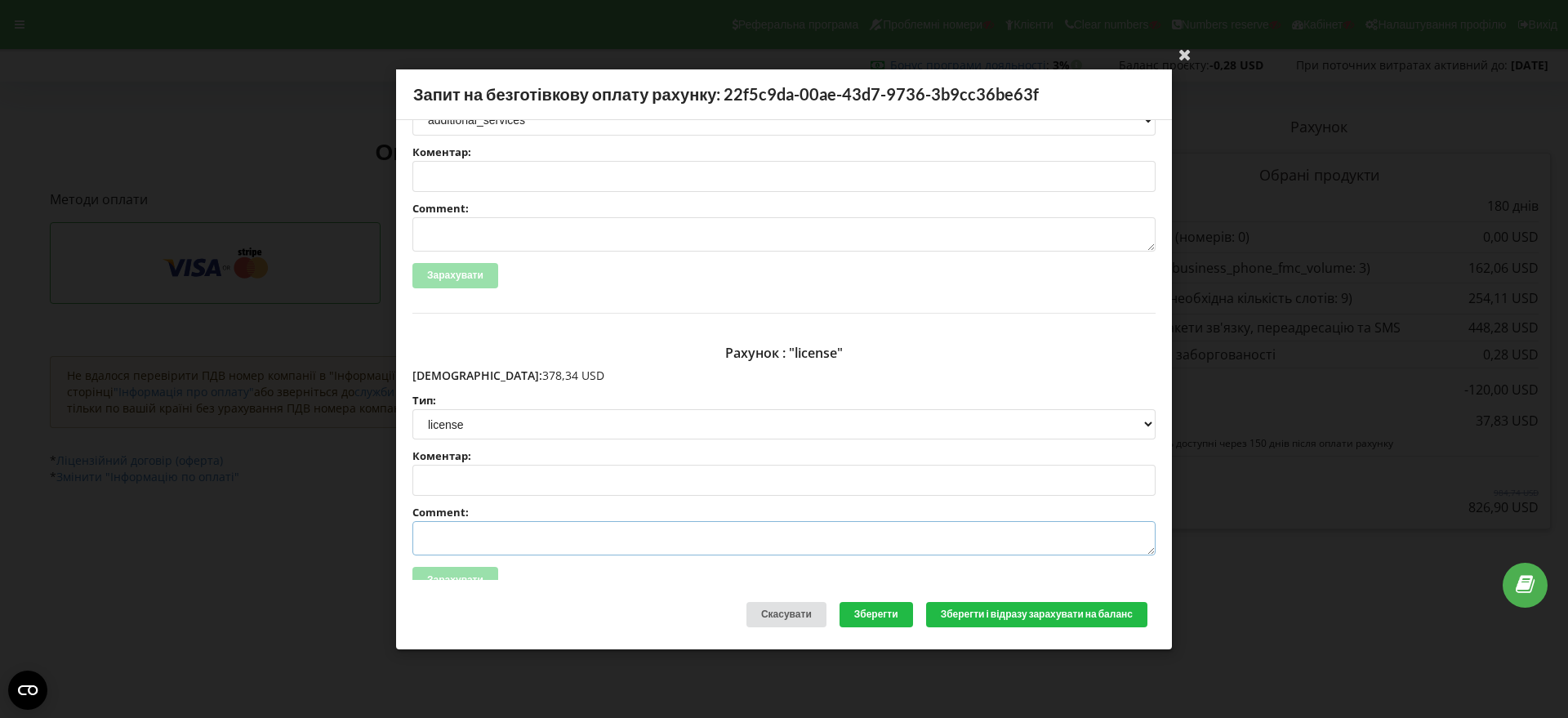
click at [443, 541] on textarea "Comment:" at bounding box center [784, 538] width 743 height 34
paste textarea "№R-07345 від 22.09.2025"
type textarea "Счет №R-07345 від 22.09.2025 на ТОВ АСС"
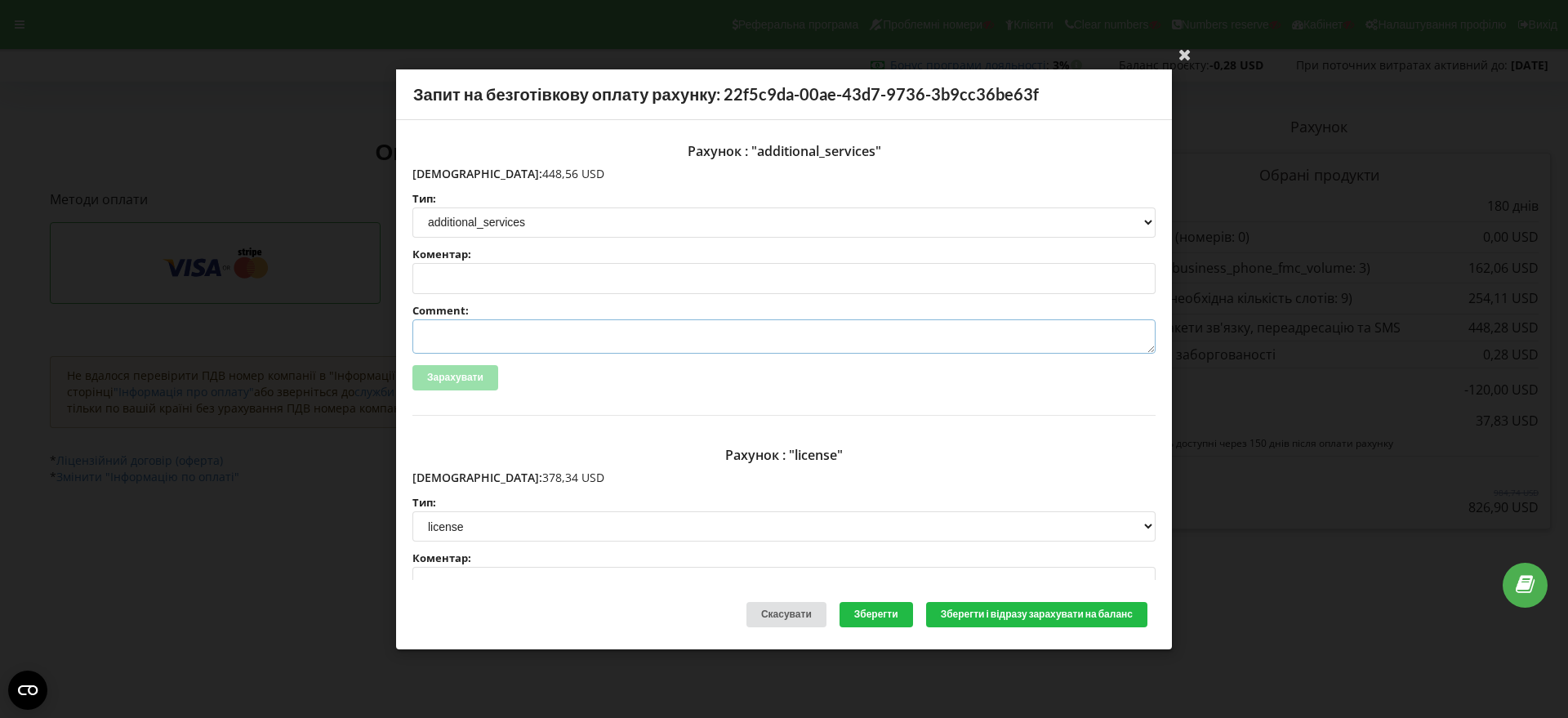
click at [473, 338] on textarea "Comment:" at bounding box center [784, 336] width 743 height 34
paste textarea "№R-07346 від 22.09.2025"
type textarea "Счет №R-07346 від 22.09.2025 на ТОВ АСС"
click at [972, 616] on button "Зберегти і відразу зарахувати на баланс" at bounding box center [1037, 615] width 221 height 26
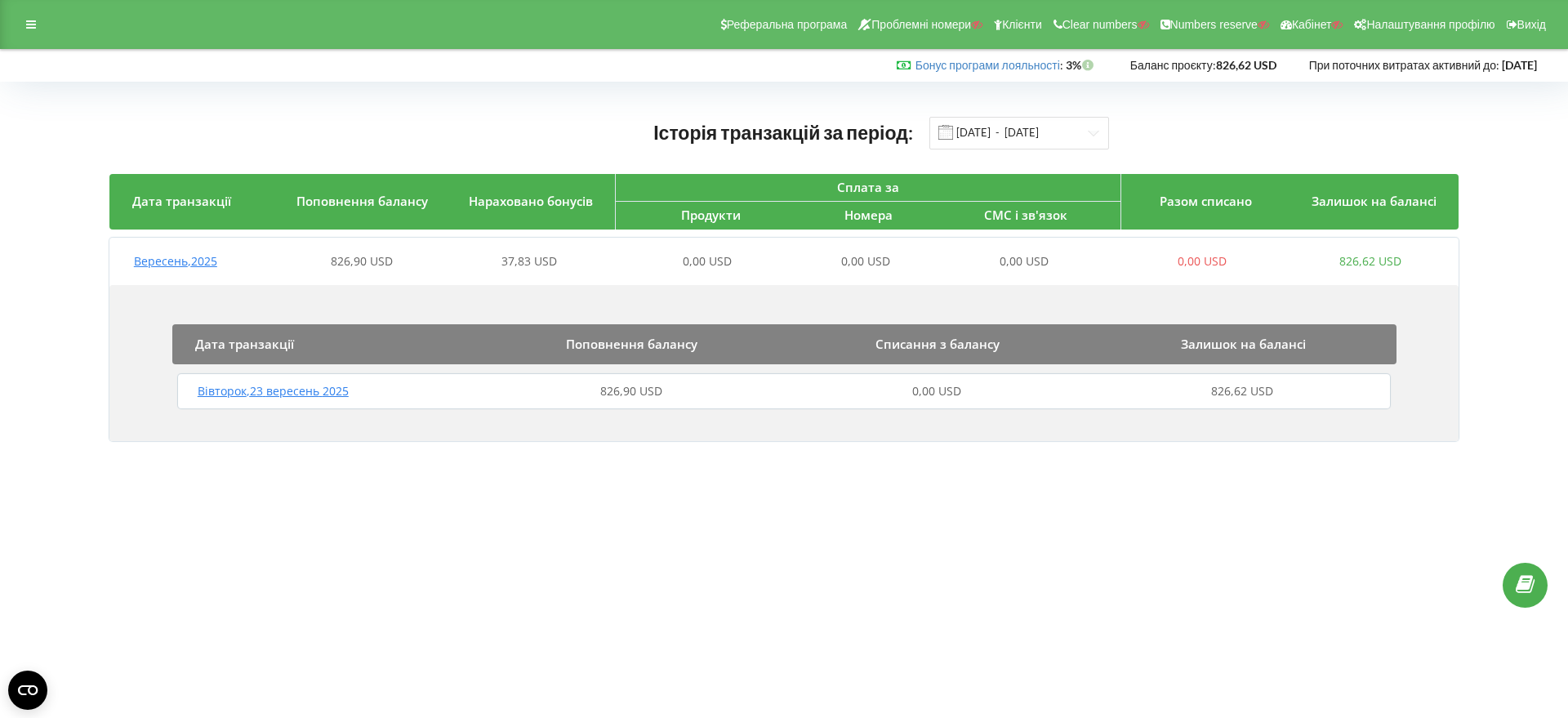
click at [189, 259] on span "Вересень , 2025" at bounding box center [175, 261] width 83 height 15
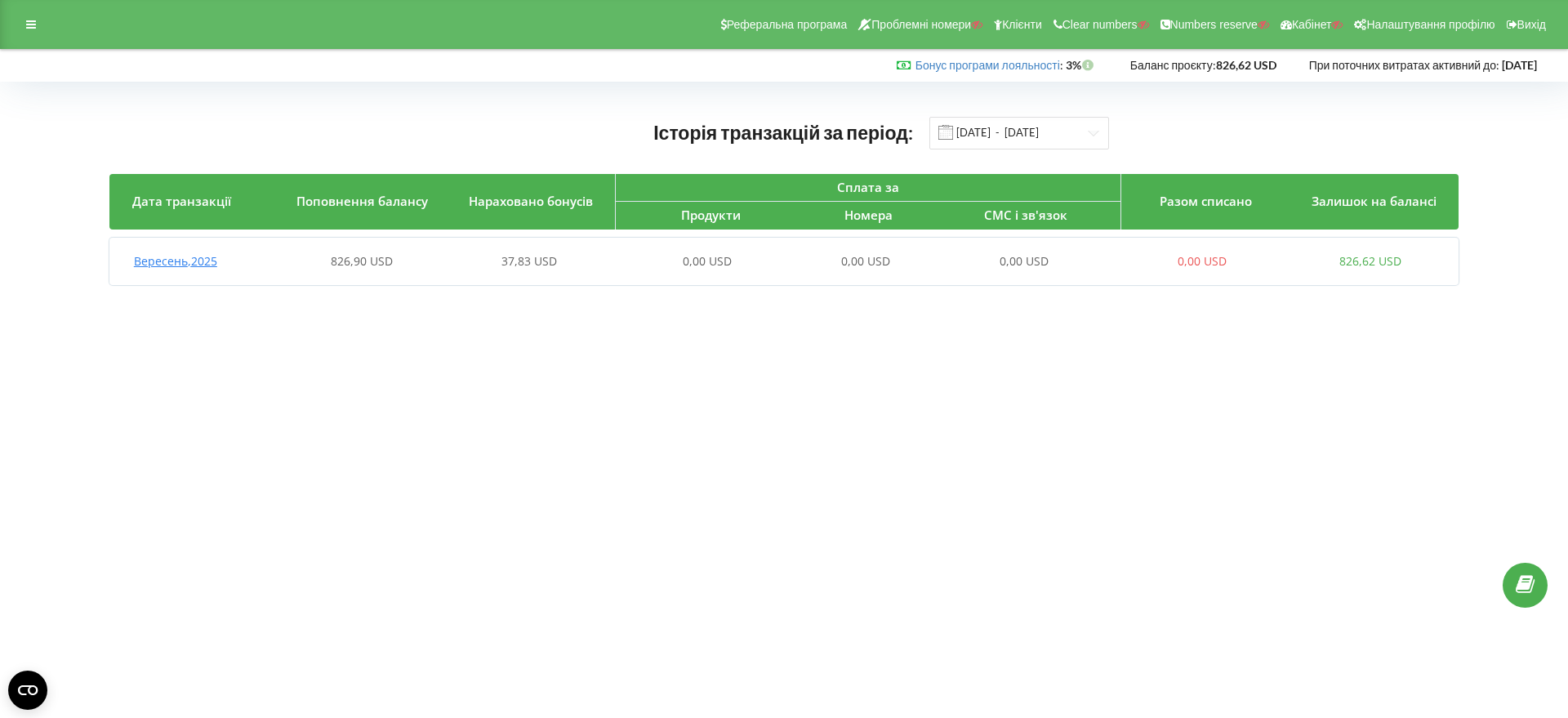
click at [202, 261] on span "Вересень , 2025" at bounding box center [175, 261] width 83 height 15
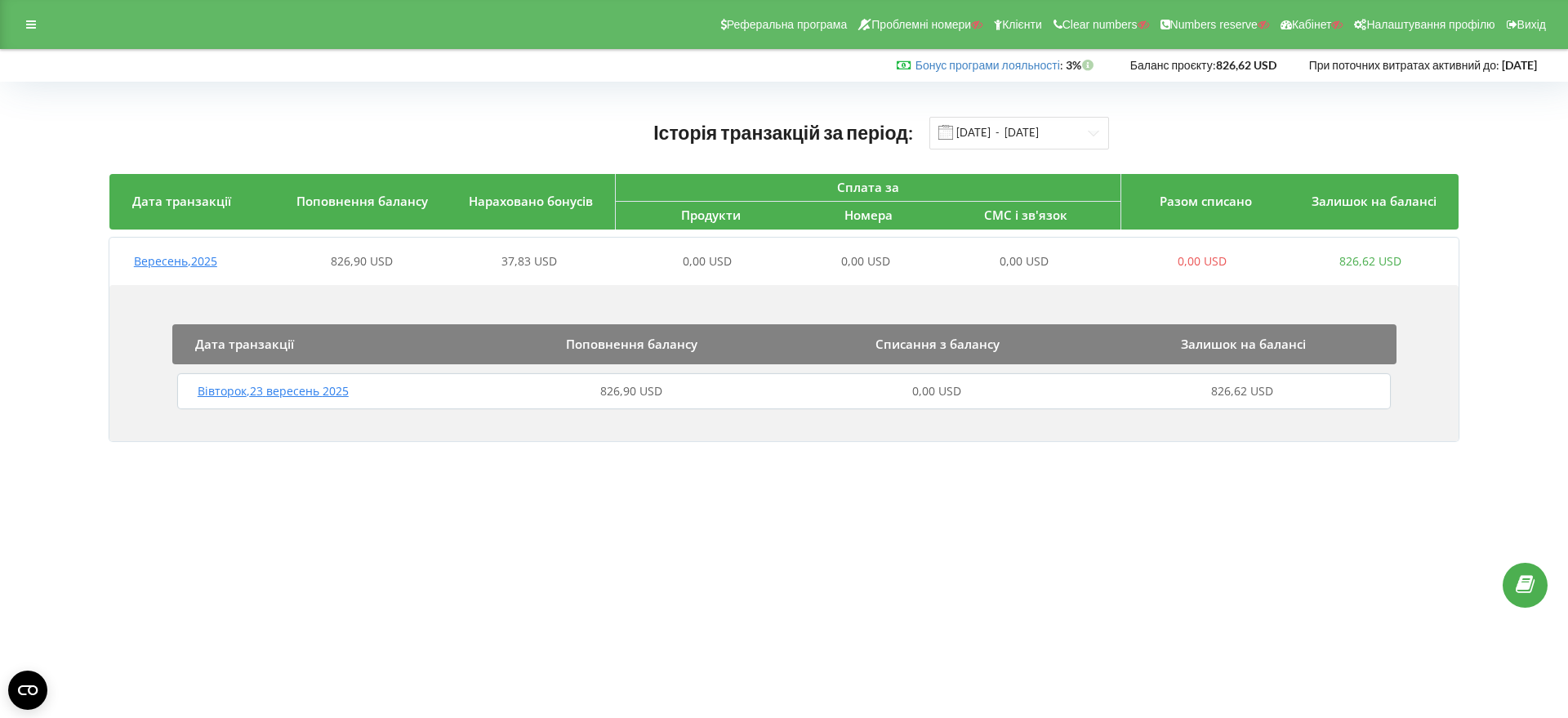
click at [310, 395] on span "Вівторок , 23 вересень 2025" at bounding box center [273, 390] width 151 height 15
